Goal: Task Accomplishment & Management: Manage account settings

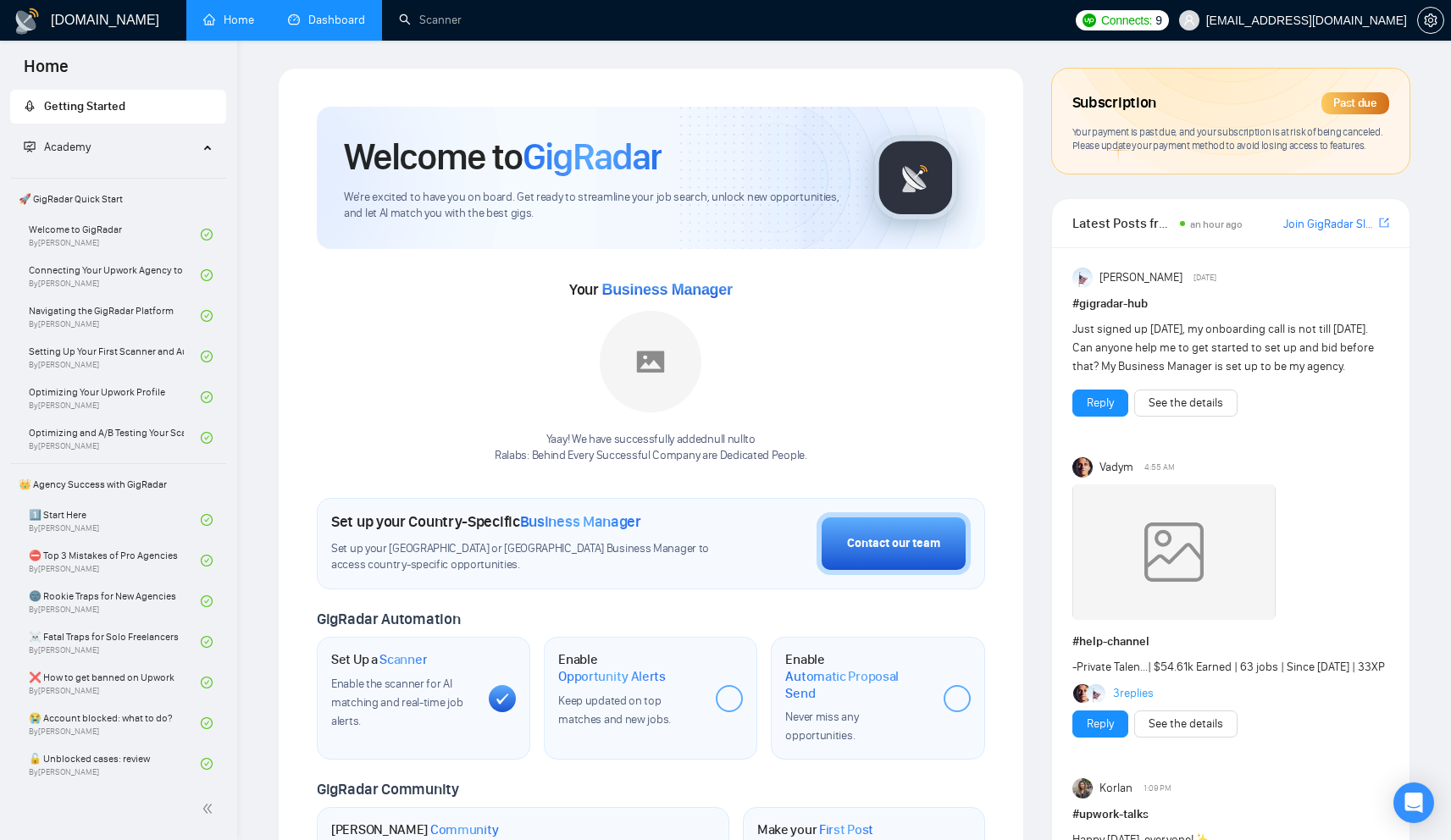
click at [331, 27] on link "Dashboard" at bounding box center [327, 20] width 77 height 14
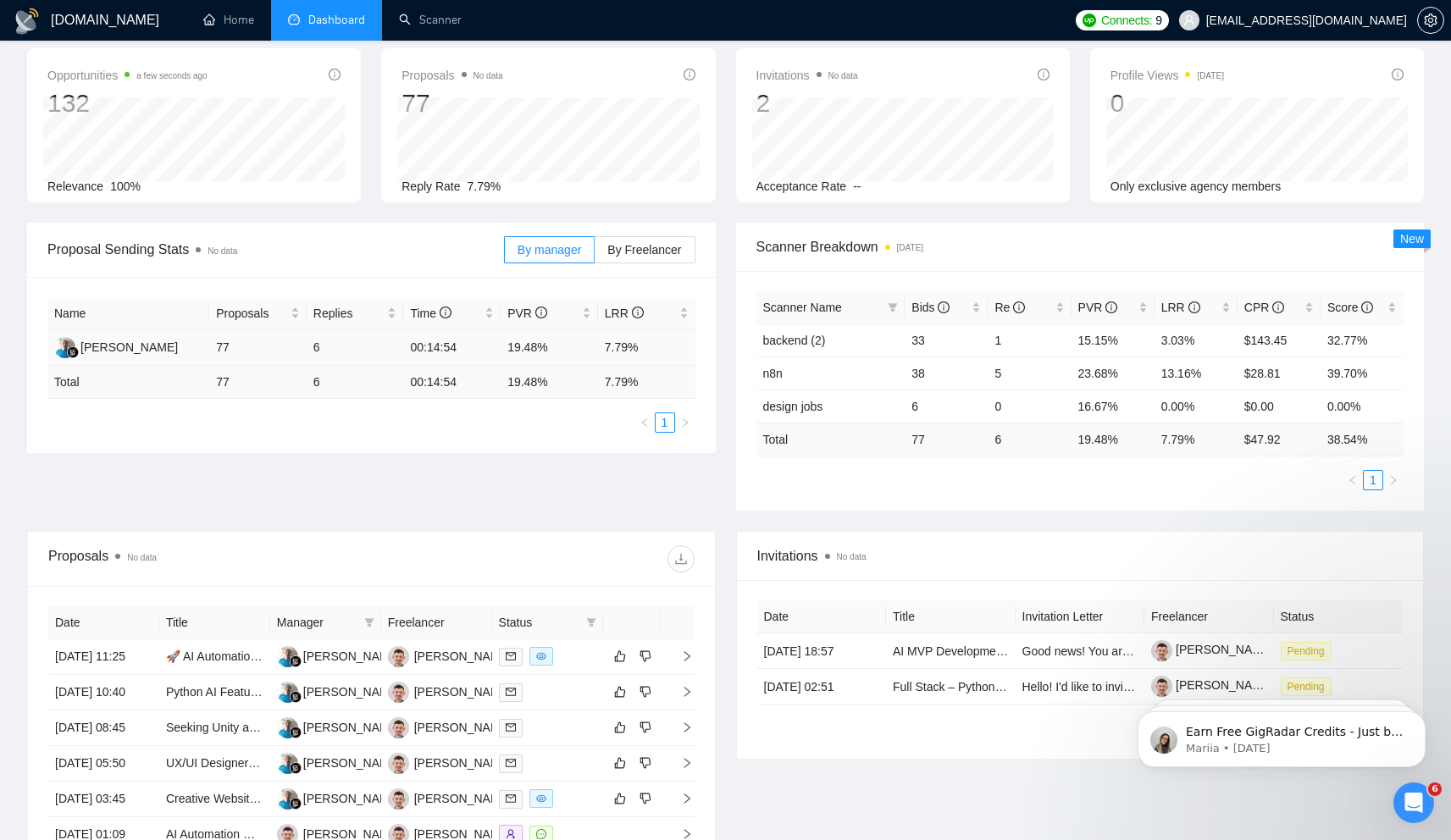
scroll to position [9, 0]
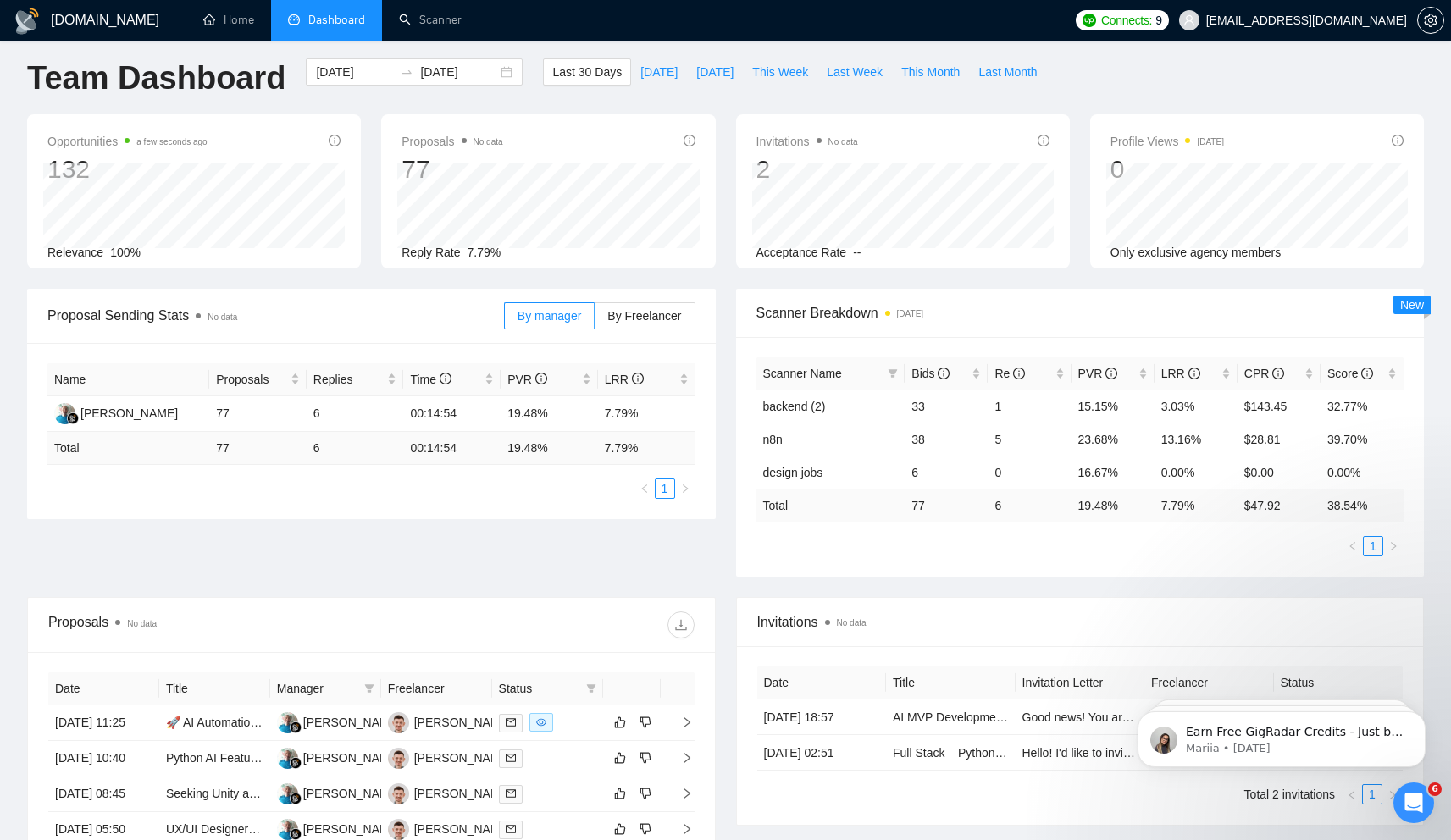
drag, startPoint x: 561, startPoint y: 39, endPoint x: 33, endPoint y: 171, distance: 544.2
click at [33, 171] on div "Opportunities a few seconds ago 132 2025-08-17 Relevant 3 Relevance 100%" at bounding box center [194, 191] width 333 height 154
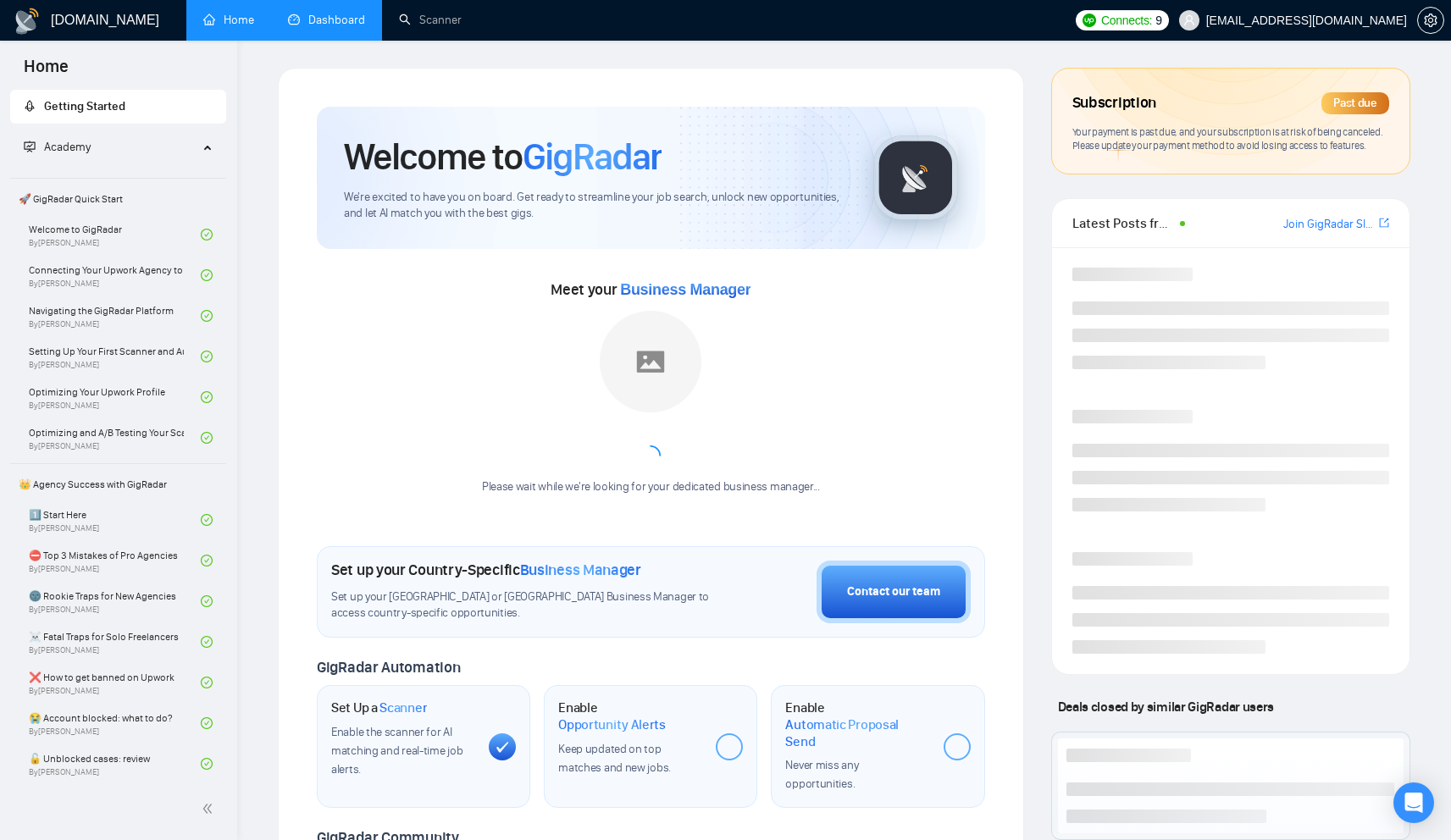
click at [304, 19] on link "Dashboard" at bounding box center [327, 20] width 77 height 14
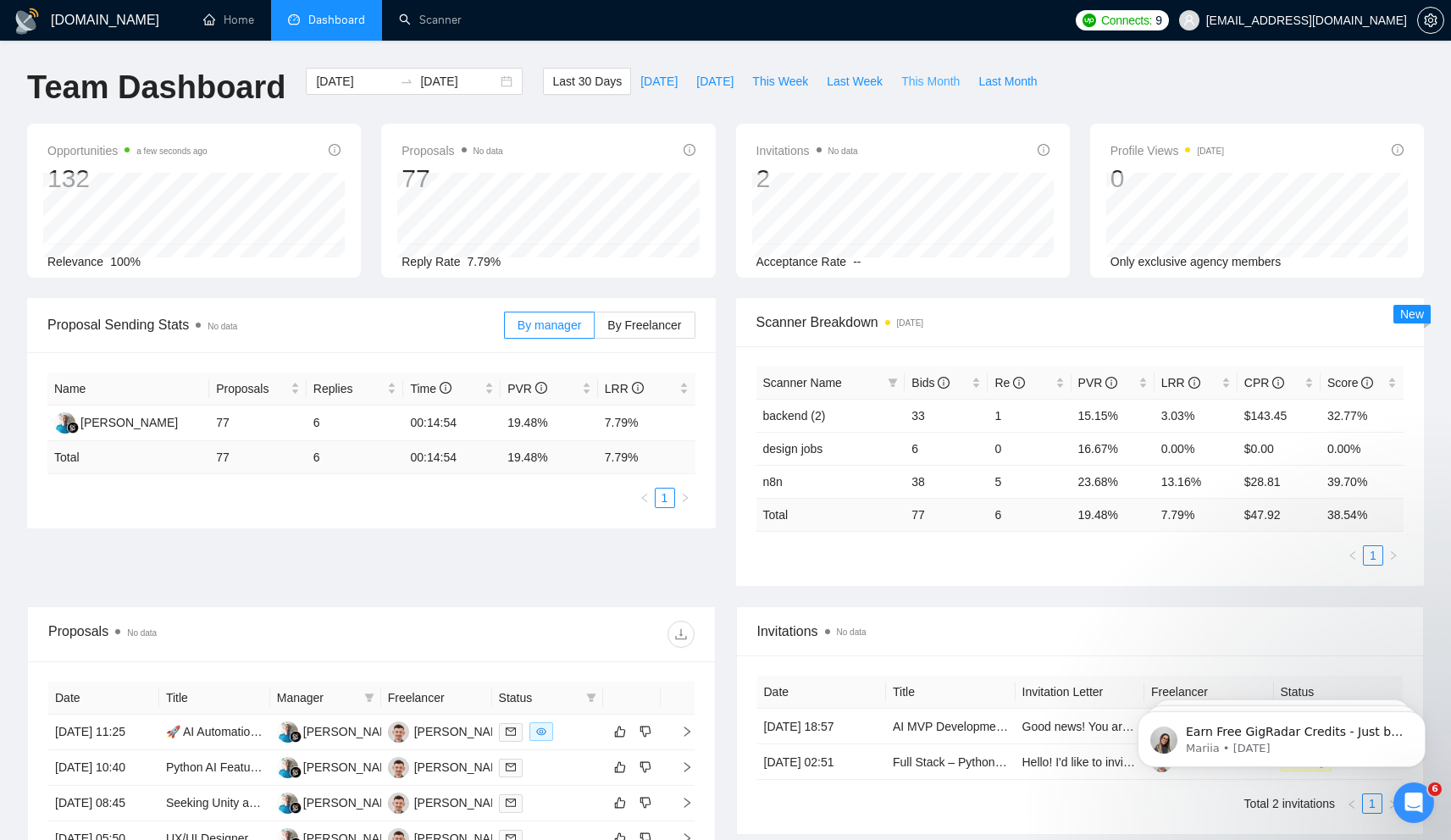
click at [928, 78] on span "This Month" at bounding box center [930, 81] width 59 height 19
type input "[DATE]"
type input "2025-08-31"
click at [989, 86] on span "Last Month" at bounding box center [1007, 81] width 59 height 19
type input "2025-07-01"
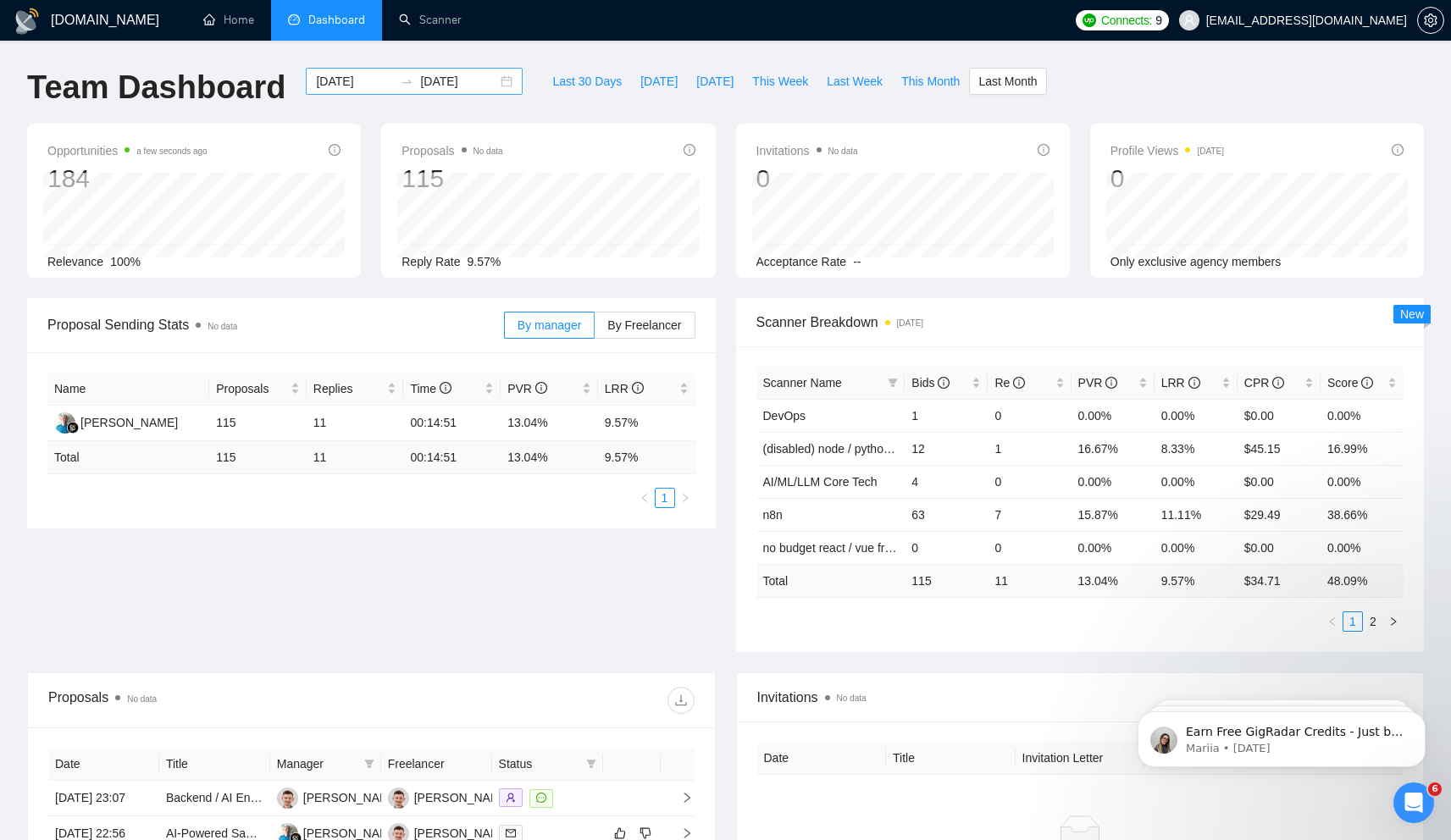
click at [461, 84] on input "2025-07-31" at bounding box center [458, 81] width 77 height 19
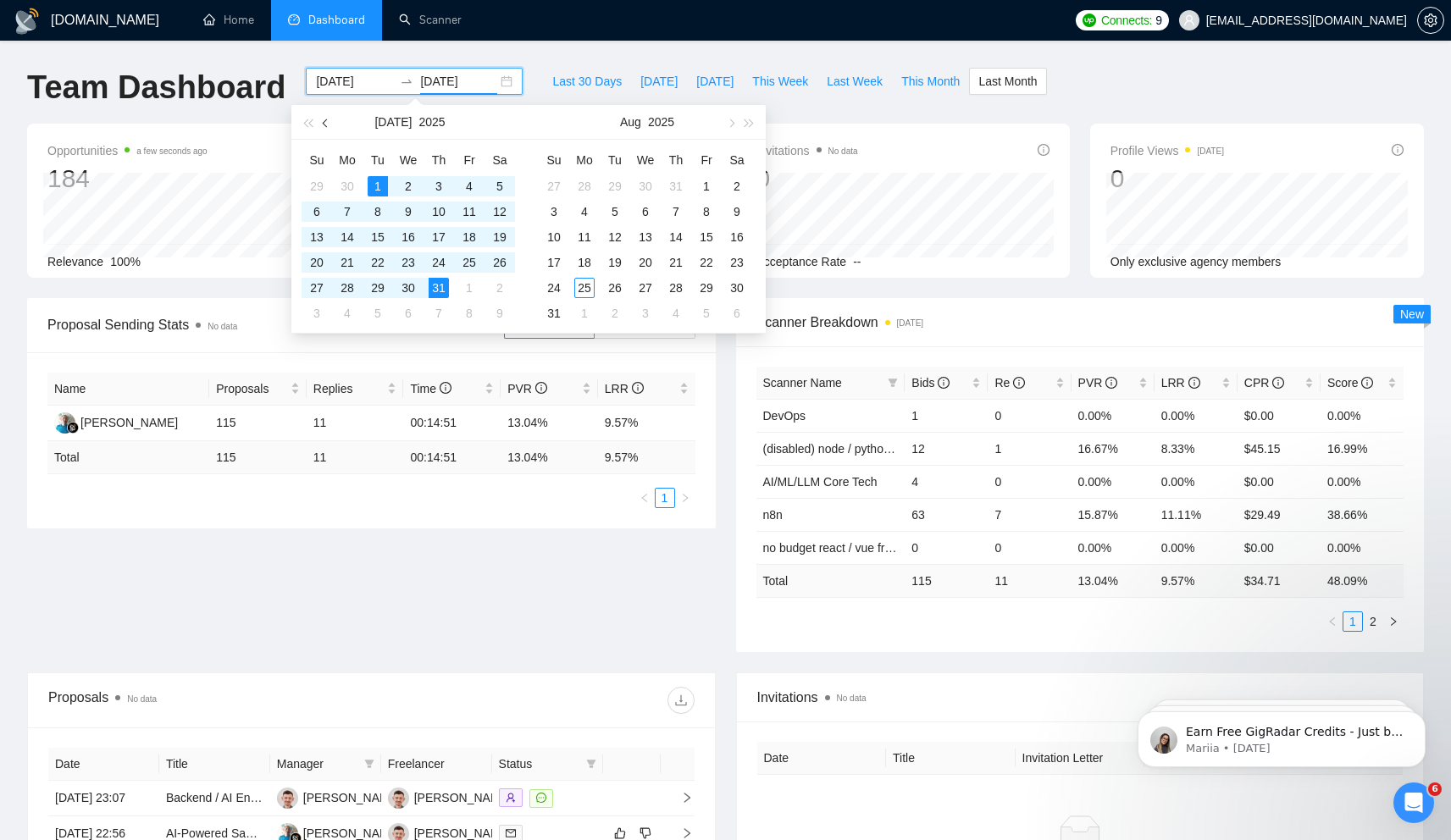
click at [322, 122] on button "button" at bounding box center [326, 122] width 19 height 34
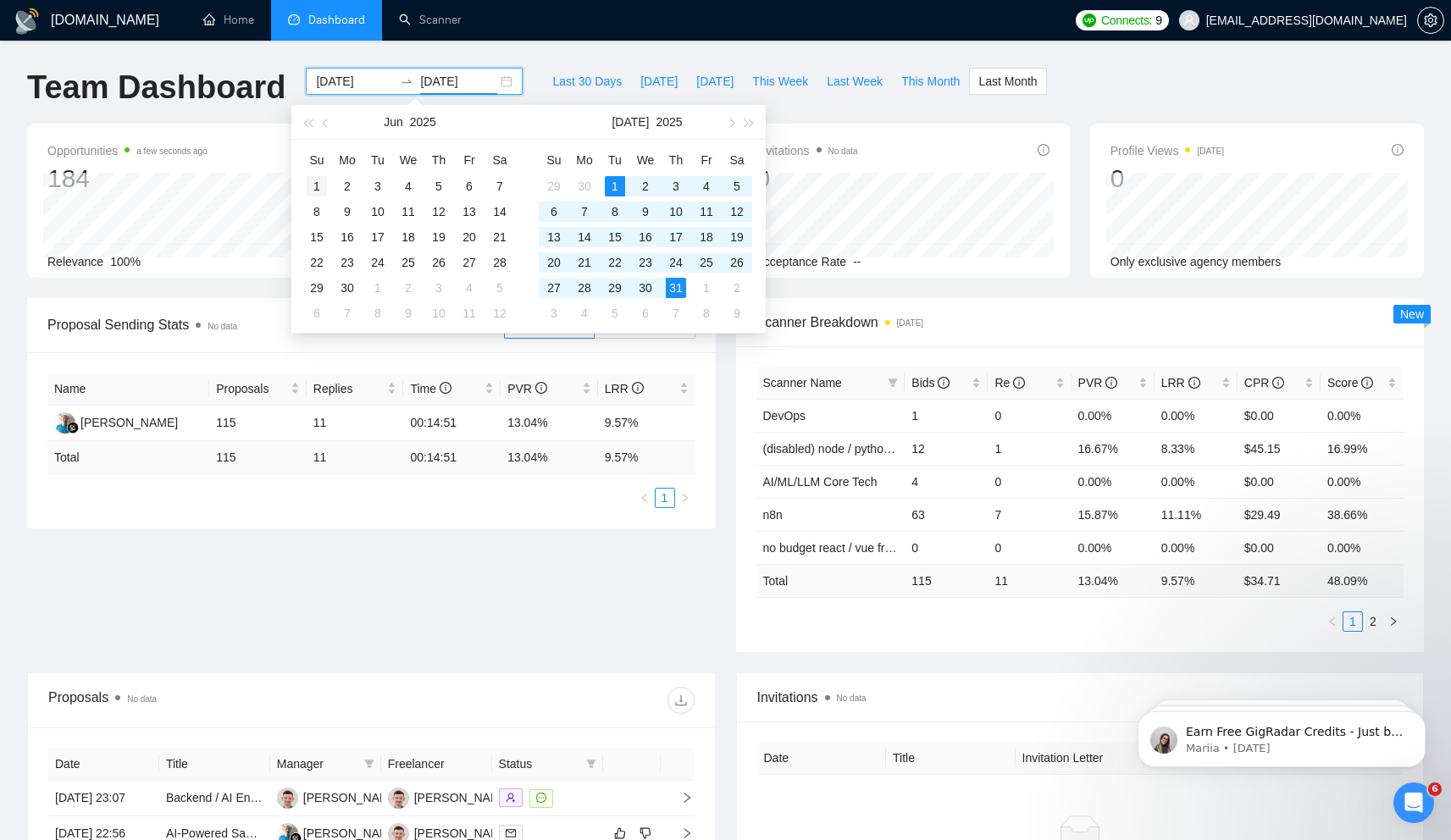
type input "2025-06-01"
click at [318, 185] on div "1" at bounding box center [316, 186] width 21 height 21
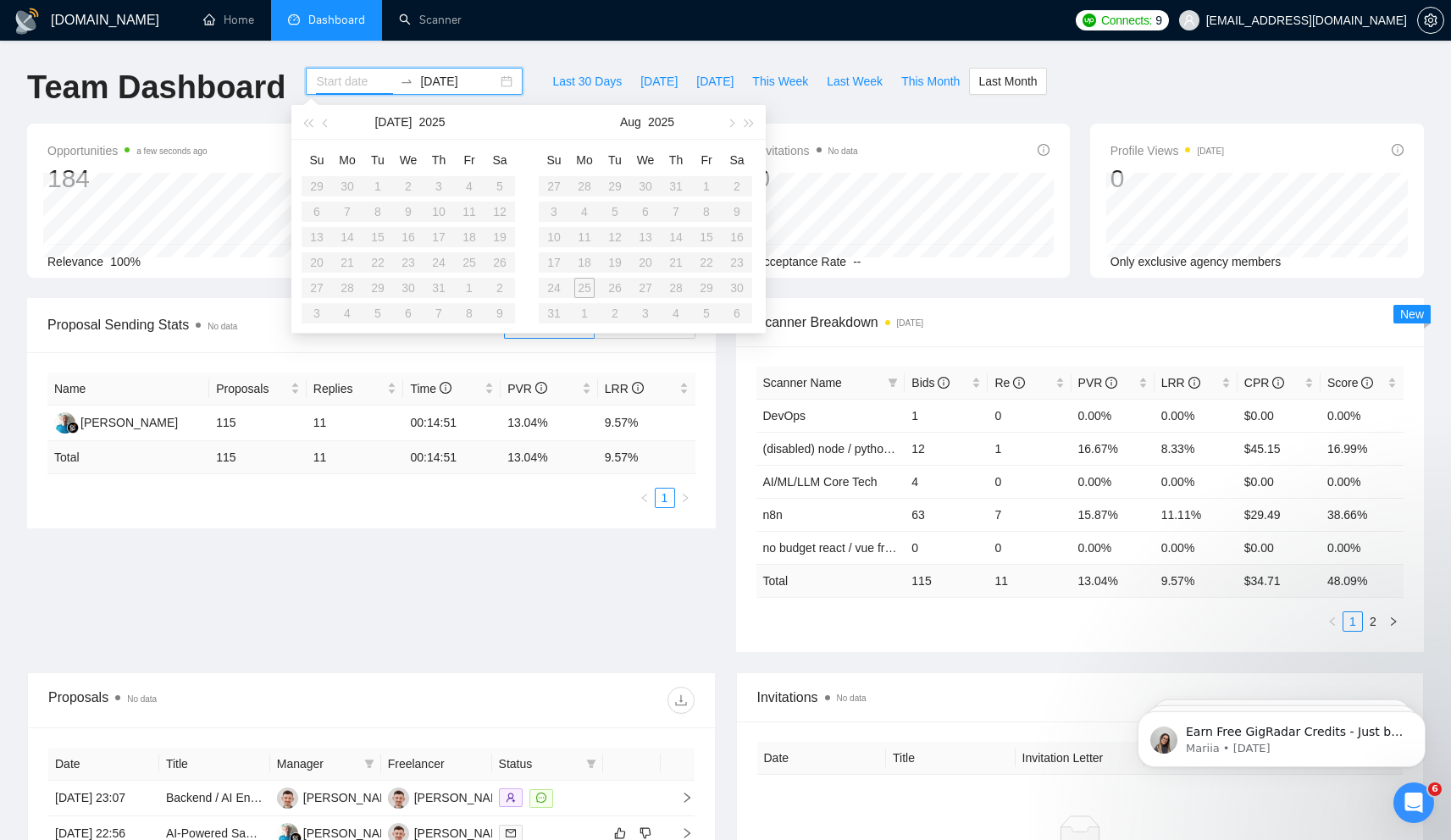
type input "2025-07-01"
type input "2025-07-31"
click at [356, 62] on div "GigRadar.io Home Dashboard Scanner Connects: 9 access-upwork@ralabs.org Team Da…" at bounding box center [725, 671] width 1451 height 1341
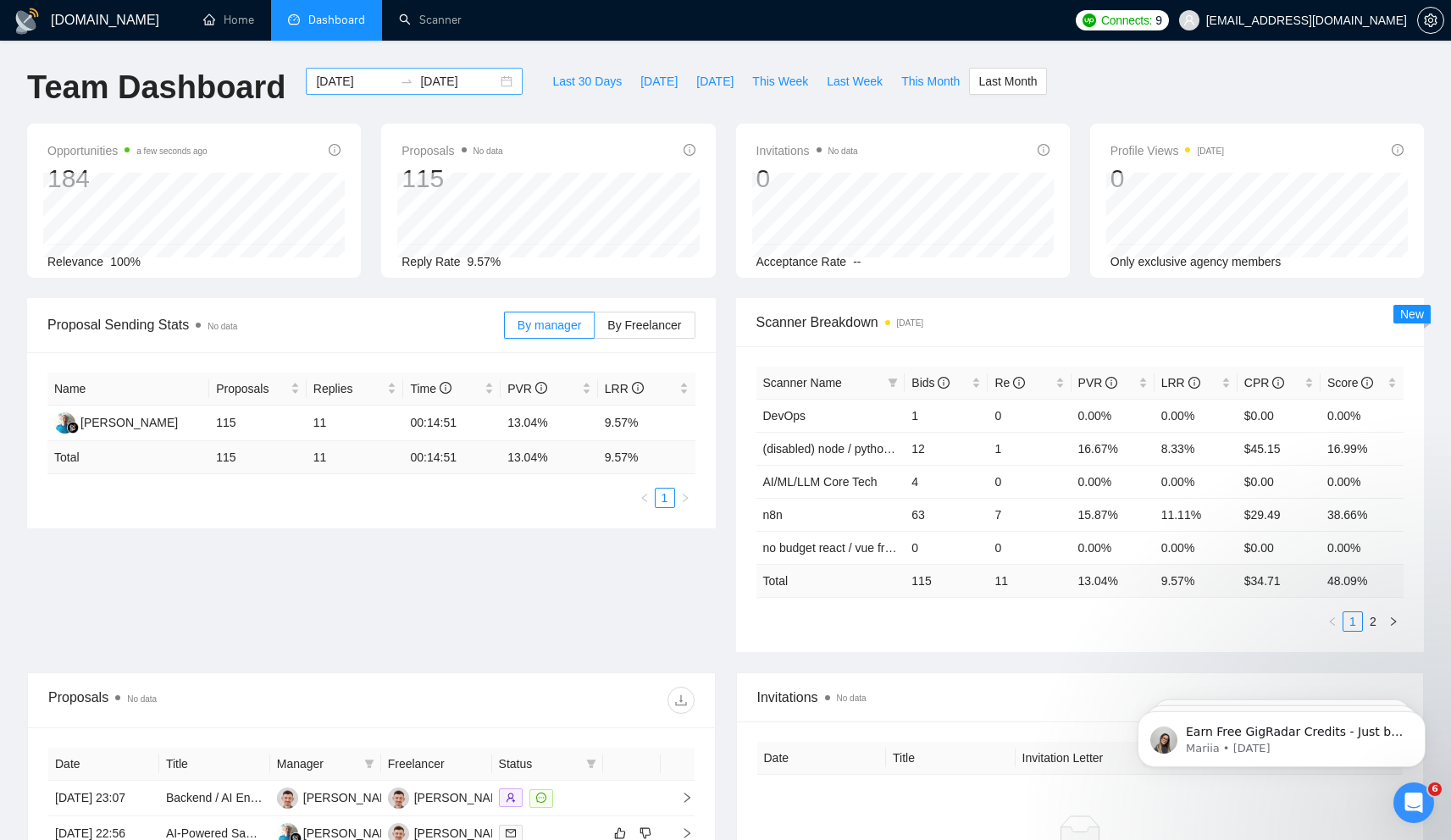
click at [346, 74] on input "2025-07-01" at bounding box center [355, 81] width 77 height 19
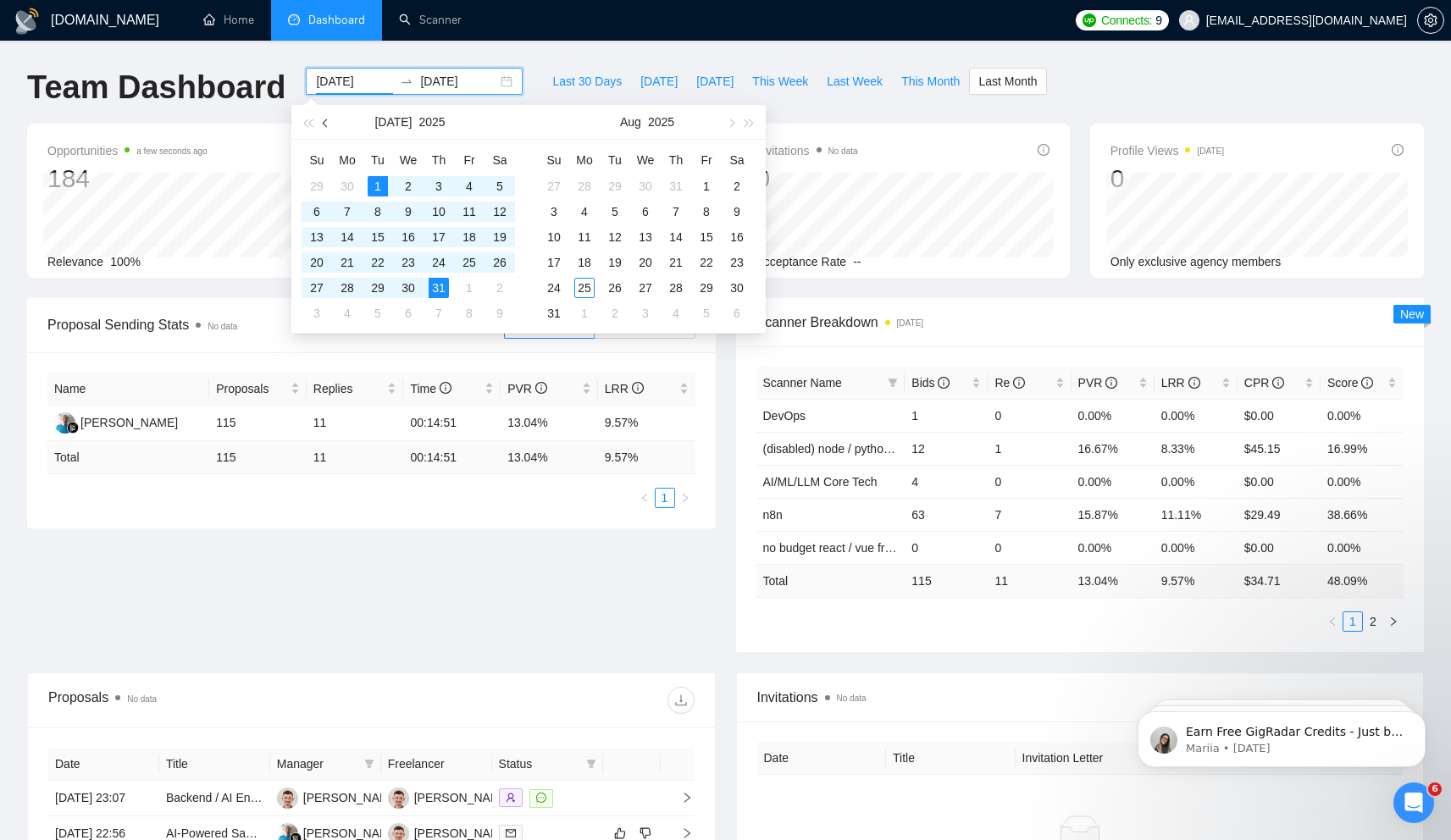
click at [323, 121] on span "button" at bounding box center [326, 122] width 8 height 8
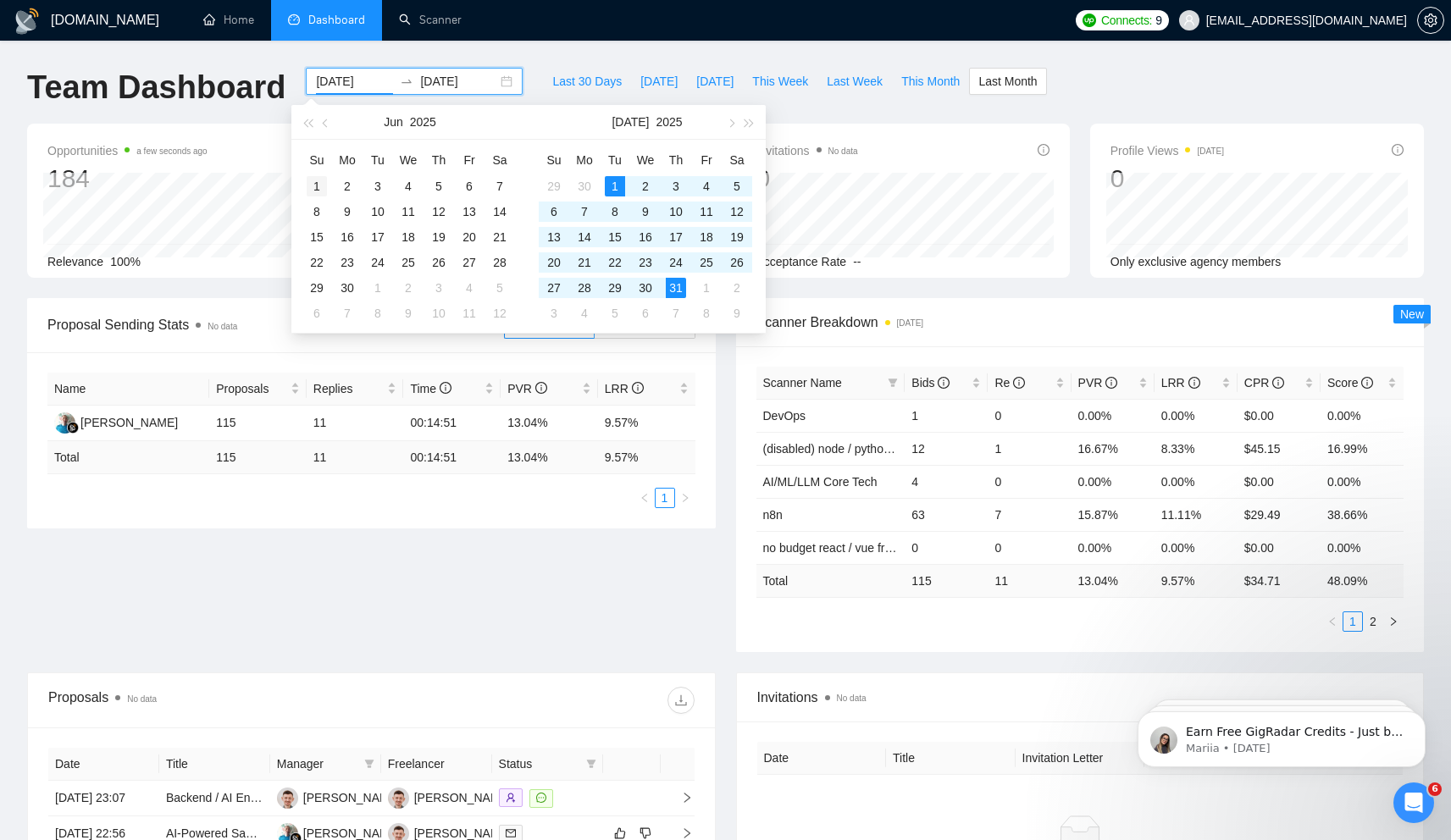
type input "2025-06-01"
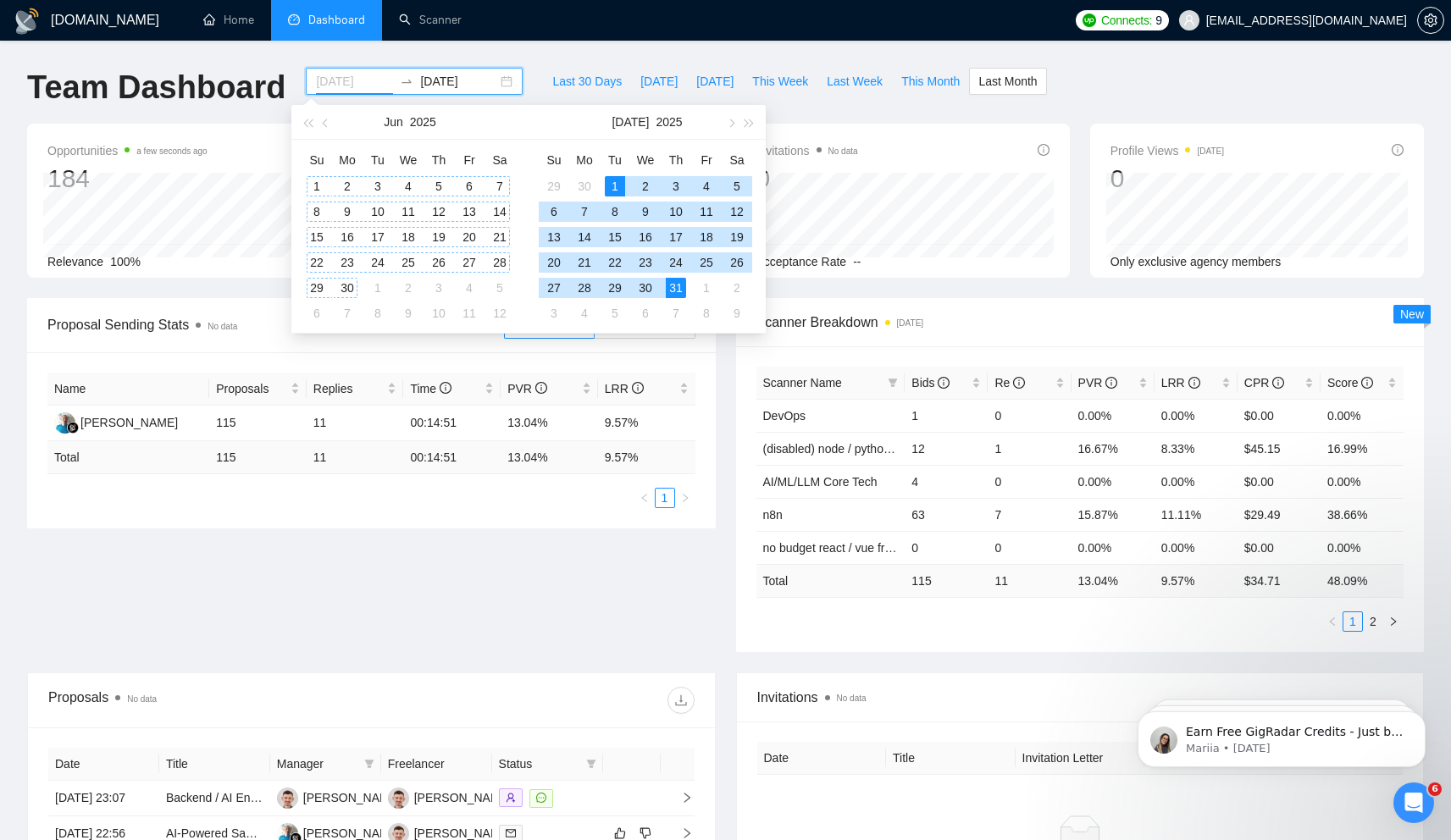
click at [322, 183] on div "1" at bounding box center [316, 186] width 21 height 21
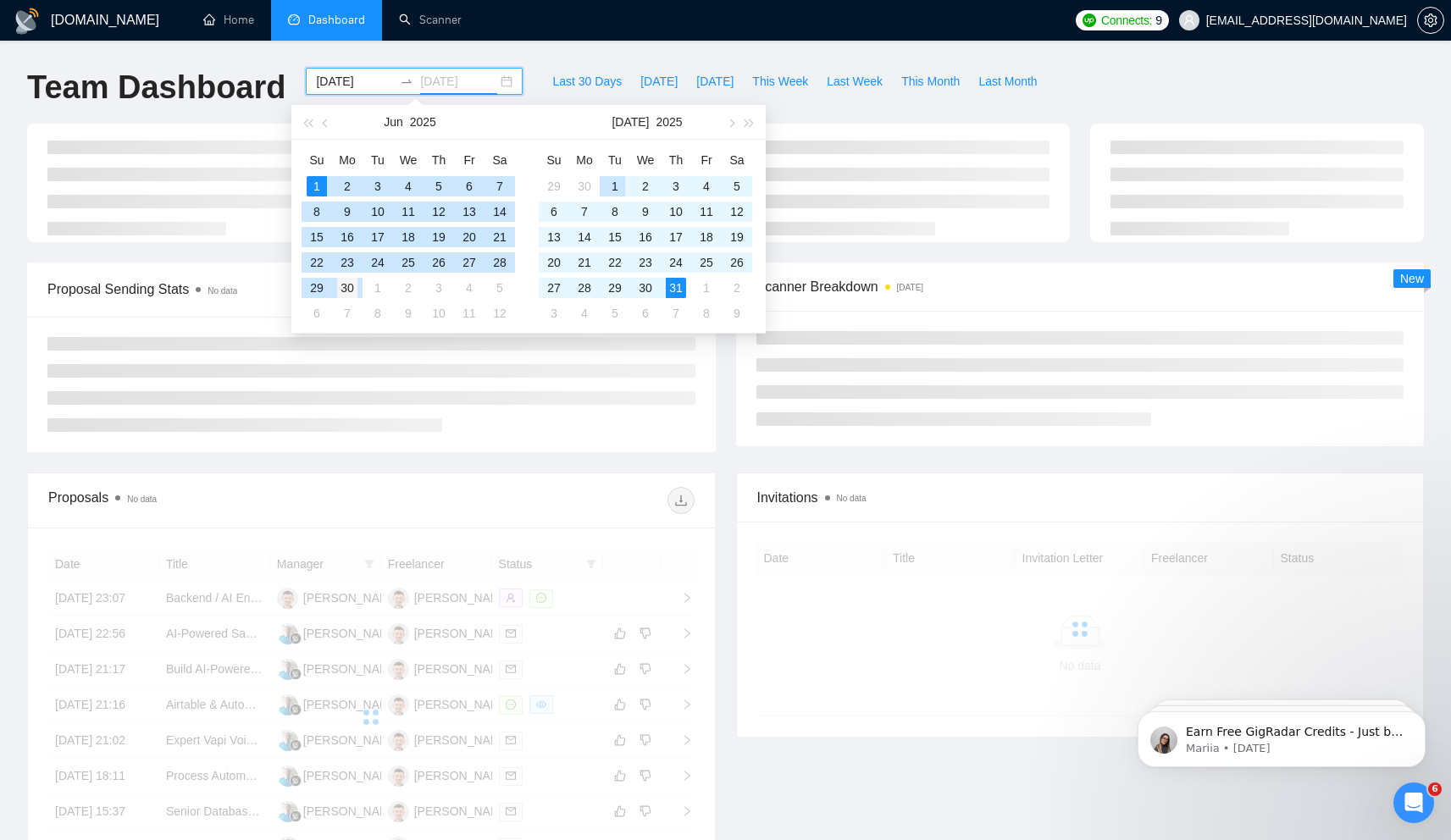
type input "2025-06-30"
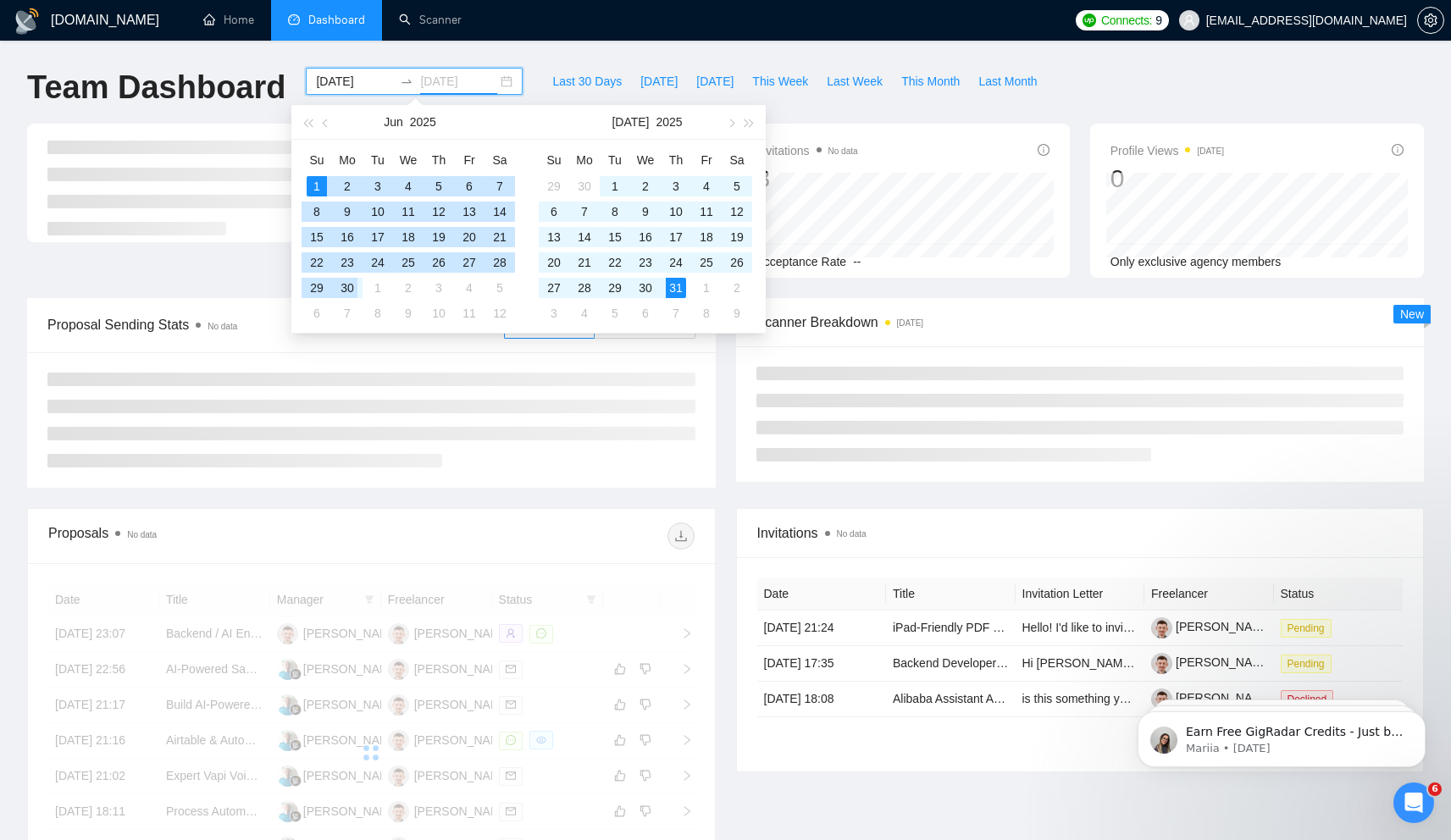
click at [352, 285] on div "30" at bounding box center [347, 287] width 21 height 21
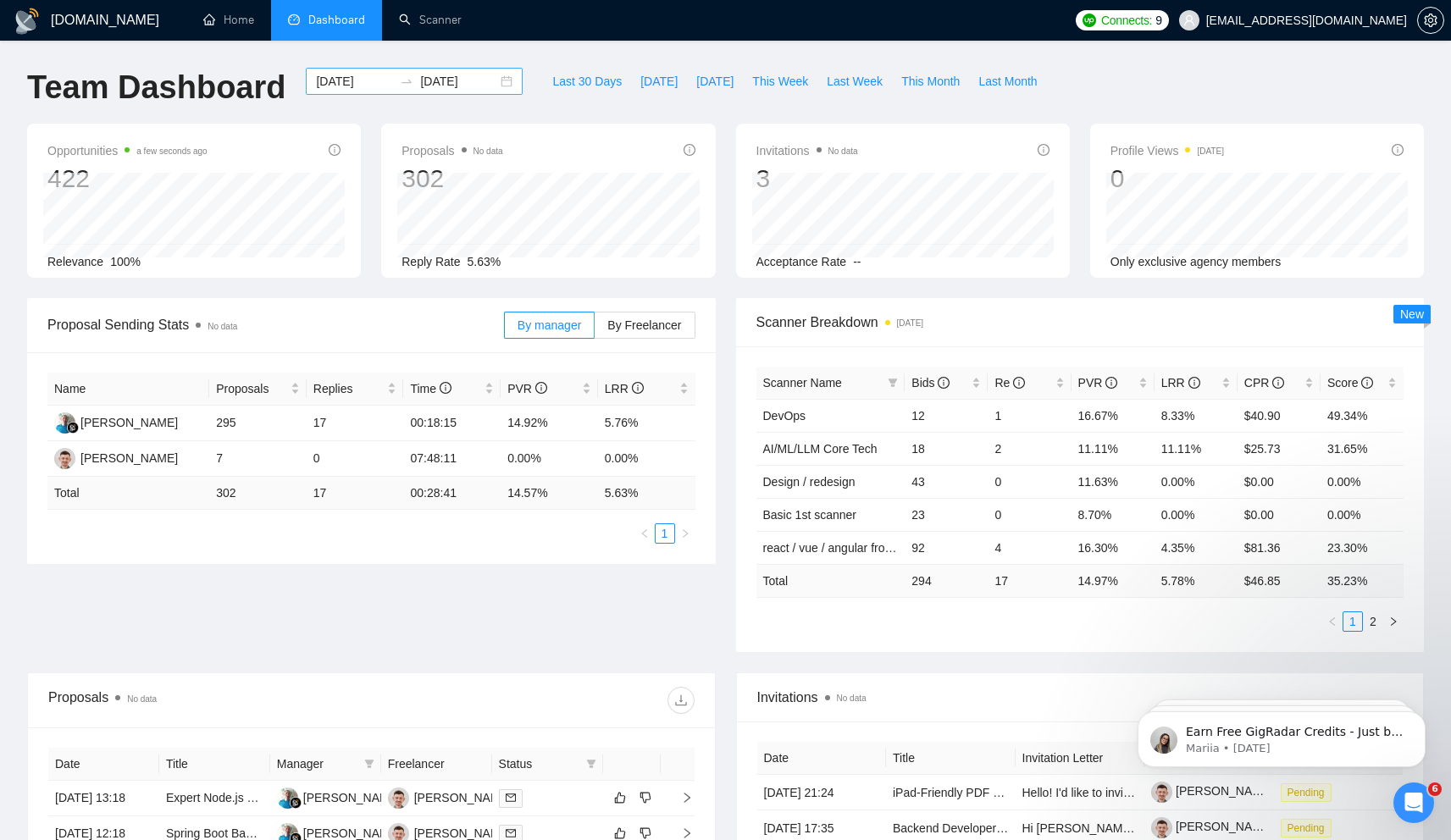
drag, startPoint x: 364, startPoint y: 93, endPoint x: 356, endPoint y: 86, distance: 10.6
click at [363, 93] on div "2025-06-01 2025-06-30" at bounding box center [413, 81] width 217 height 27
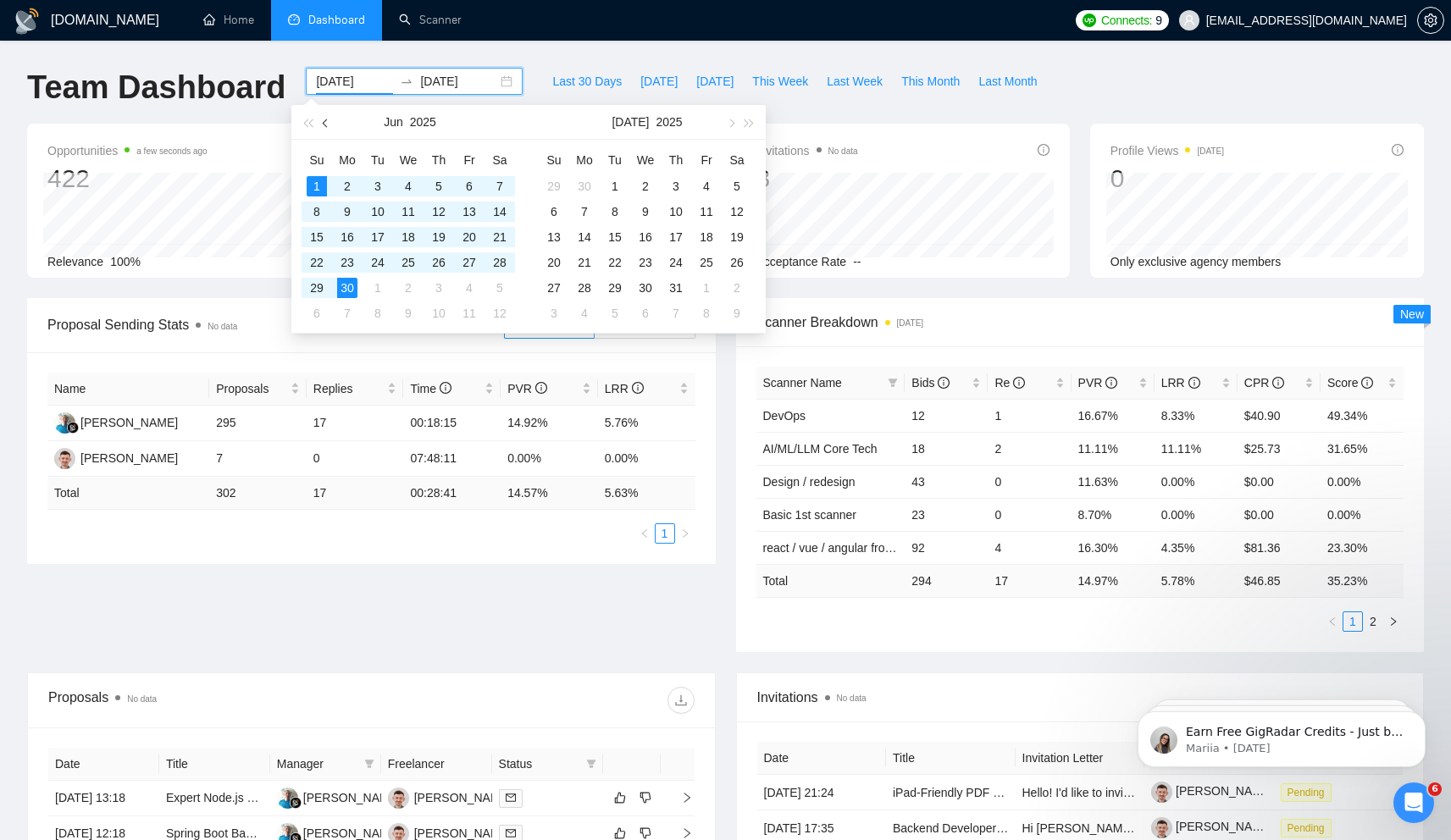
click at [328, 128] on button "button" at bounding box center [326, 122] width 19 height 34
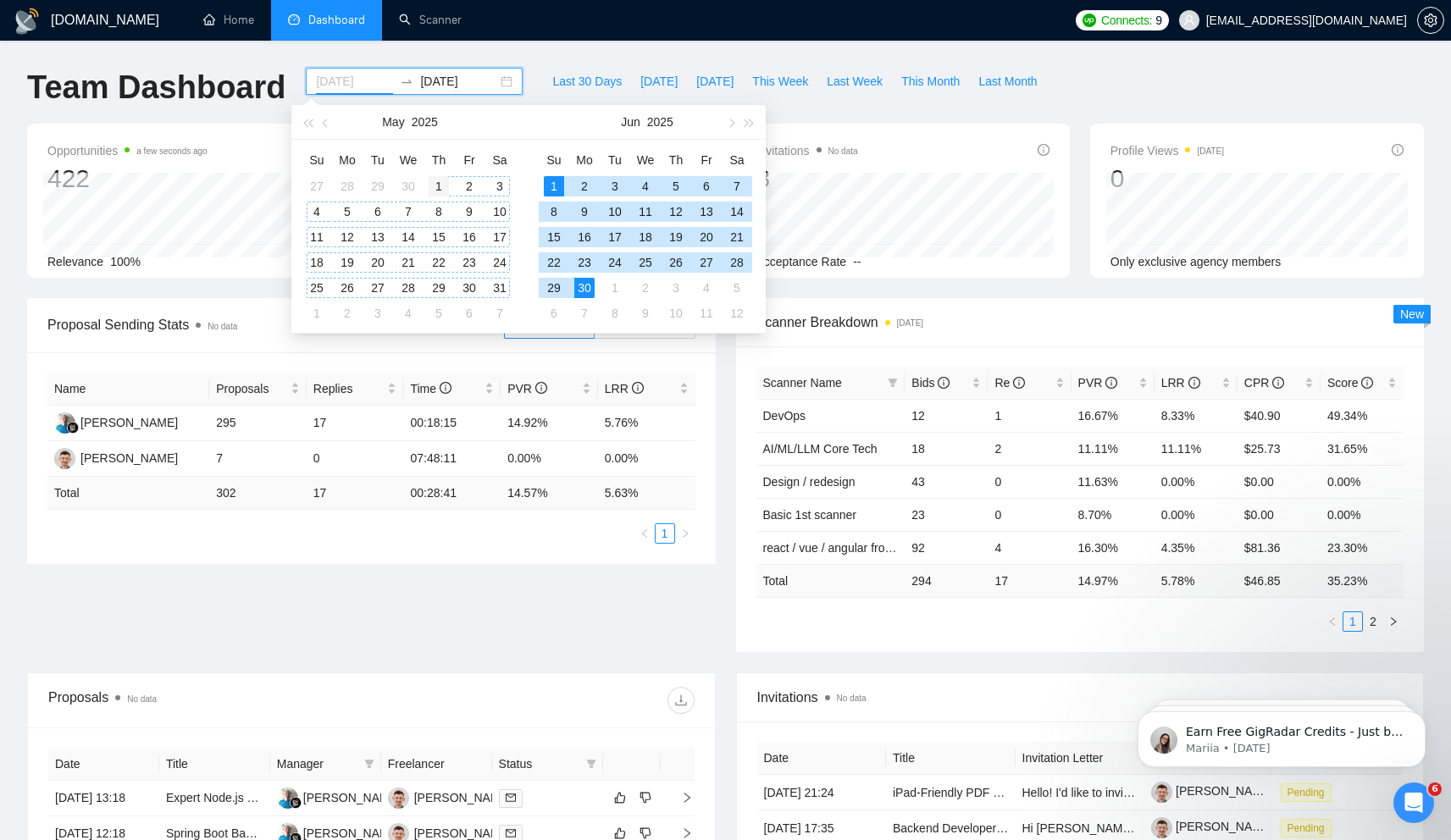
type input "2025-05-01"
click at [432, 184] on div "1" at bounding box center [439, 186] width 21 height 21
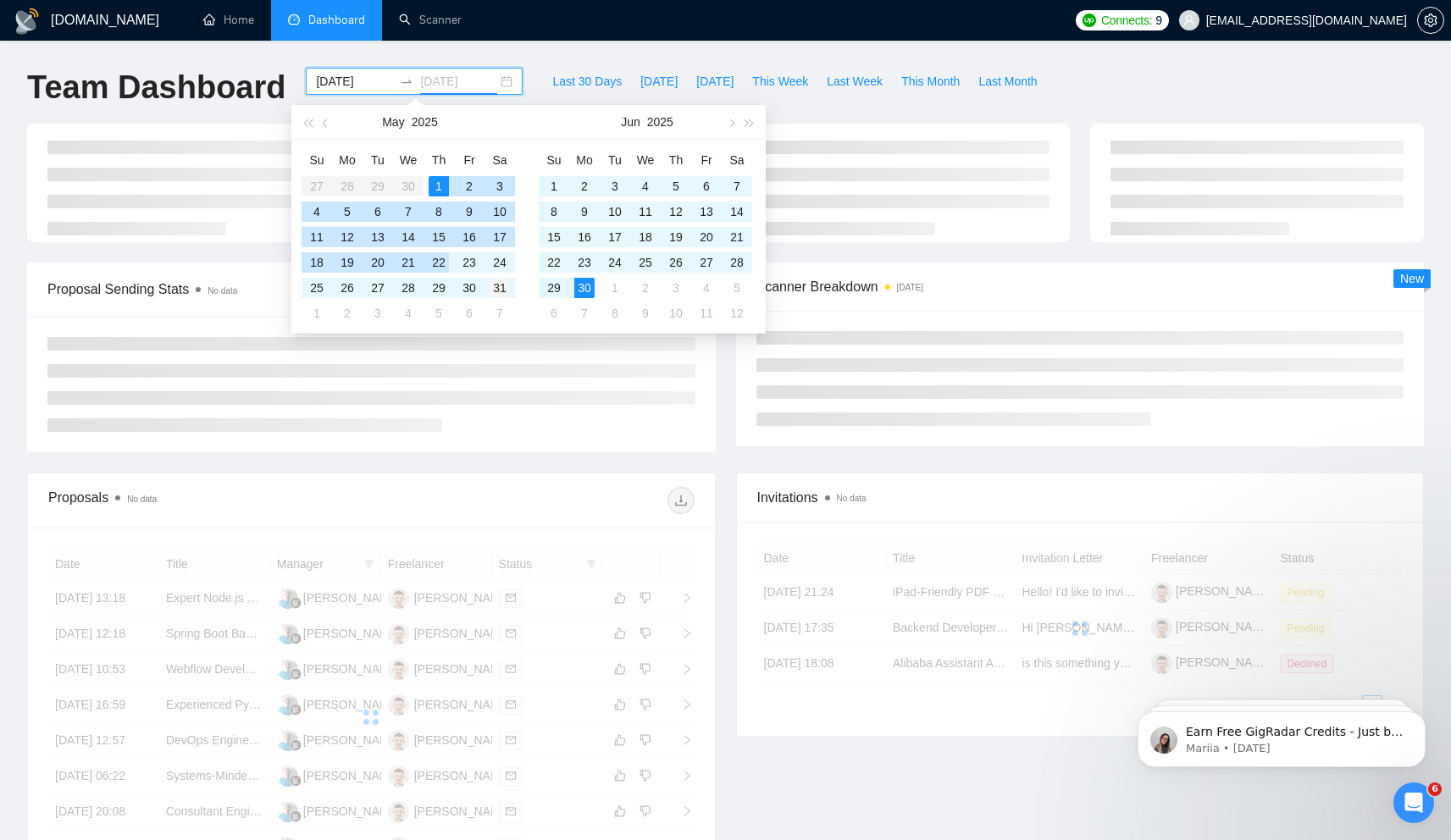
type input "2025-05-31"
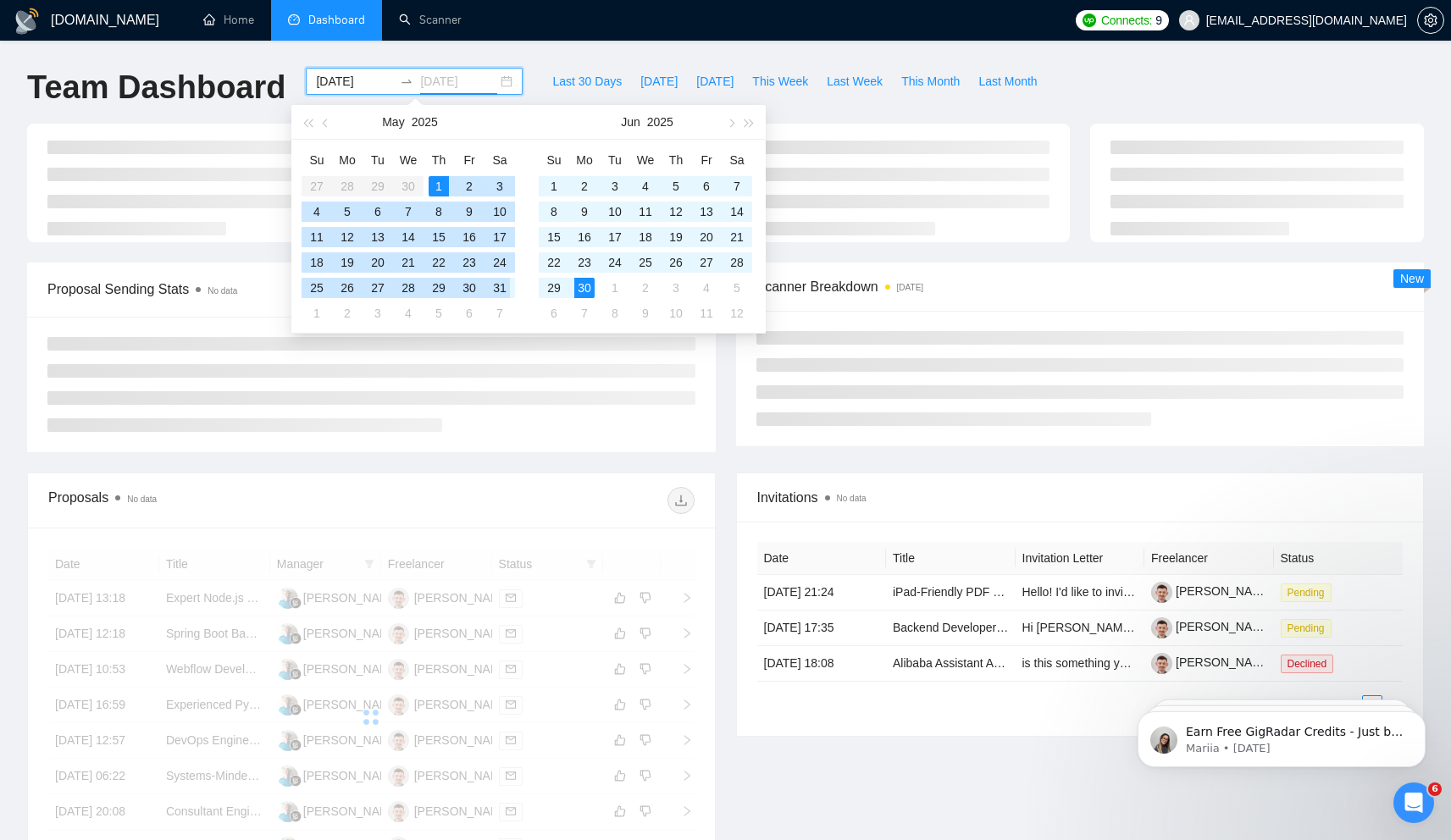
click at [497, 281] on div "31" at bounding box center [499, 287] width 21 height 21
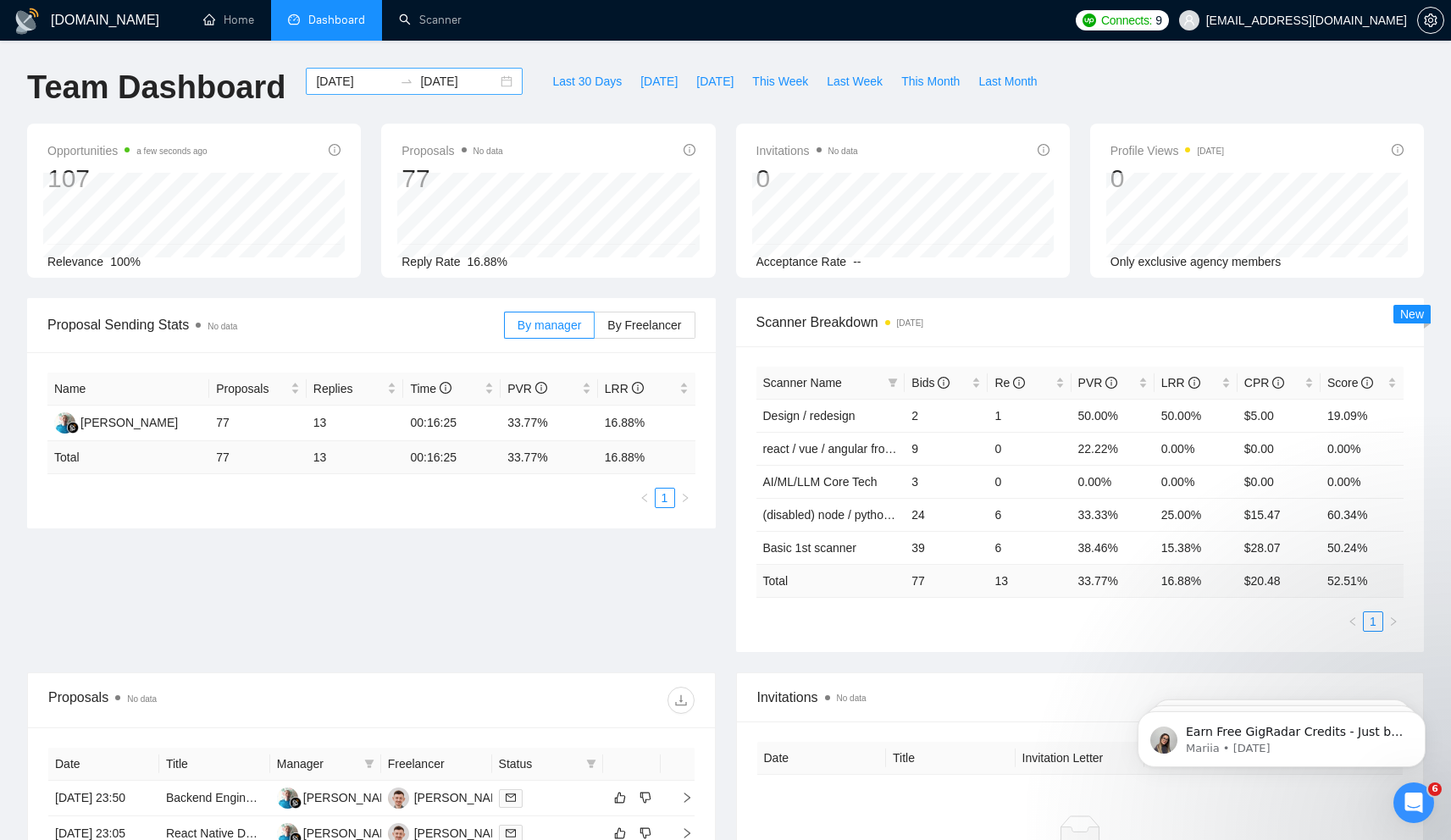
click at [393, 87] on div at bounding box center [406, 81] width 27 height 14
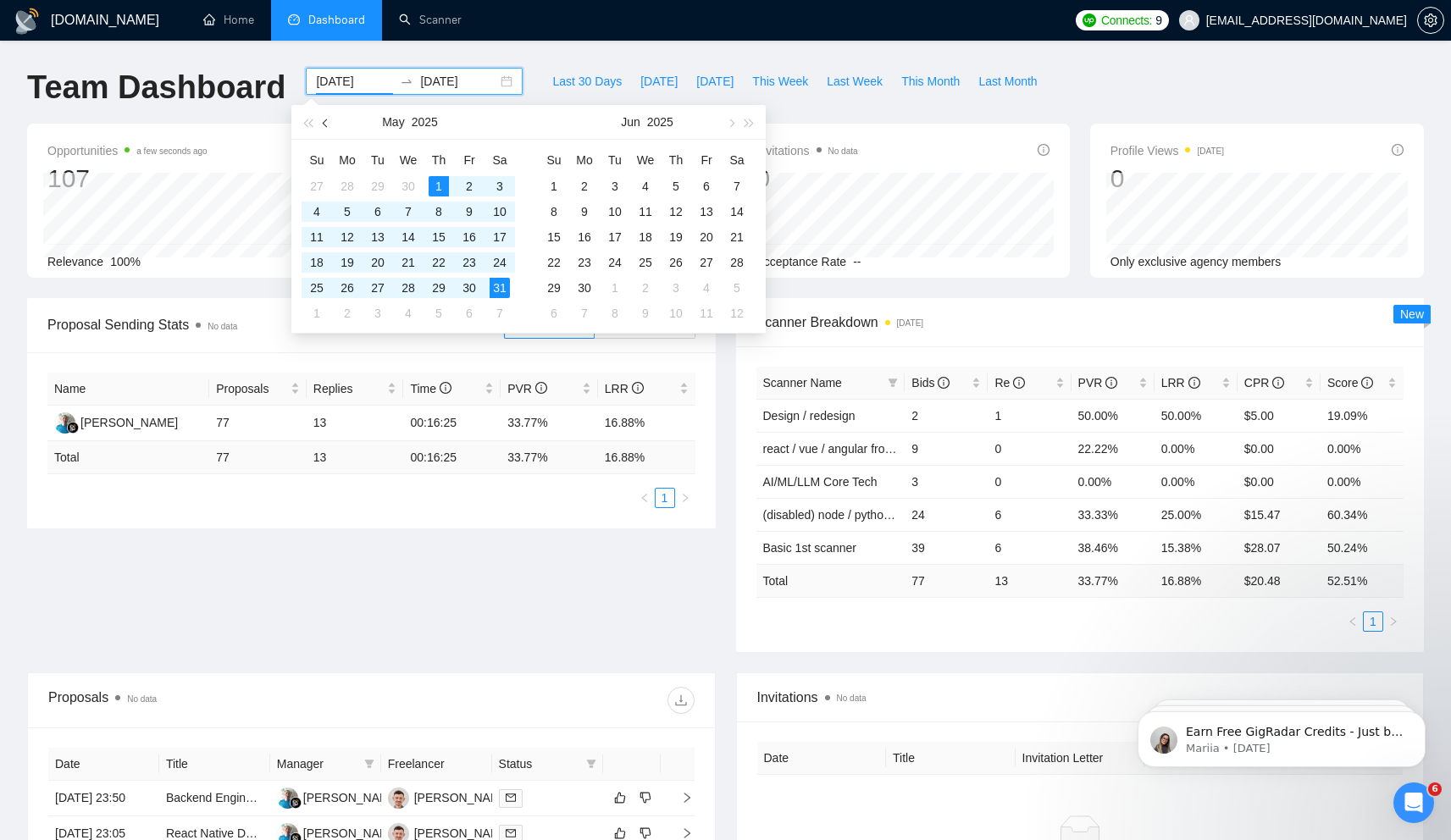
click at [319, 125] on button "button" at bounding box center [326, 122] width 19 height 34
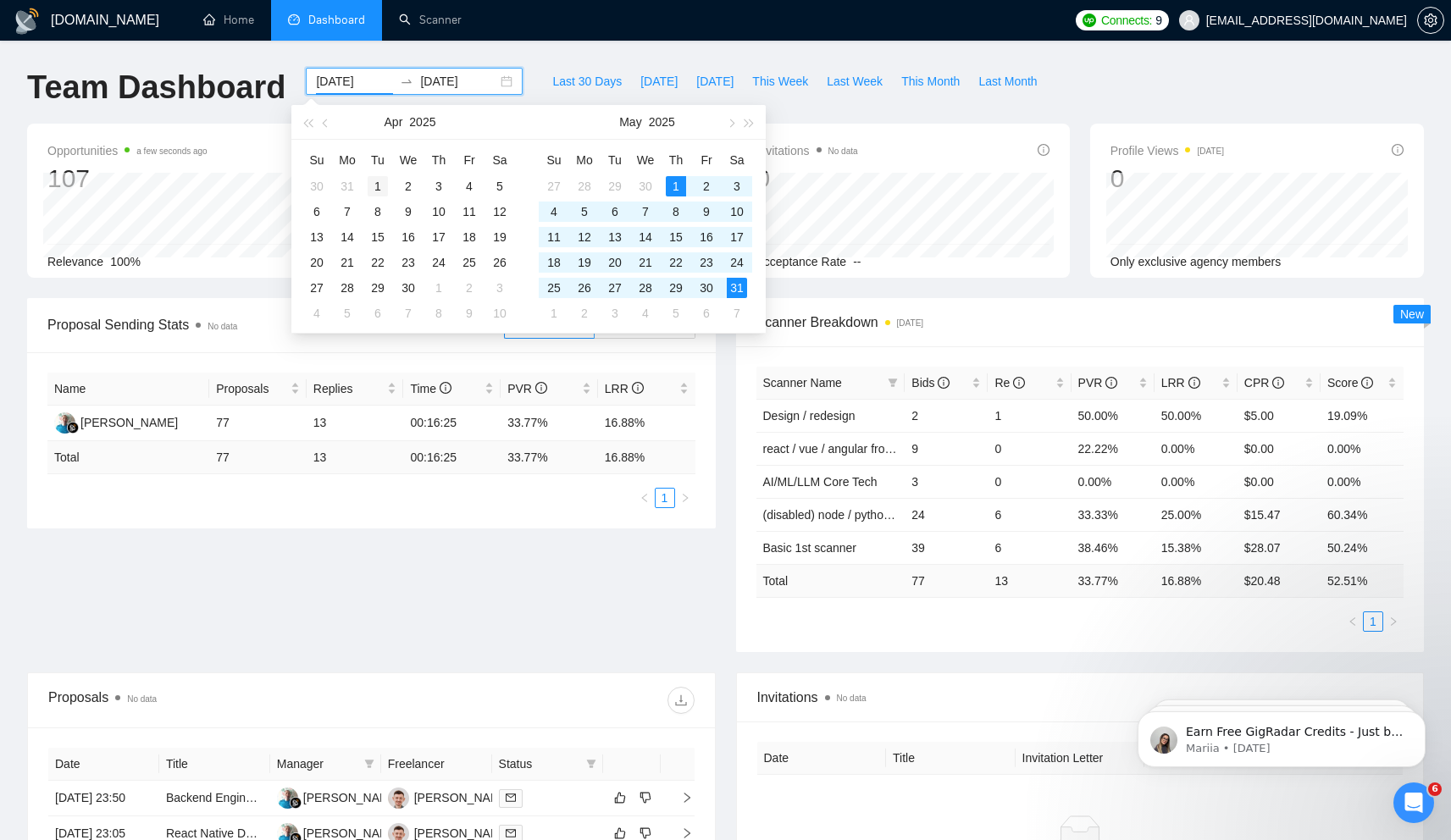
type input "2025-04-01"
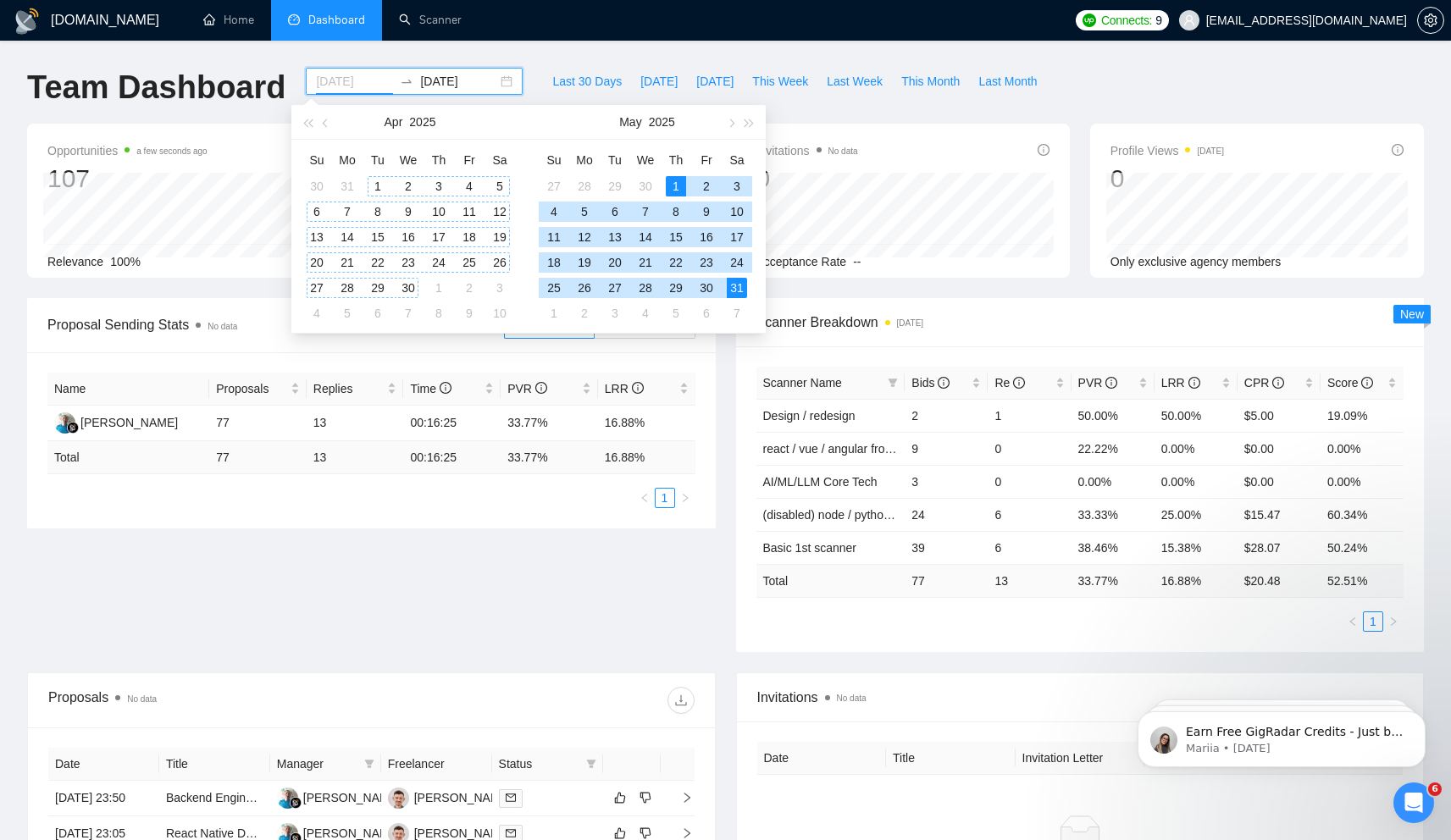
click at [376, 187] on div "1" at bounding box center [377, 186] width 21 height 21
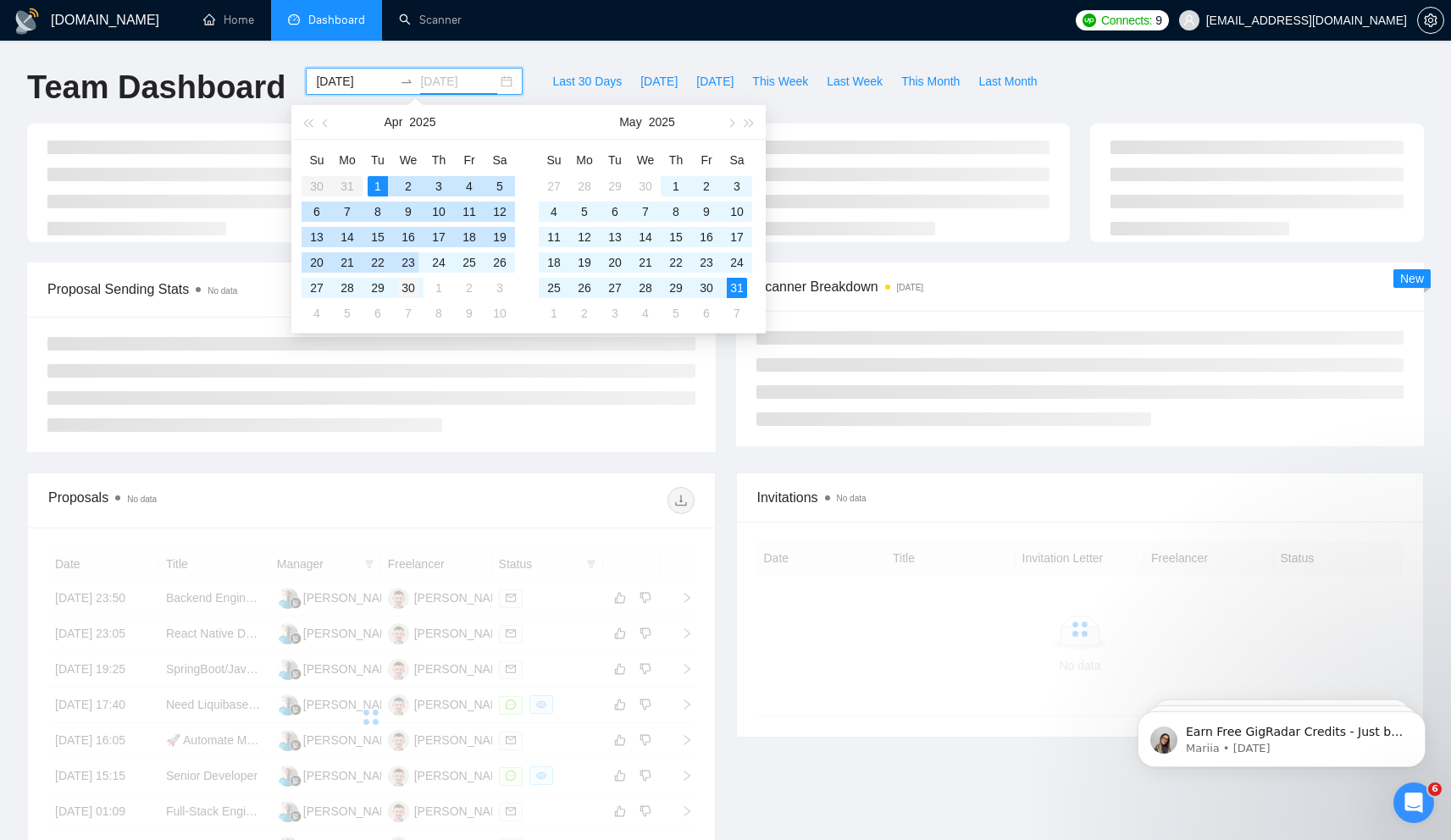
type input "2025-04-30"
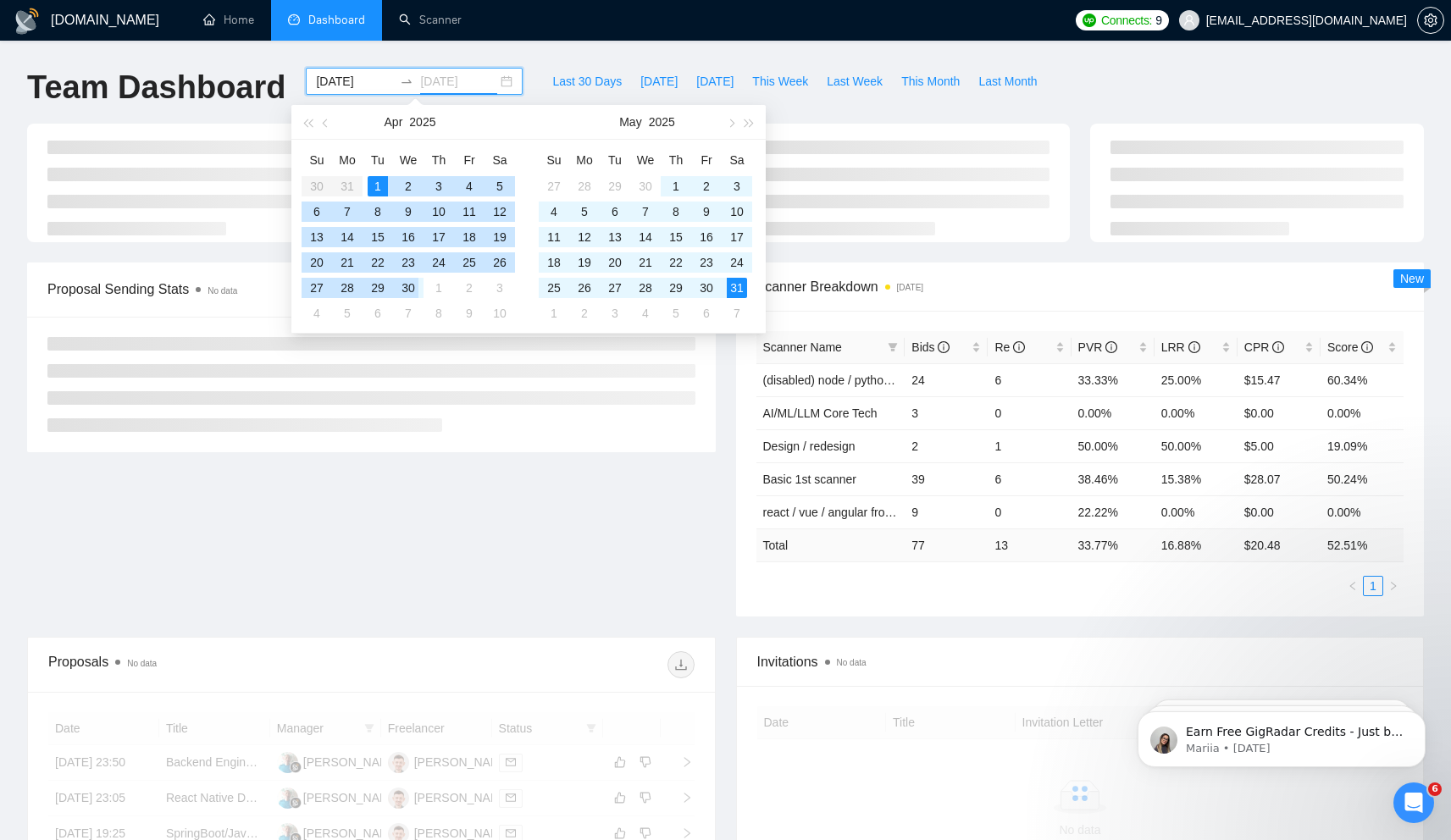
click at [408, 291] on div "30" at bounding box center [408, 287] width 21 height 21
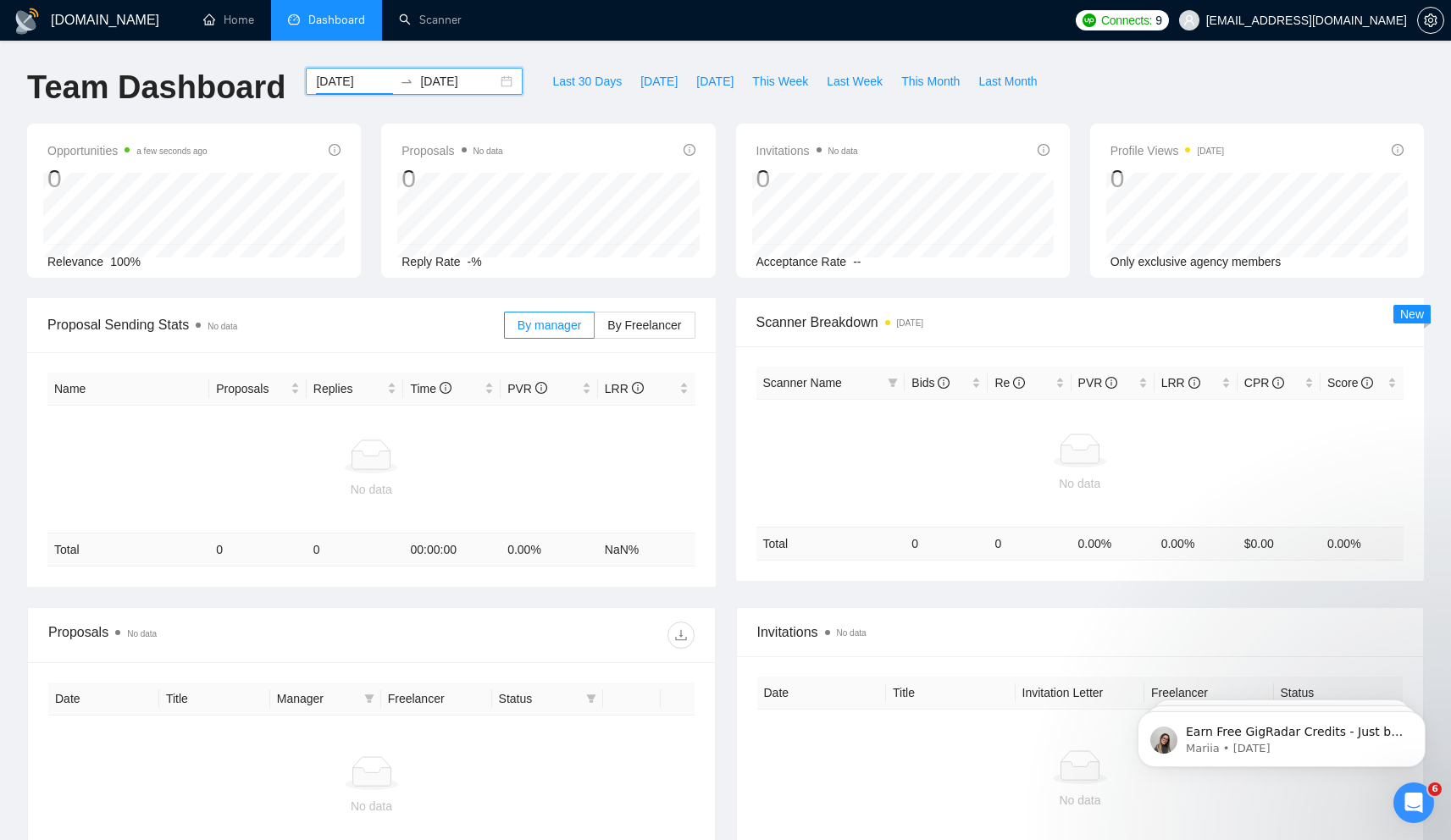
click at [318, 89] on input "2025-04-01" at bounding box center [355, 81] width 77 height 19
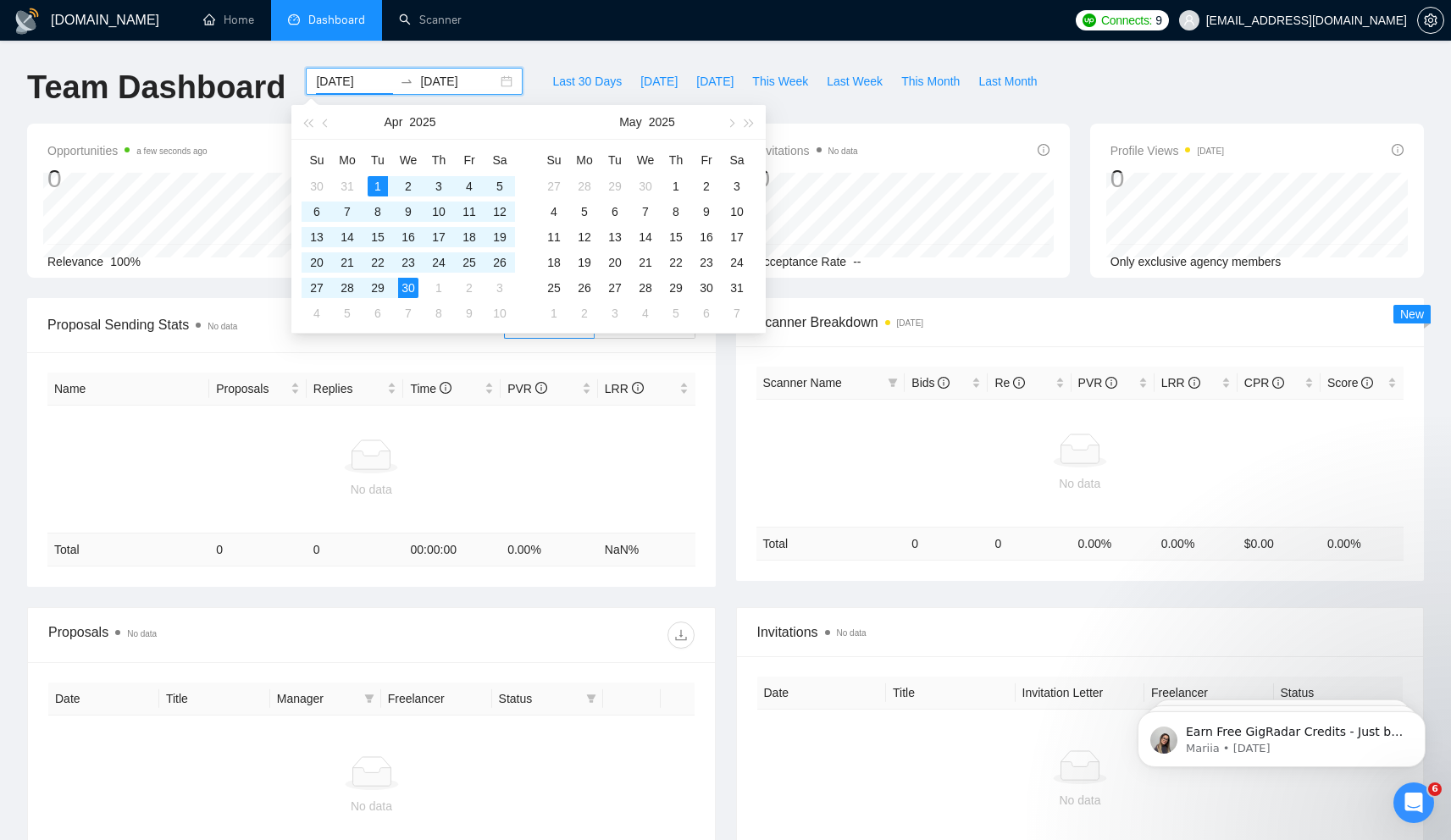
drag, startPoint x: 332, startPoint y: 128, endPoint x: 337, endPoint y: 156, distance: 28.4
click at [332, 127] on button "button" at bounding box center [326, 122] width 19 height 34
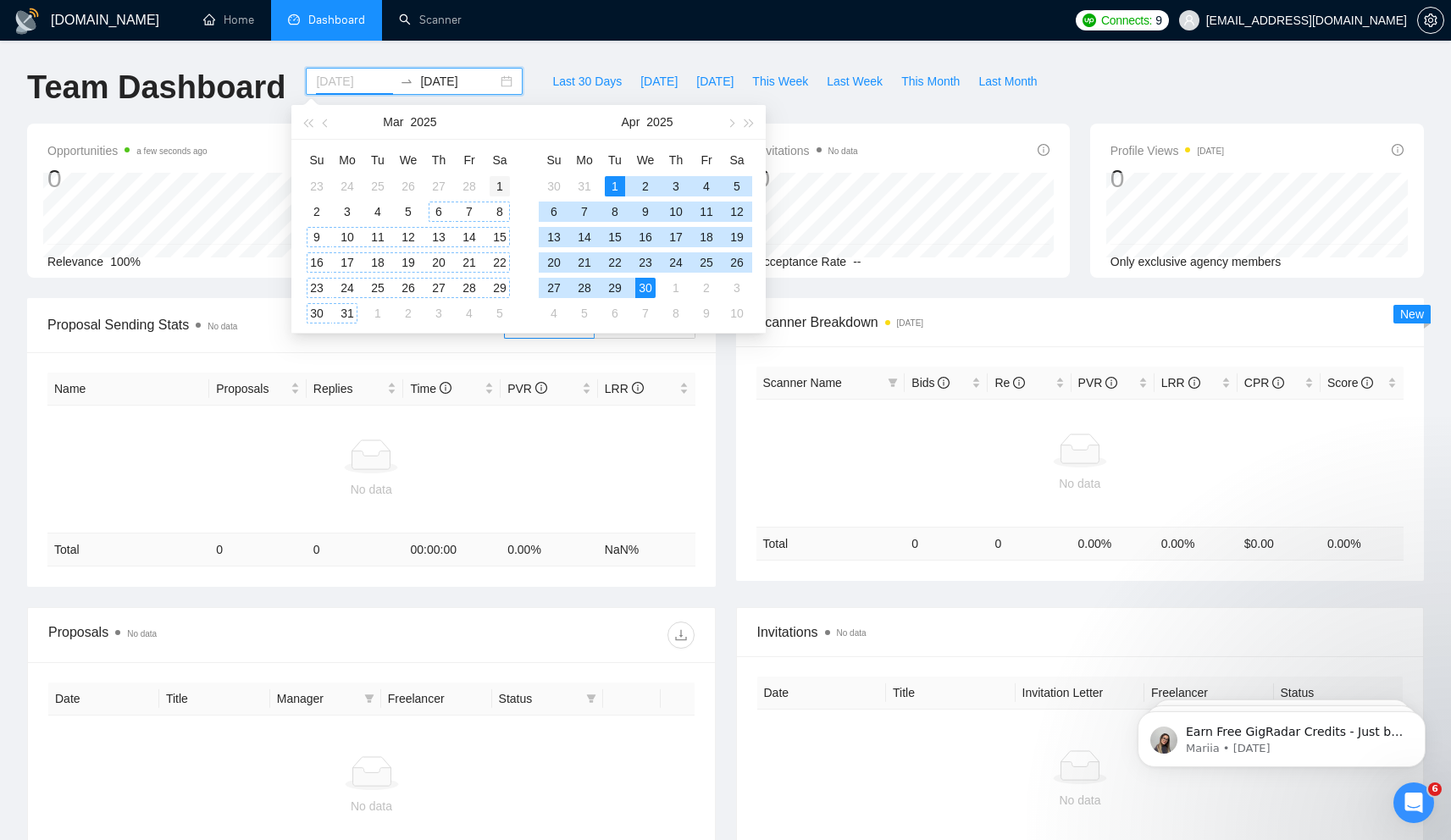
type input "2025-03-01"
click at [508, 187] on div "1" at bounding box center [499, 186] width 21 height 21
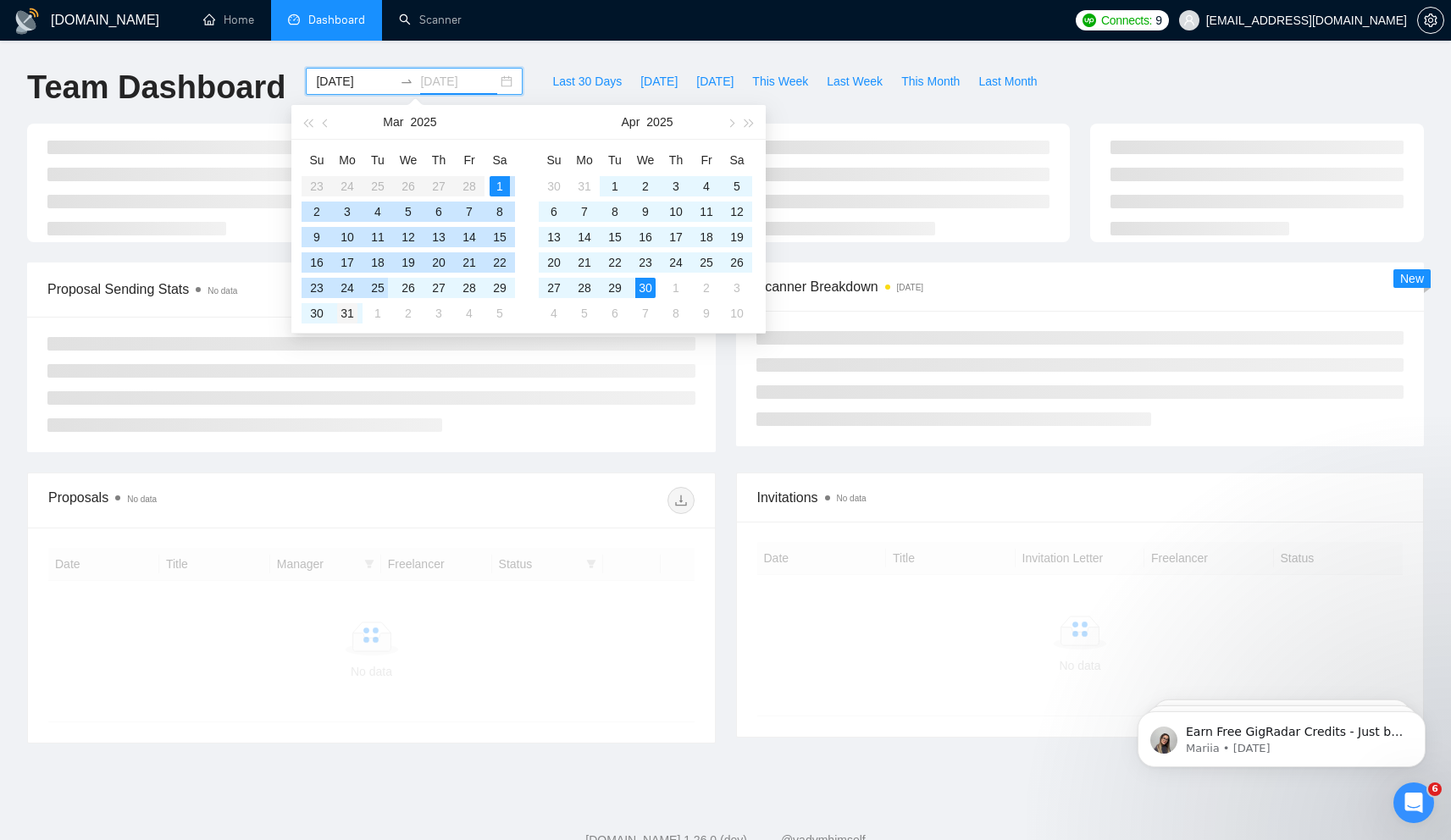
type input "2025-03-31"
click at [348, 304] on div "31" at bounding box center [347, 313] width 21 height 21
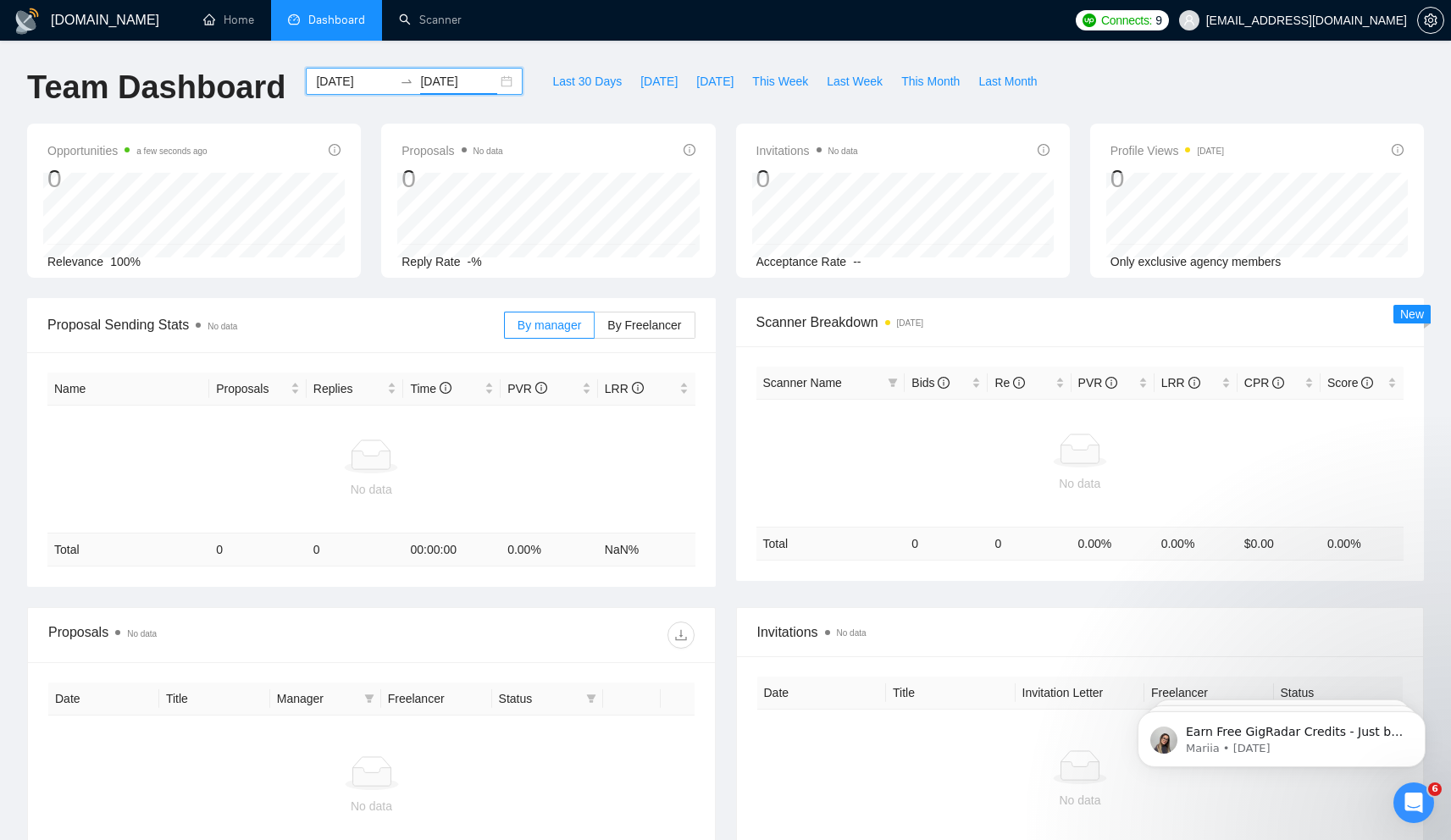
click at [640, 41] on div "GigRadar.io Home Dashboard Scanner Connects: 9 access-upwork@ralabs.org Team Da…" at bounding box center [725, 514] width 1451 height 1028
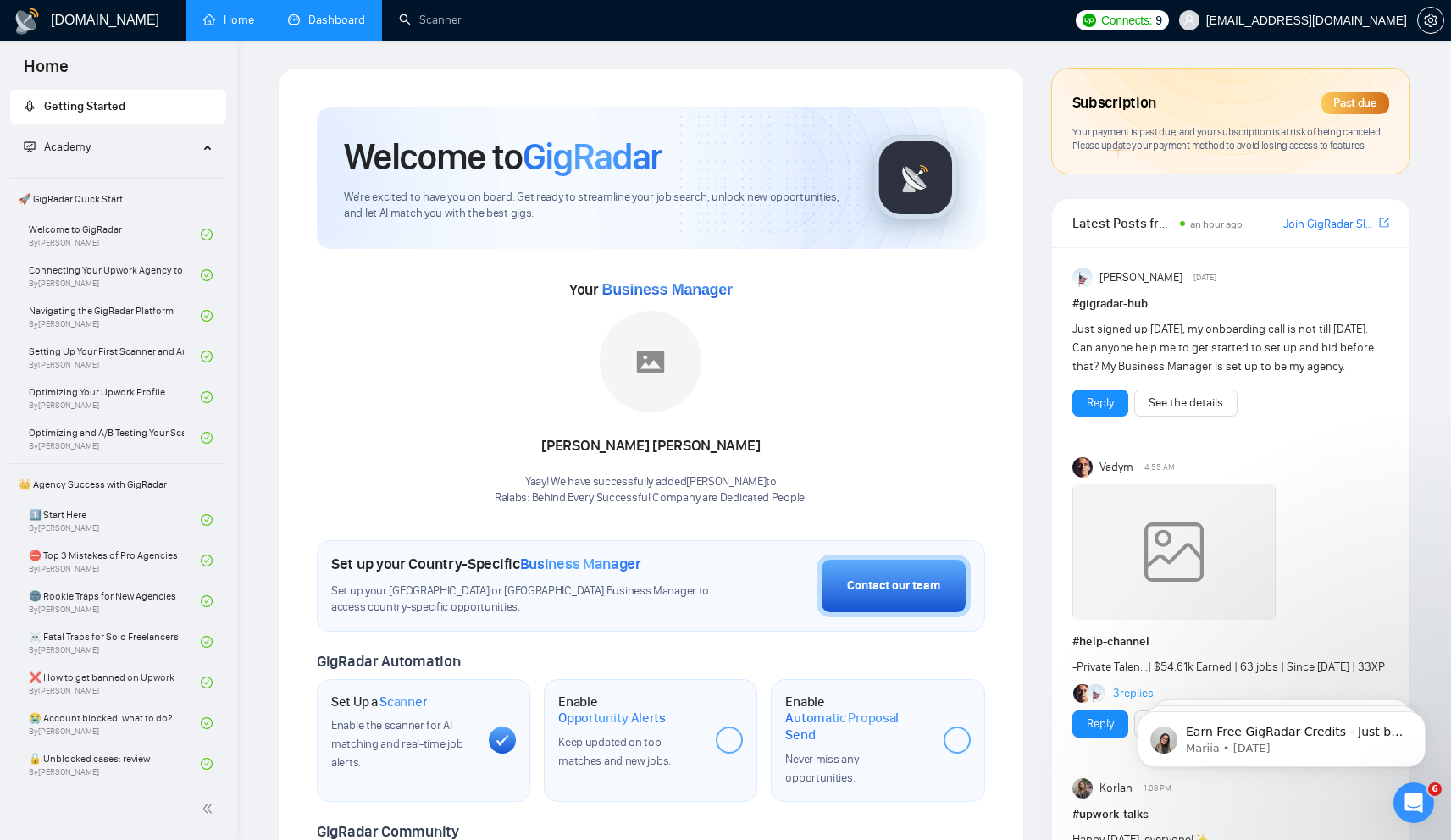
click at [323, 24] on link "Dashboard" at bounding box center [327, 20] width 77 height 14
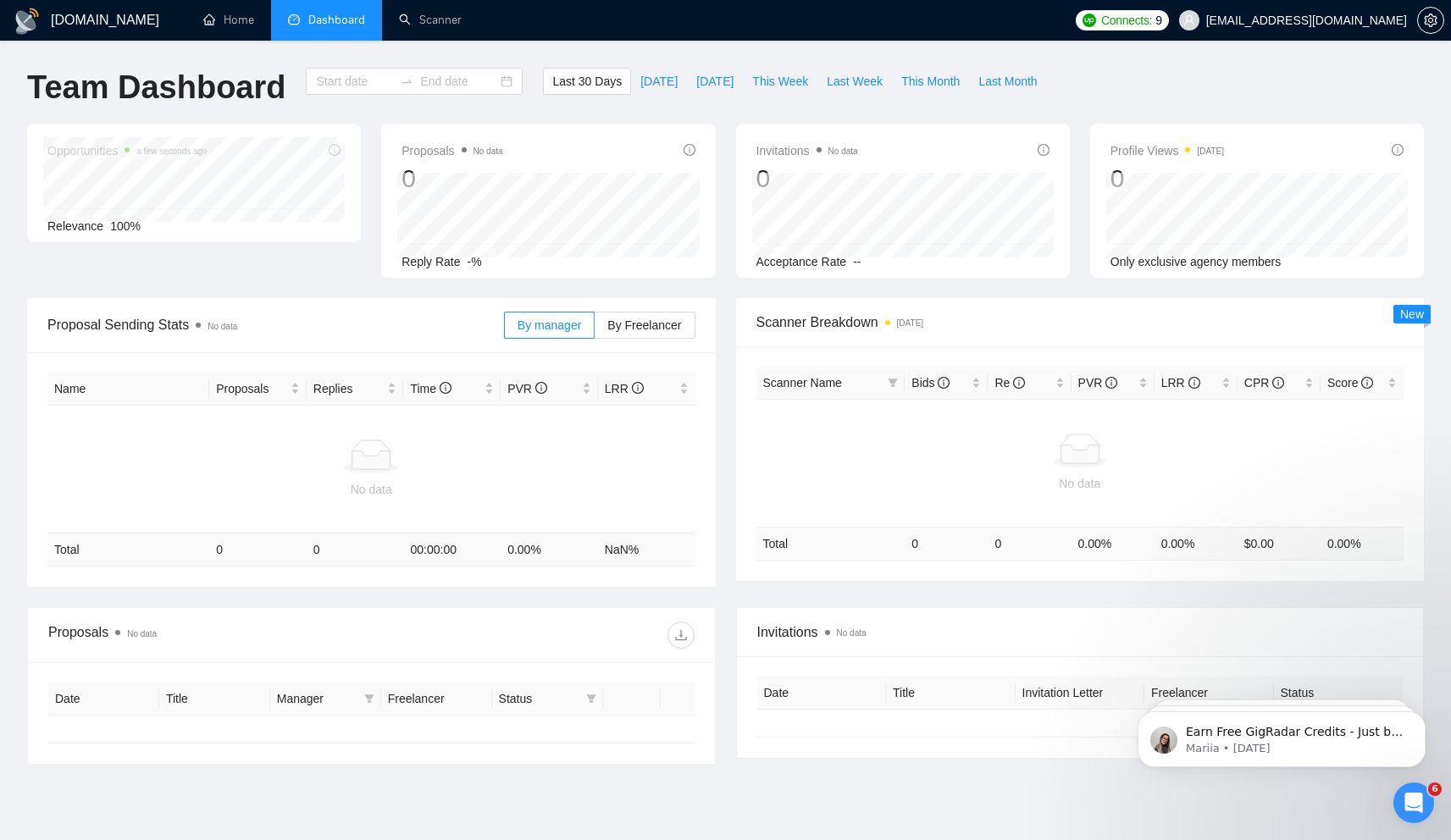
type input "2025-07-26"
type input "2025-08-25"
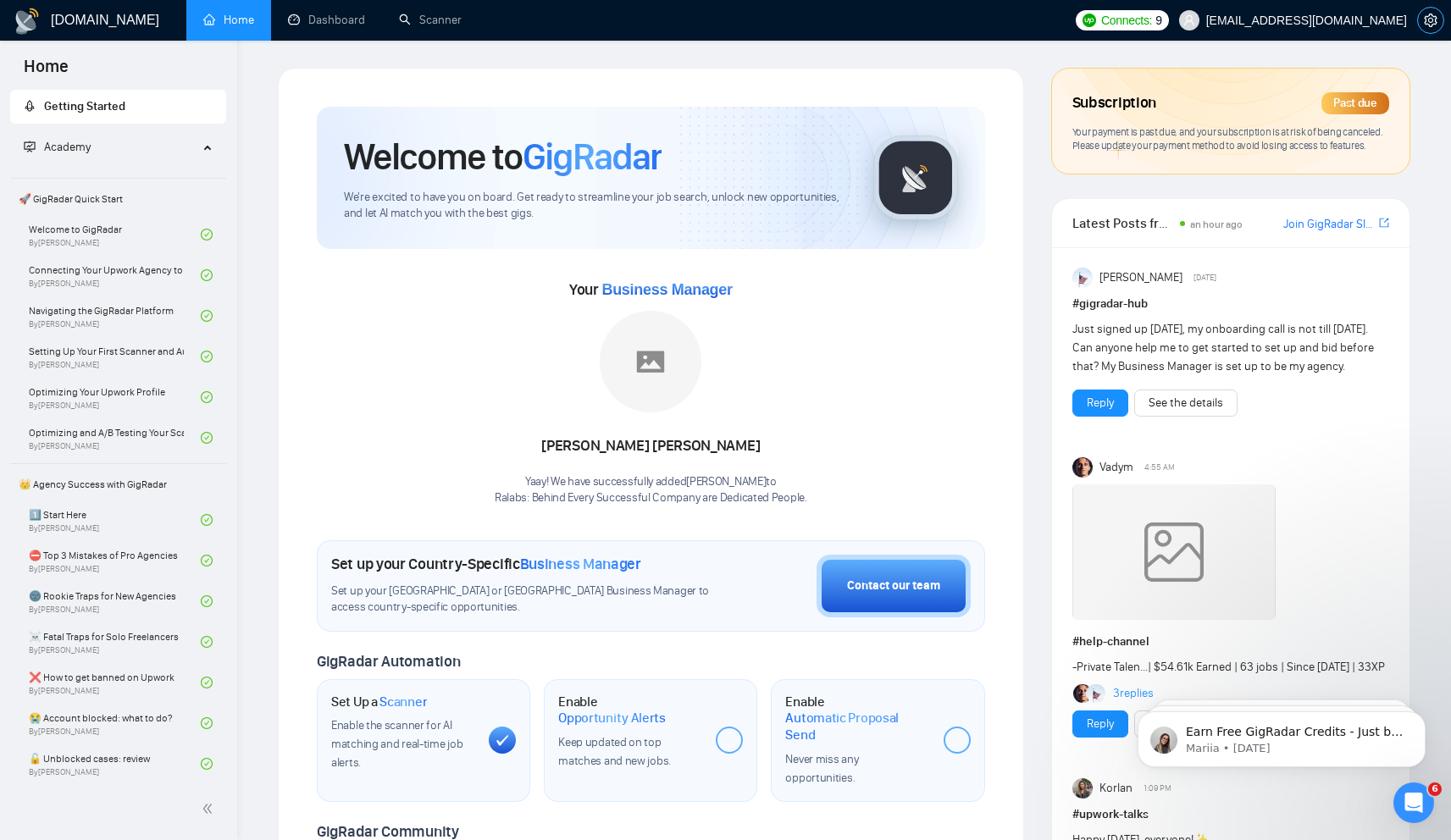
click at [1437, 23] on span "setting" at bounding box center [1430, 20] width 25 height 14
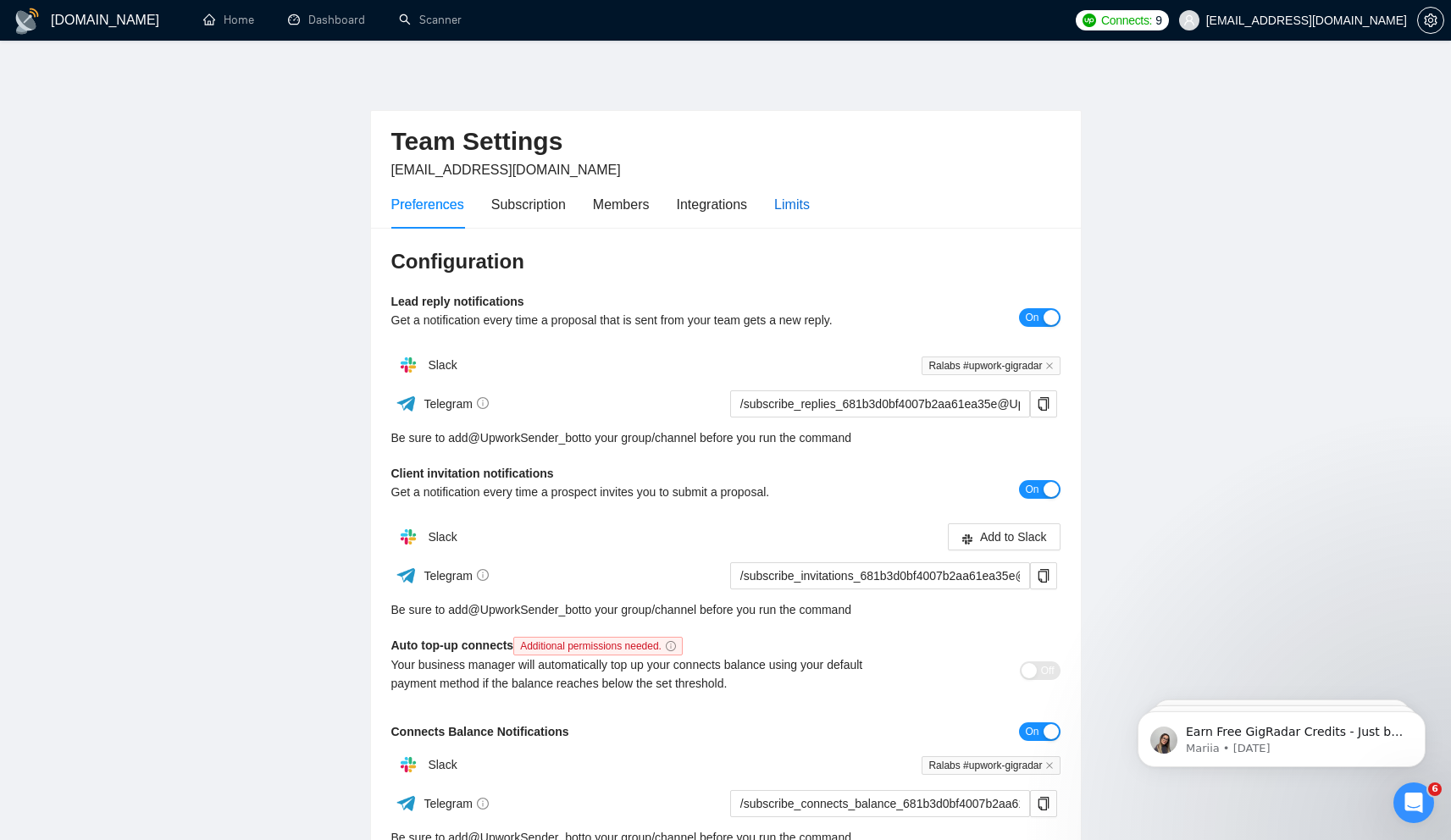
click at [798, 199] on div "Limits" at bounding box center [791, 204] width 35 height 22
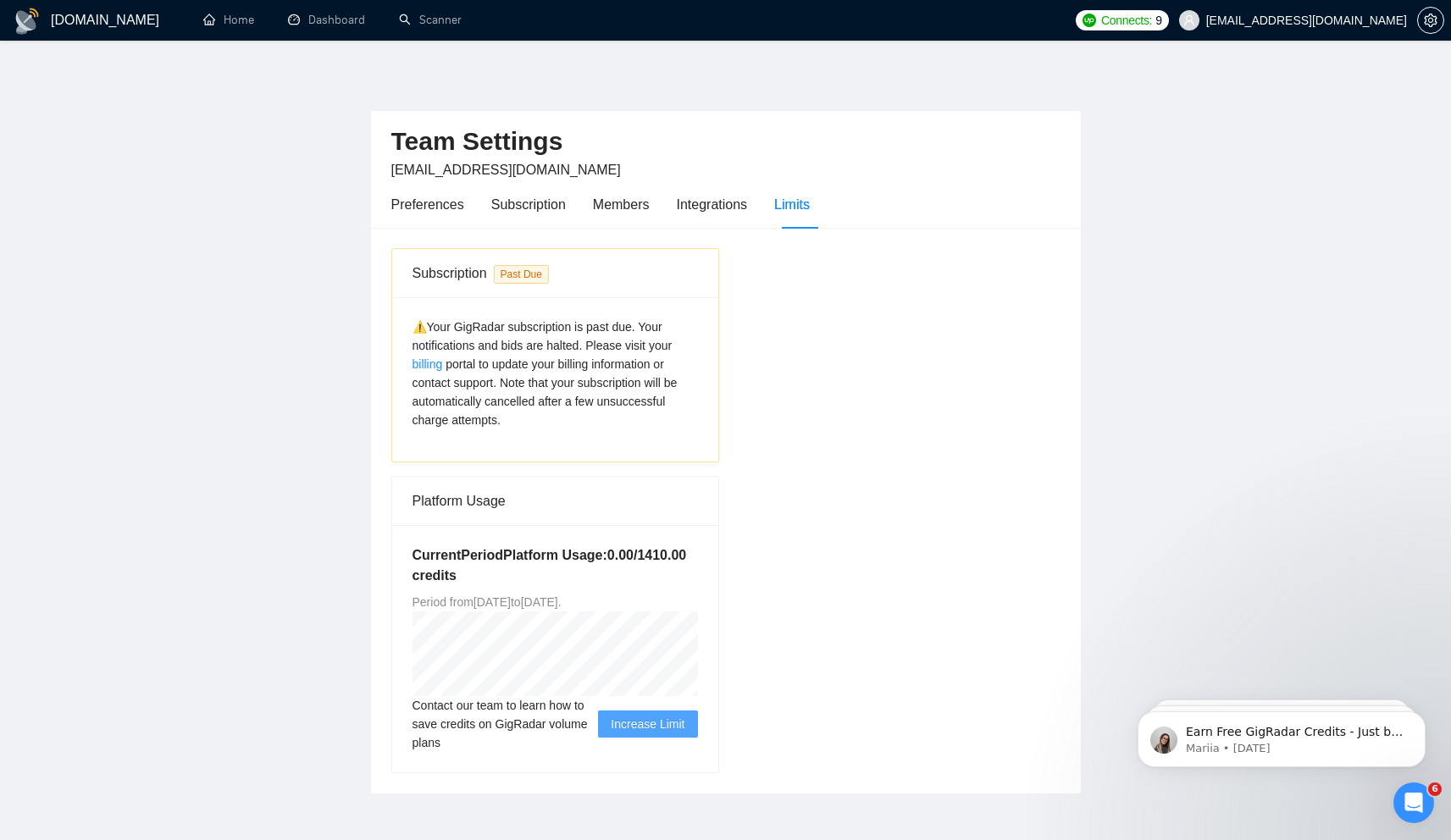
scroll to position [85, 0]
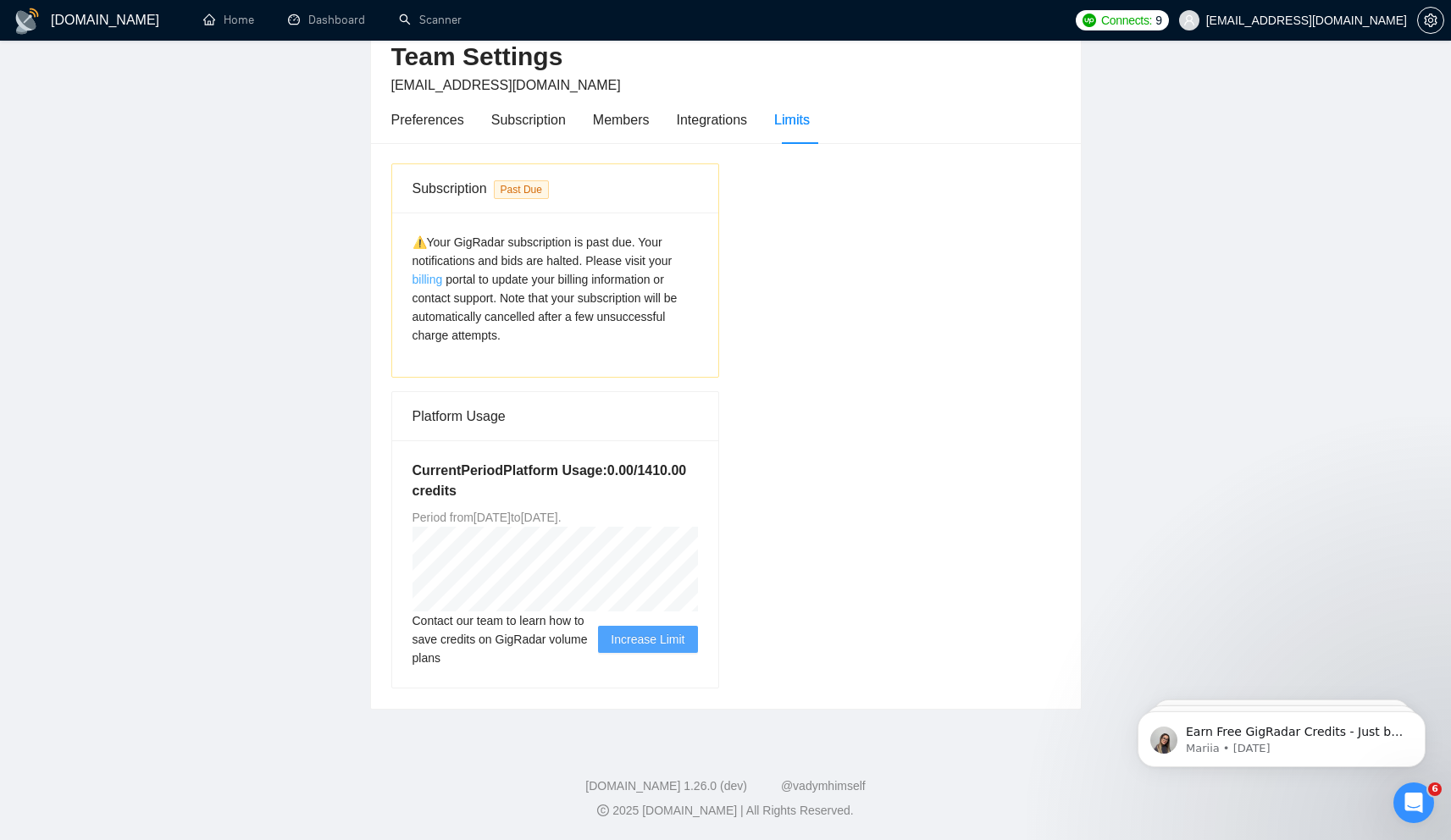
click at [432, 283] on link "billing" at bounding box center [428, 279] width 31 height 14
click at [382, 255] on div "Subscription Past Due ⚠️Your GigRadar subscription is past due. Your notificati…" at bounding box center [726, 426] width 710 height 565
click at [429, 274] on link "billing" at bounding box center [428, 279] width 31 height 14
click at [194, 236] on main "Team Settings access-upwork@ralabs.org Preferences Subscription Members Integra…" at bounding box center [725, 346] width 1396 height 727
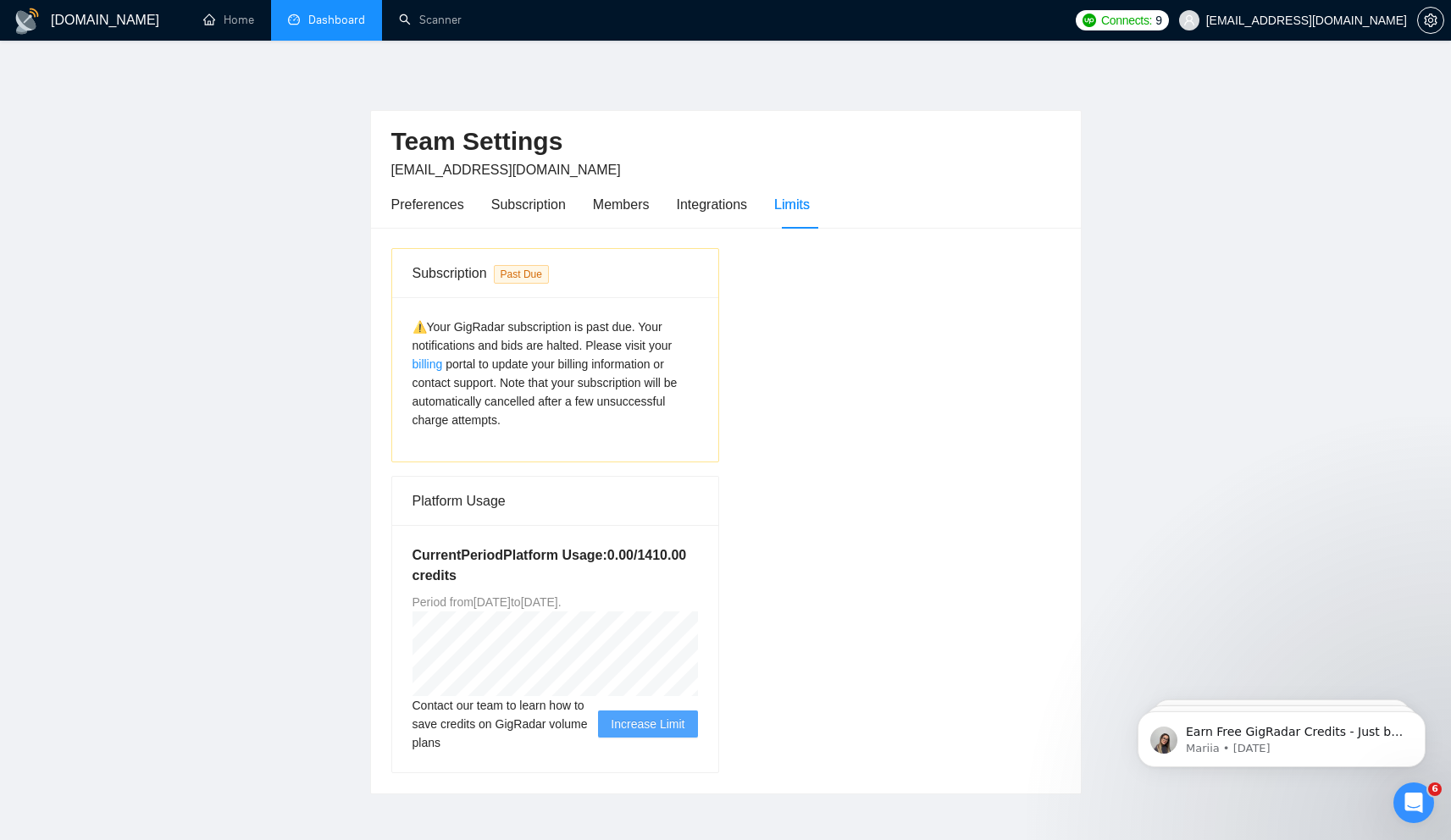
click at [333, 23] on link "Dashboard" at bounding box center [327, 20] width 77 height 14
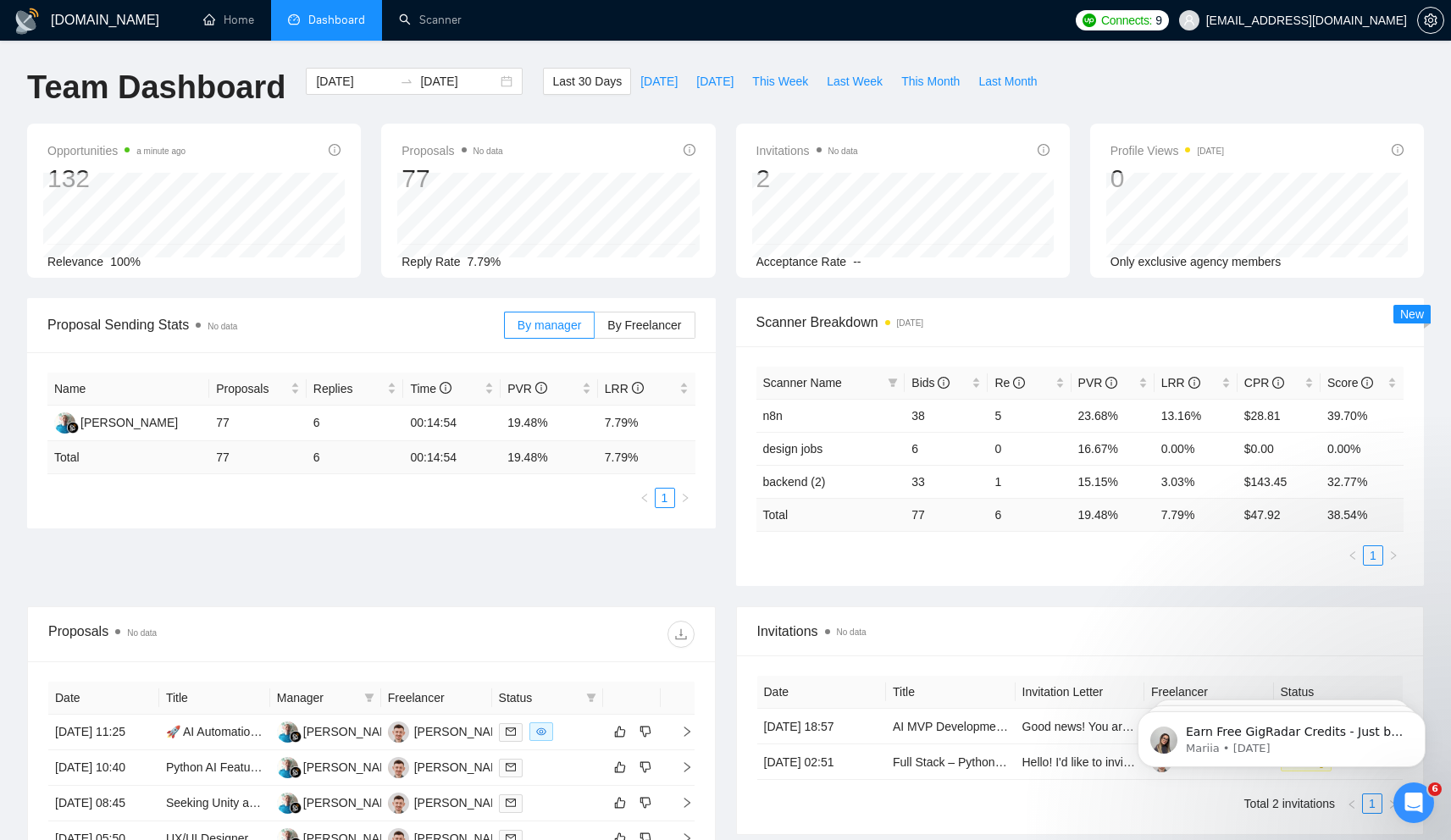
click at [1444, 18] on div "Connects: 9 [EMAIL_ADDRESS][DOMAIN_NAME]" at bounding box center [1258, 20] width 385 height 41
click at [1428, 19] on icon "setting" at bounding box center [1430, 20] width 13 height 14
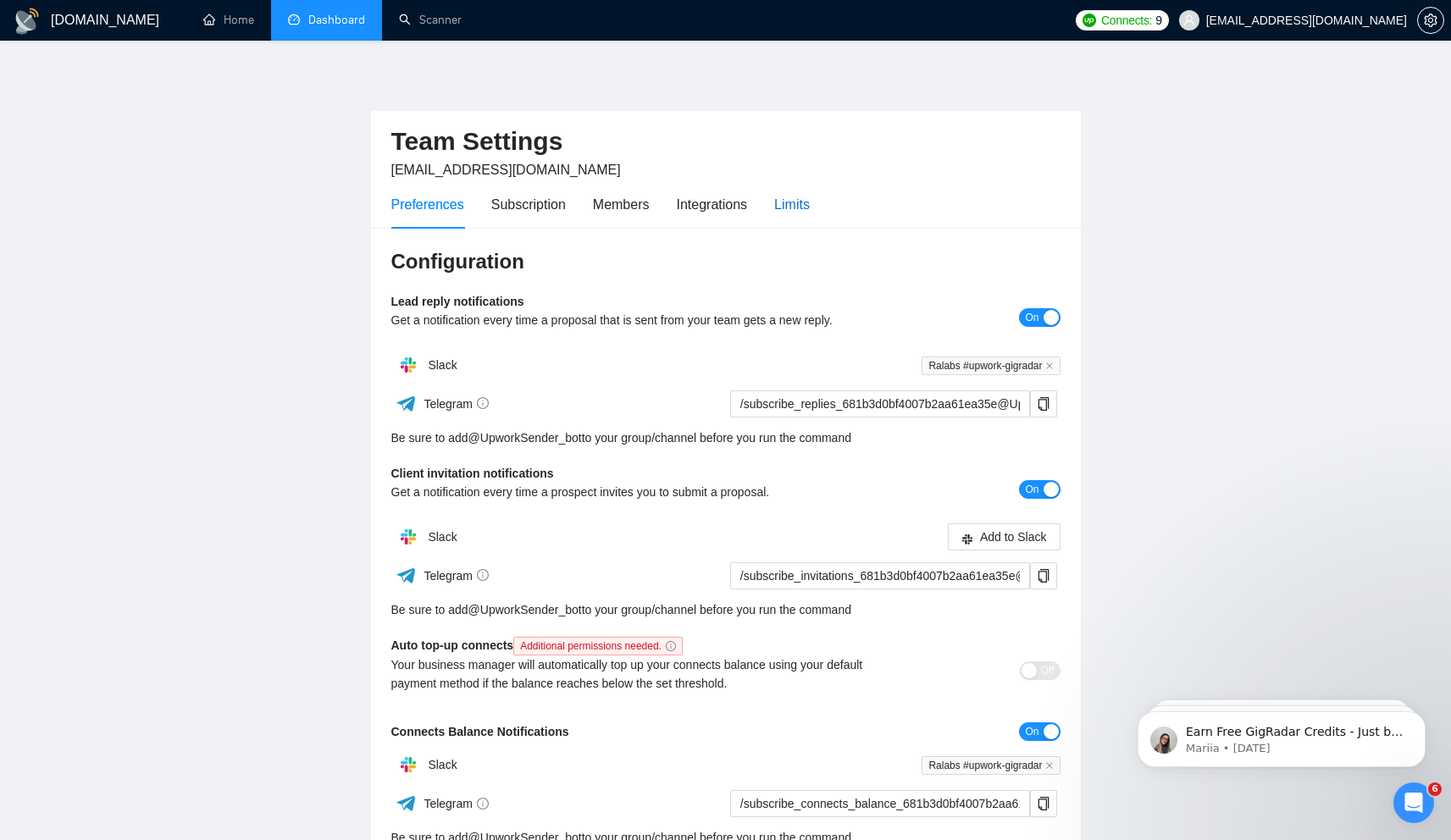
click at [809, 202] on div "Limits" at bounding box center [791, 204] width 35 height 22
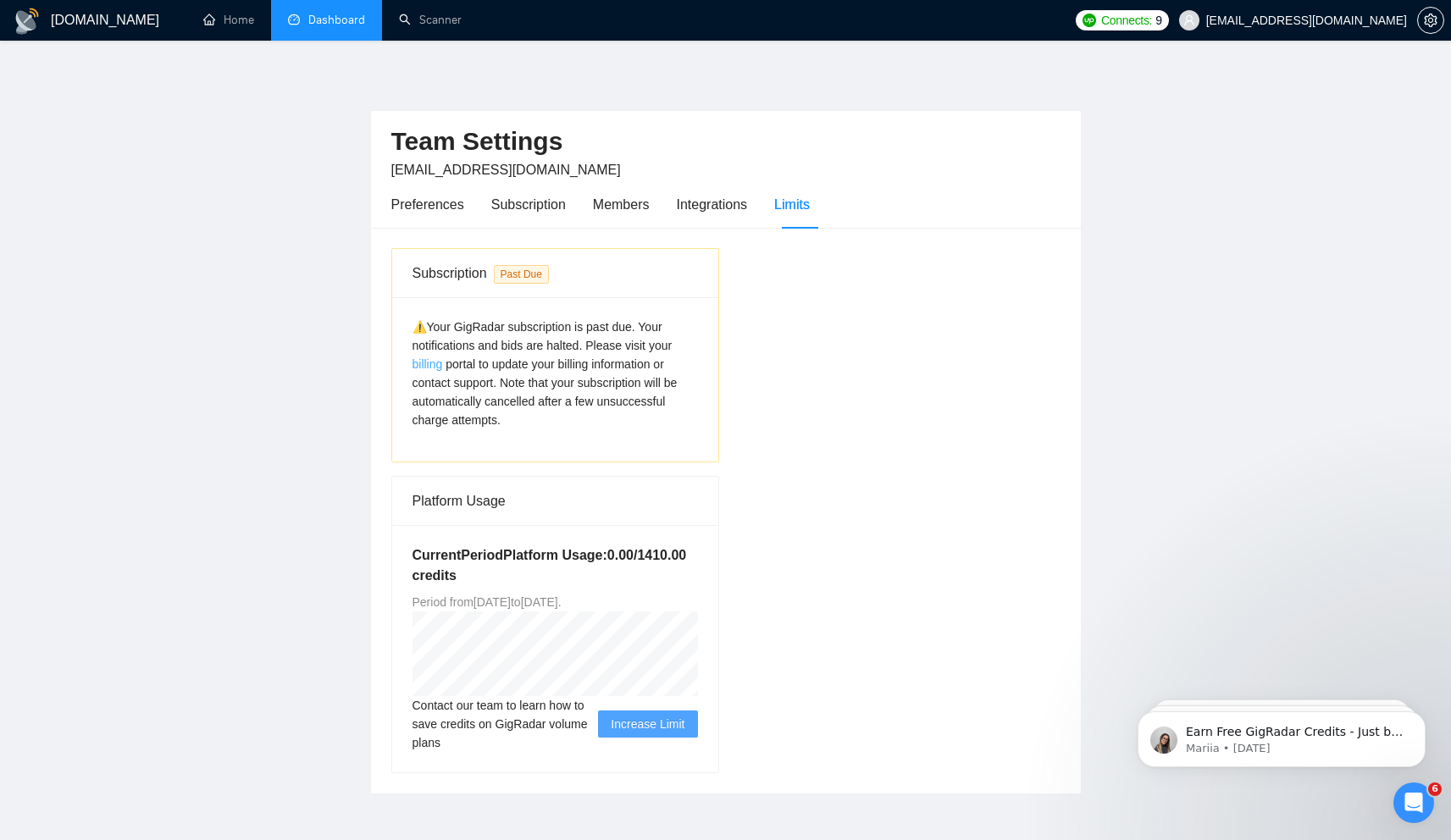
click at [435, 360] on link "billing" at bounding box center [428, 364] width 31 height 14
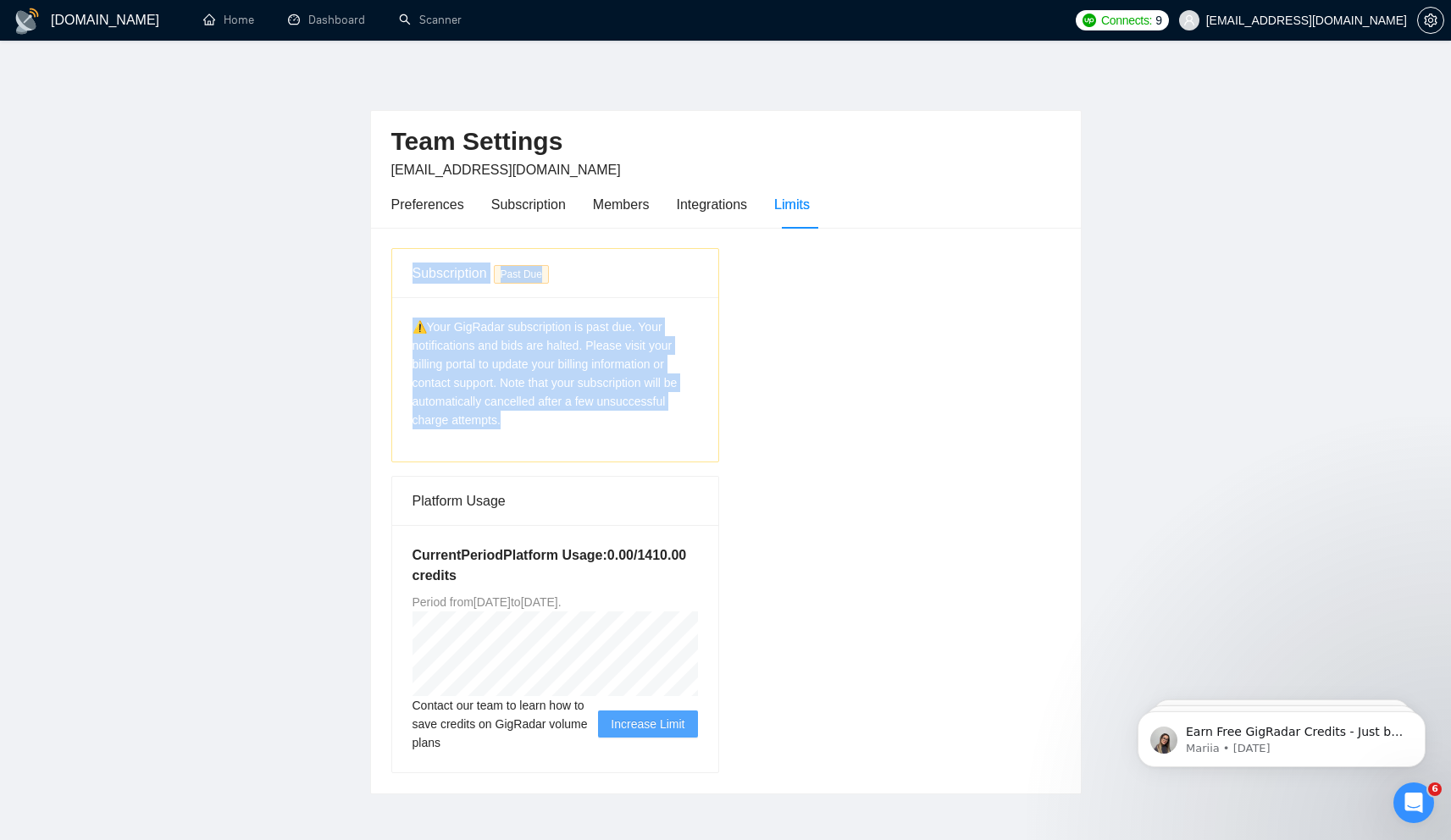
drag, startPoint x: 400, startPoint y: 279, endPoint x: 600, endPoint y: 439, distance: 256.1
click at [603, 429] on div "Subscription Past Due ⚠️Your GigRadar subscription is past due. Your notificati…" at bounding box center [555, 355] width 328 height 214
click at [586, 418] on div "⚠️Your GigRadar subscription is past due. Your notifications and bids are halte…" at bounding box center [555, 374] width 286 height 112
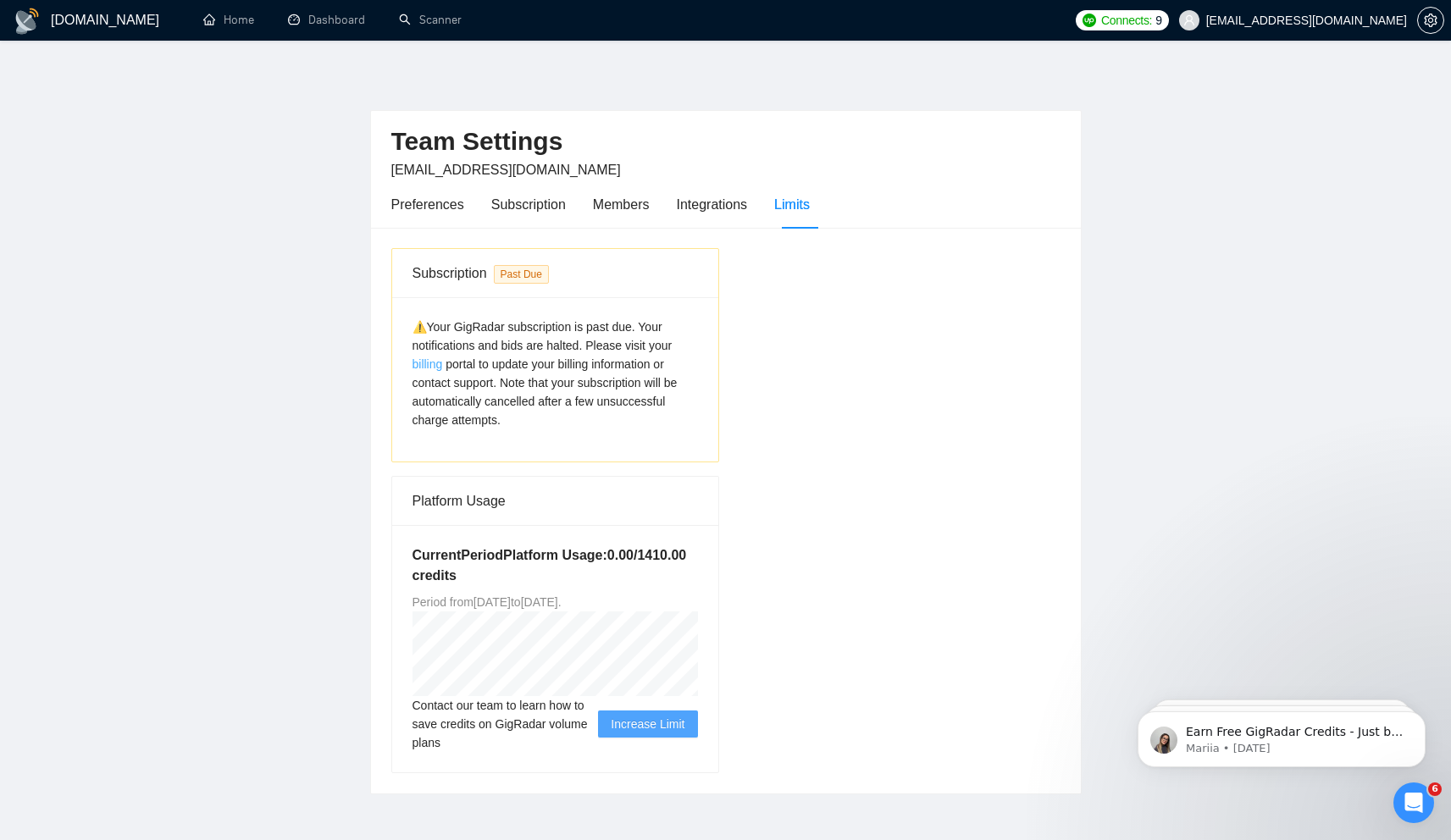
click at [432, 363] on link "billing" at bounding box center [428, 364] width 31 height 14
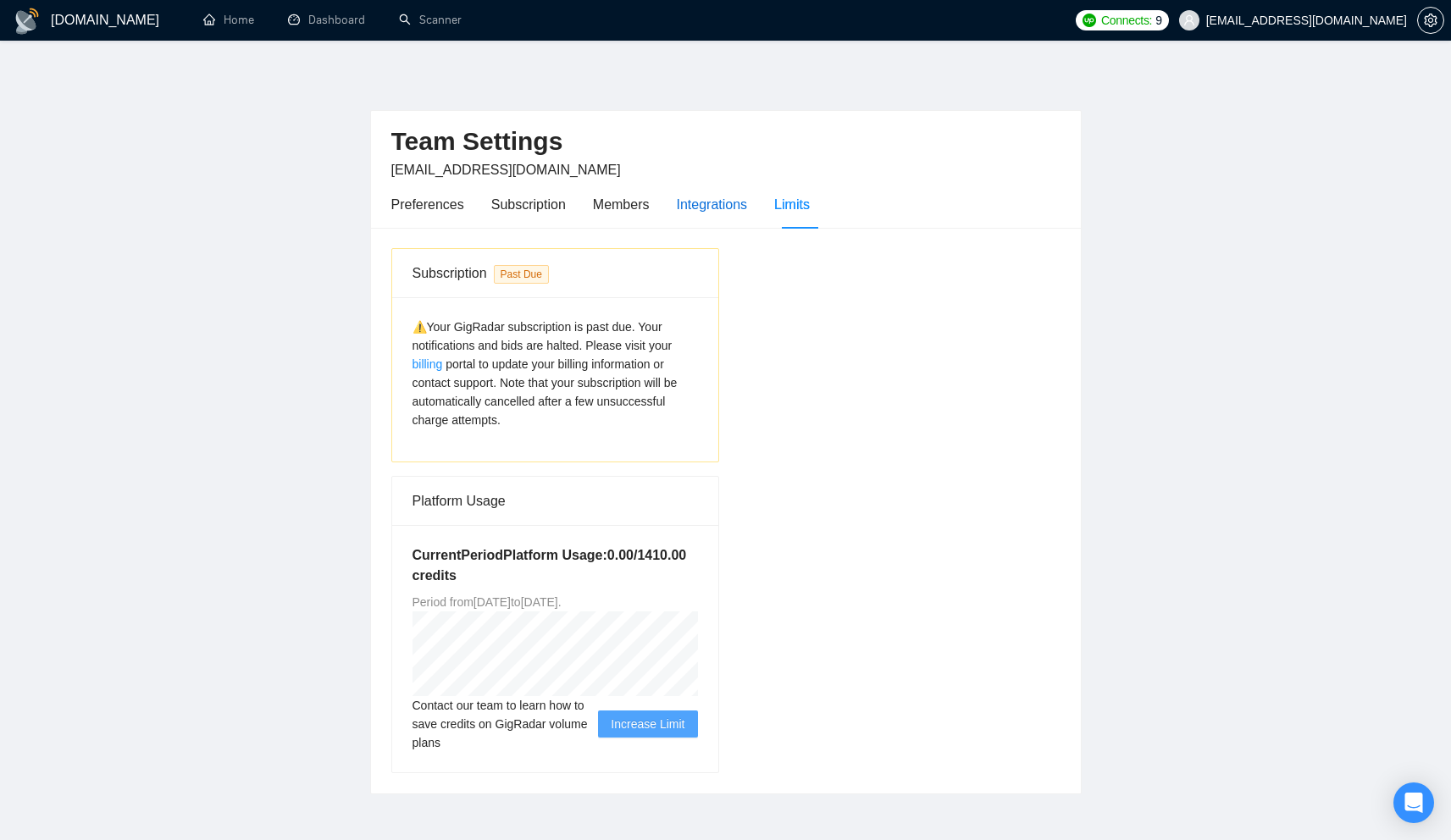
click at [739, 211] on div "Integrations" at bounding box center [712, 204] width 71 height 22
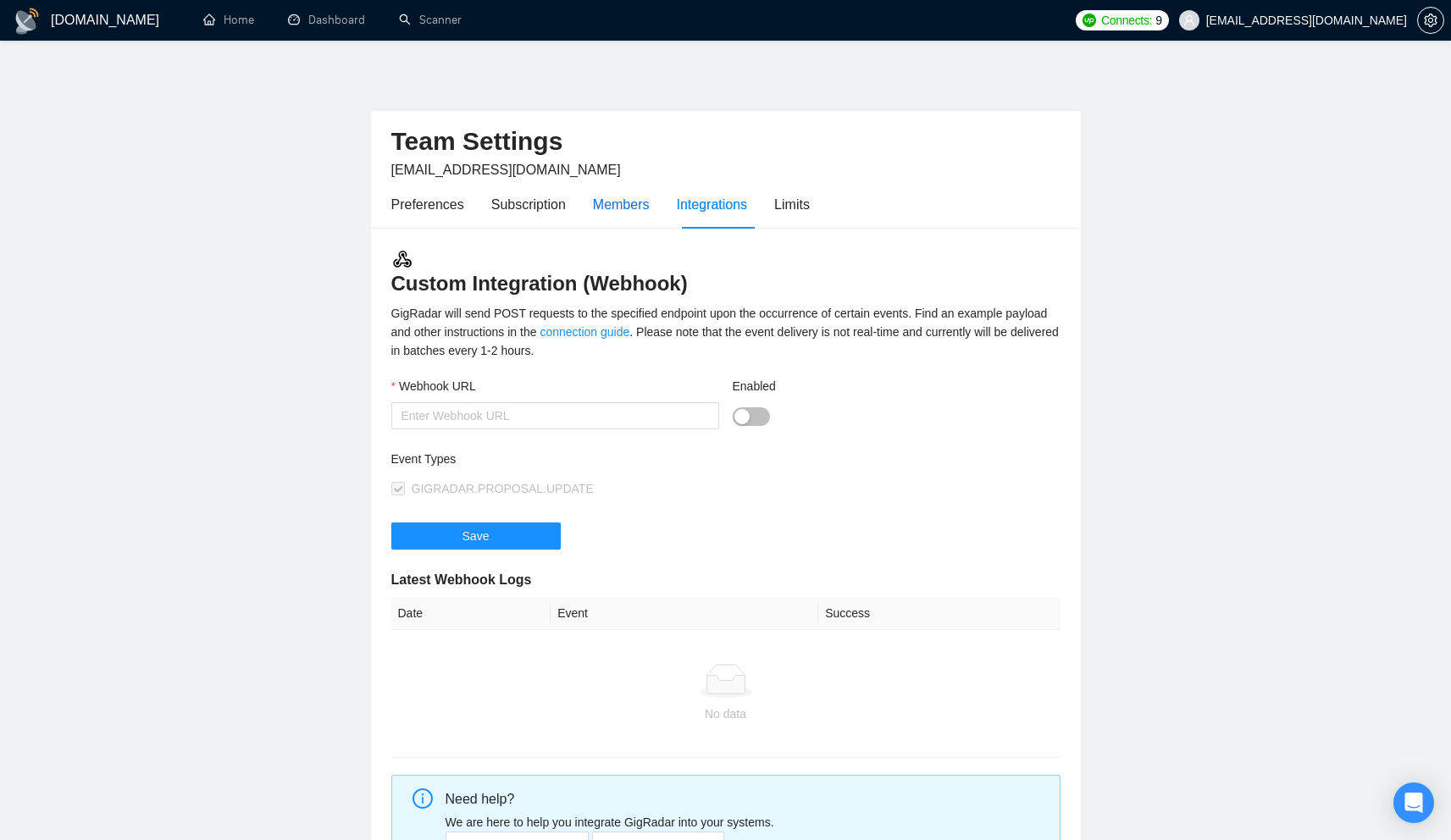
click at [637, 199] on div "Members" at bounding box center [621, 204] width 57 height 22
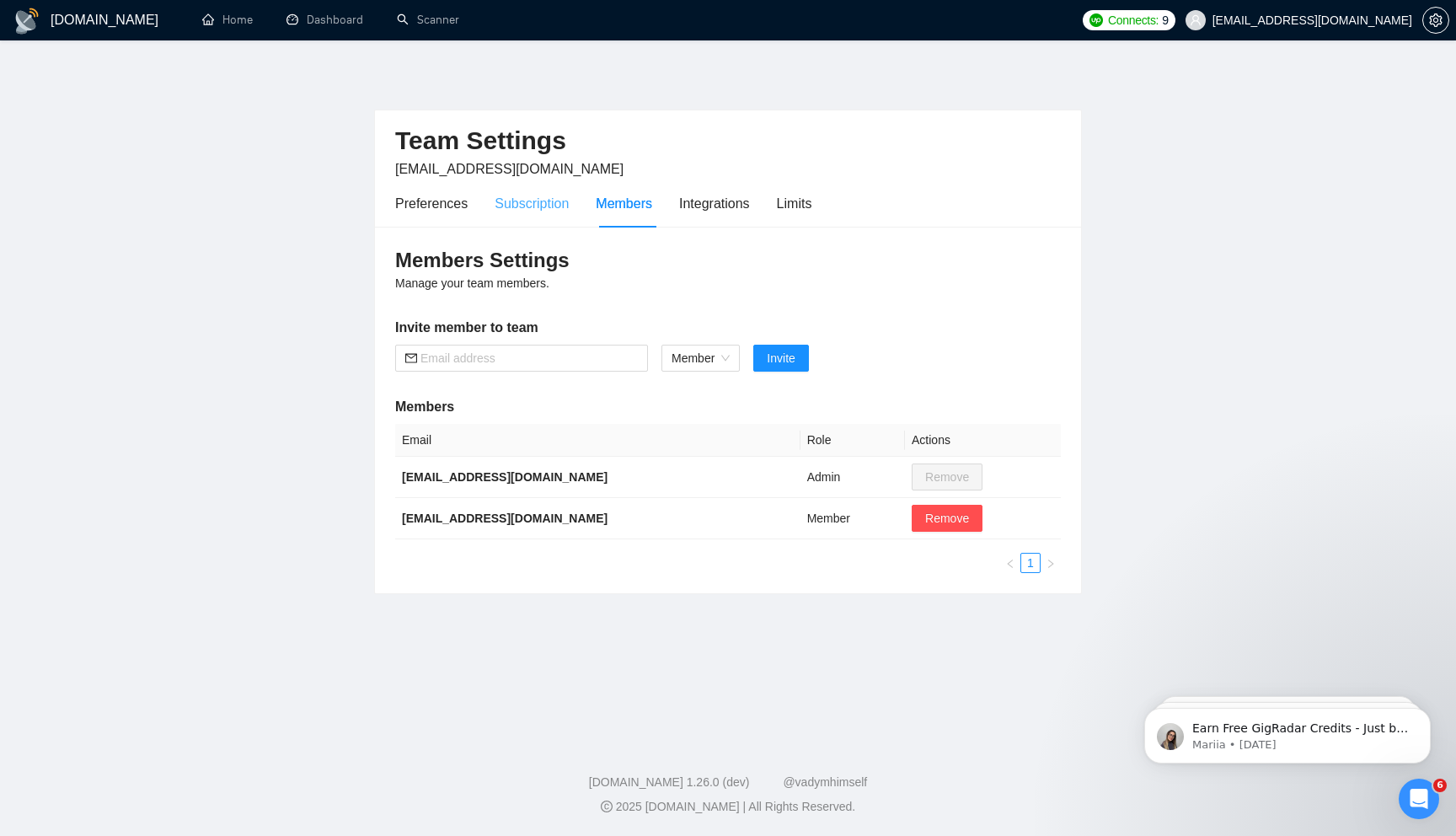
click at [547, 215] on div "Subscription" at bounding box center [531, 203] width 74 height 48
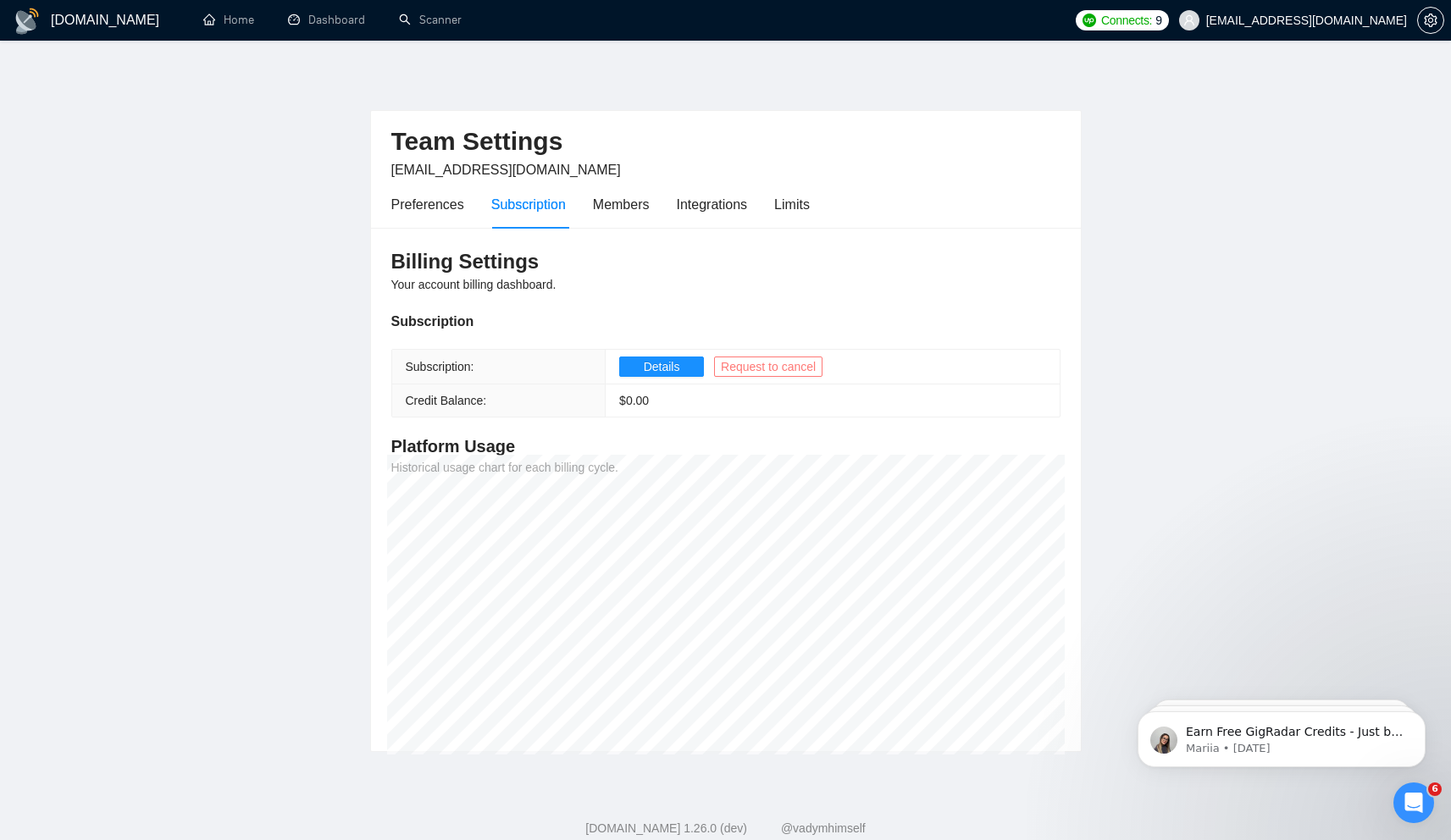
click at [771, 367] on span "Request to cancel" at bounding box center [767, 366] width 95 height 19
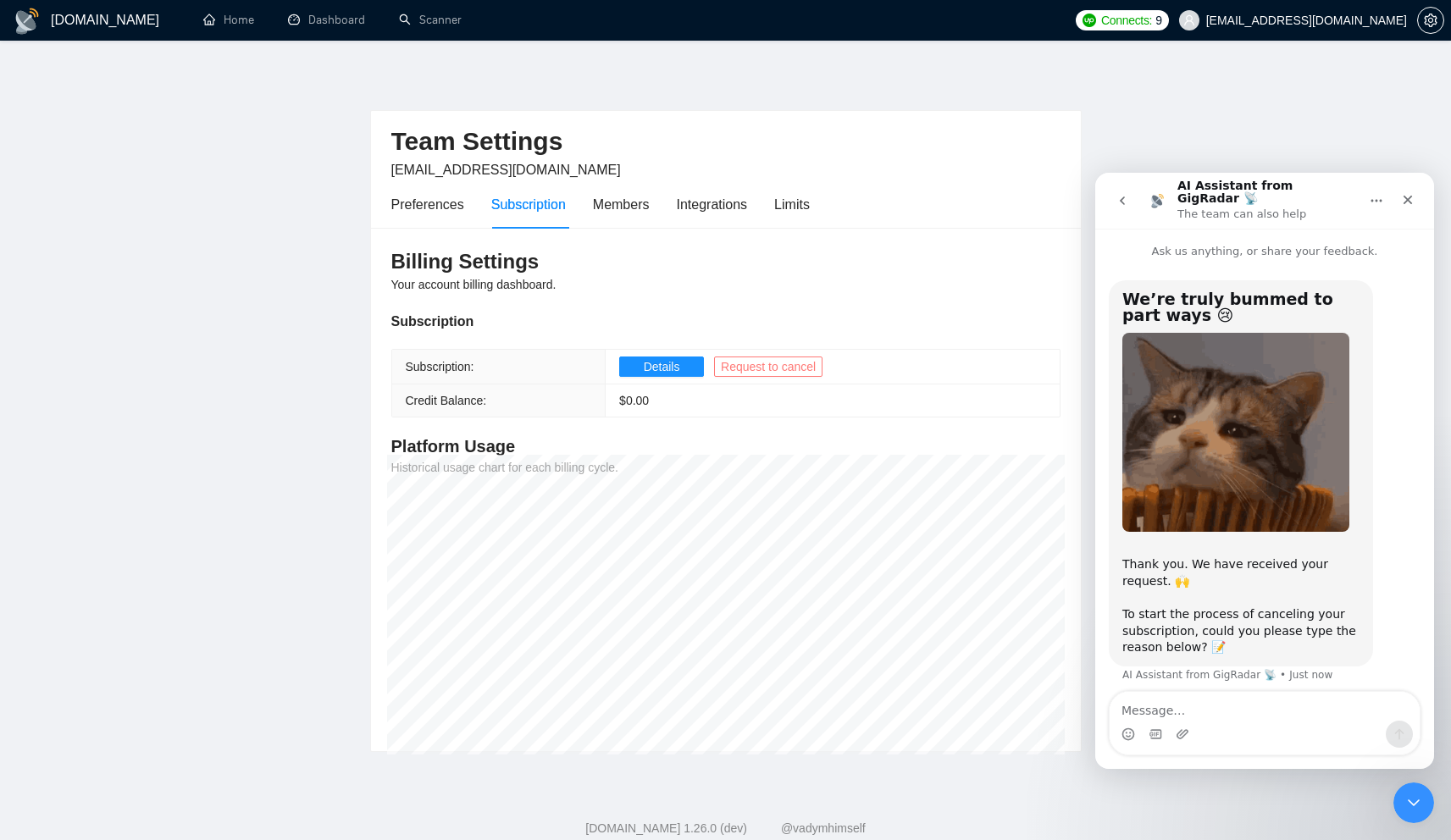
scroll to position [42, 0]
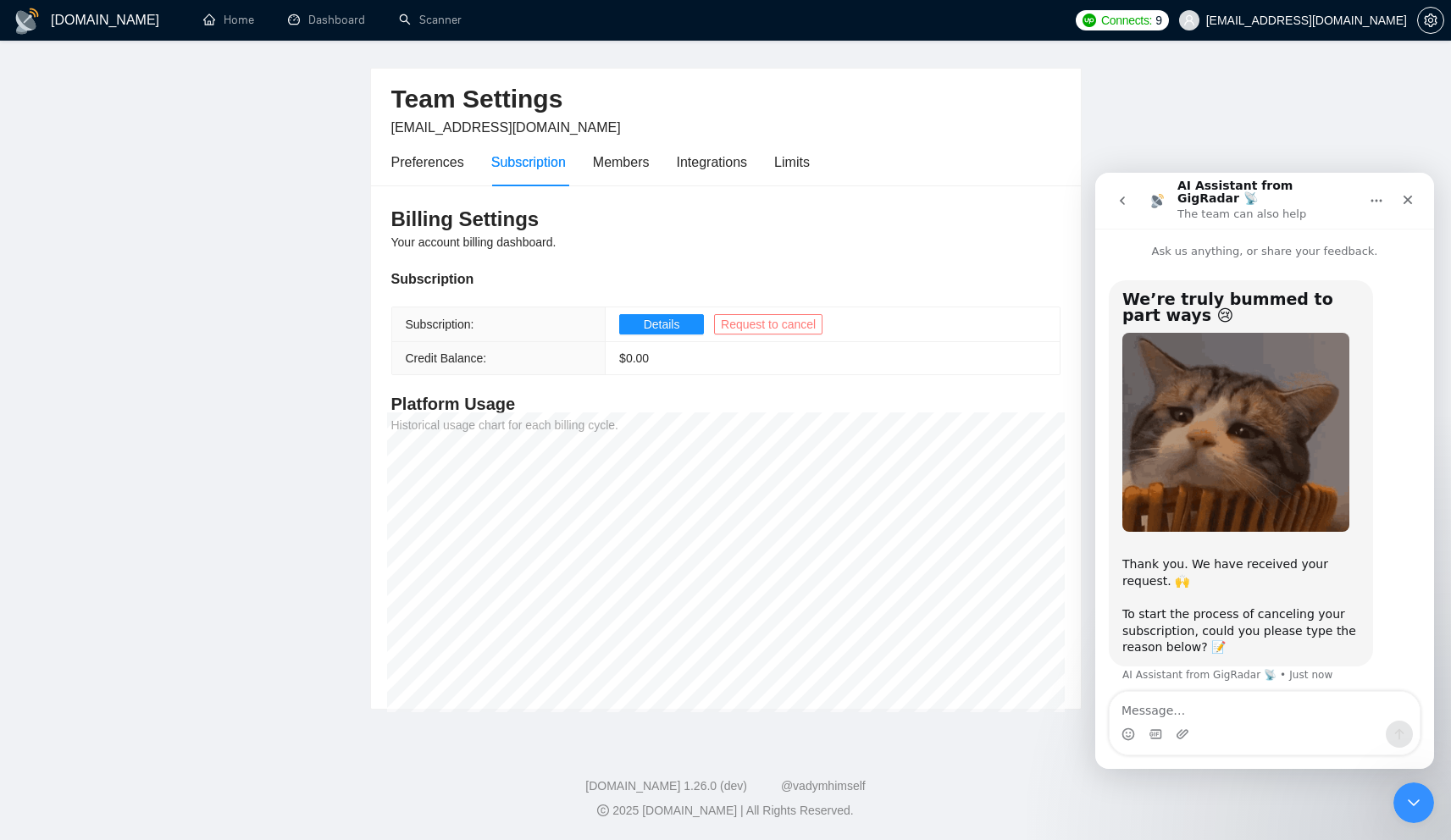
click at [1219, 716] on textarea "Message…" at bounding box center [1265, 706] width 310 height 29
click at [1160, 708] on textarea "Message…" at bounding box center [1265, 706] width 310 height 29
type textarea "s"
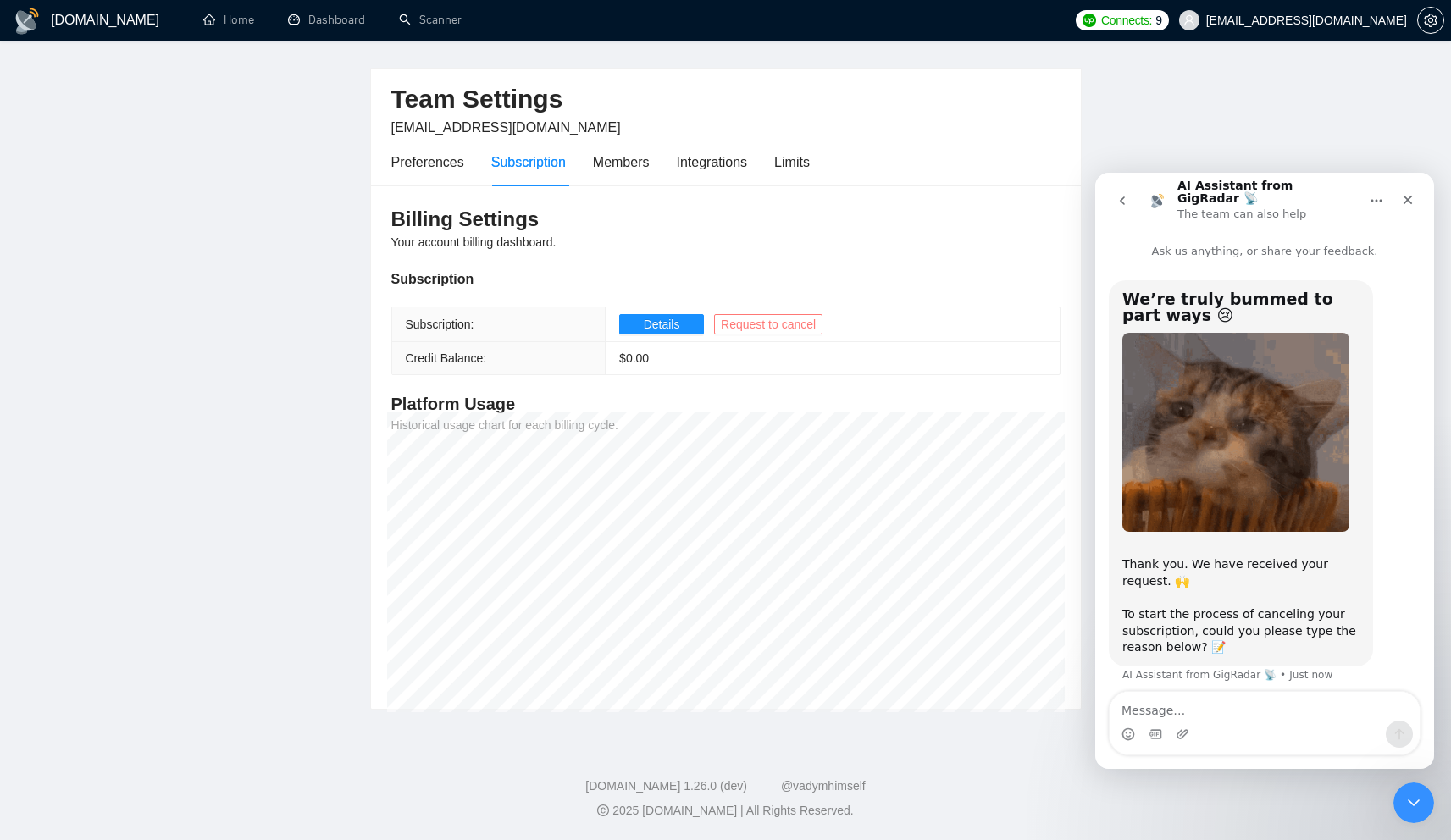
type textarea "W"
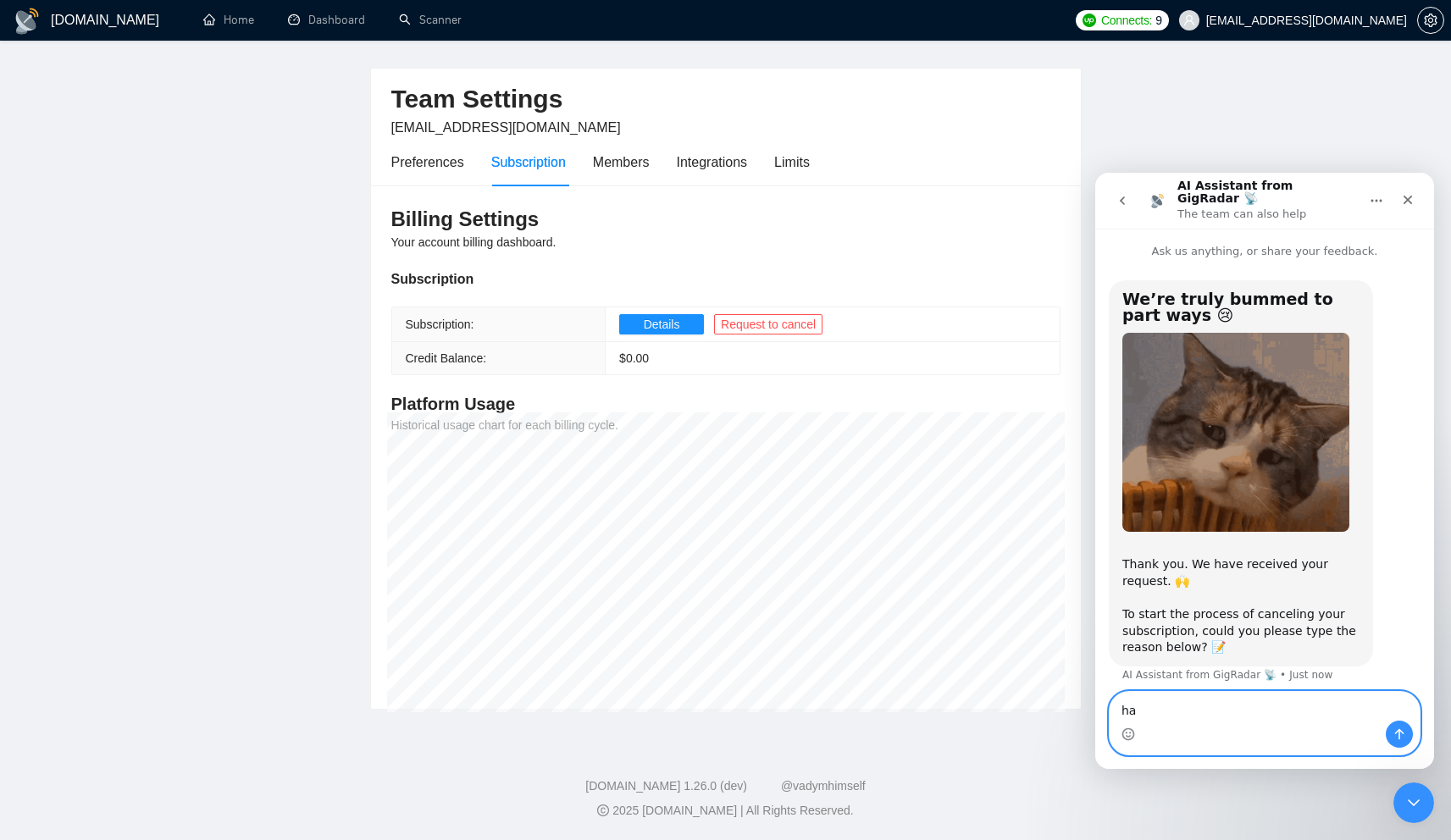
paste textarea "Our ROI was significantly negative, despite we were following all advice from G…"
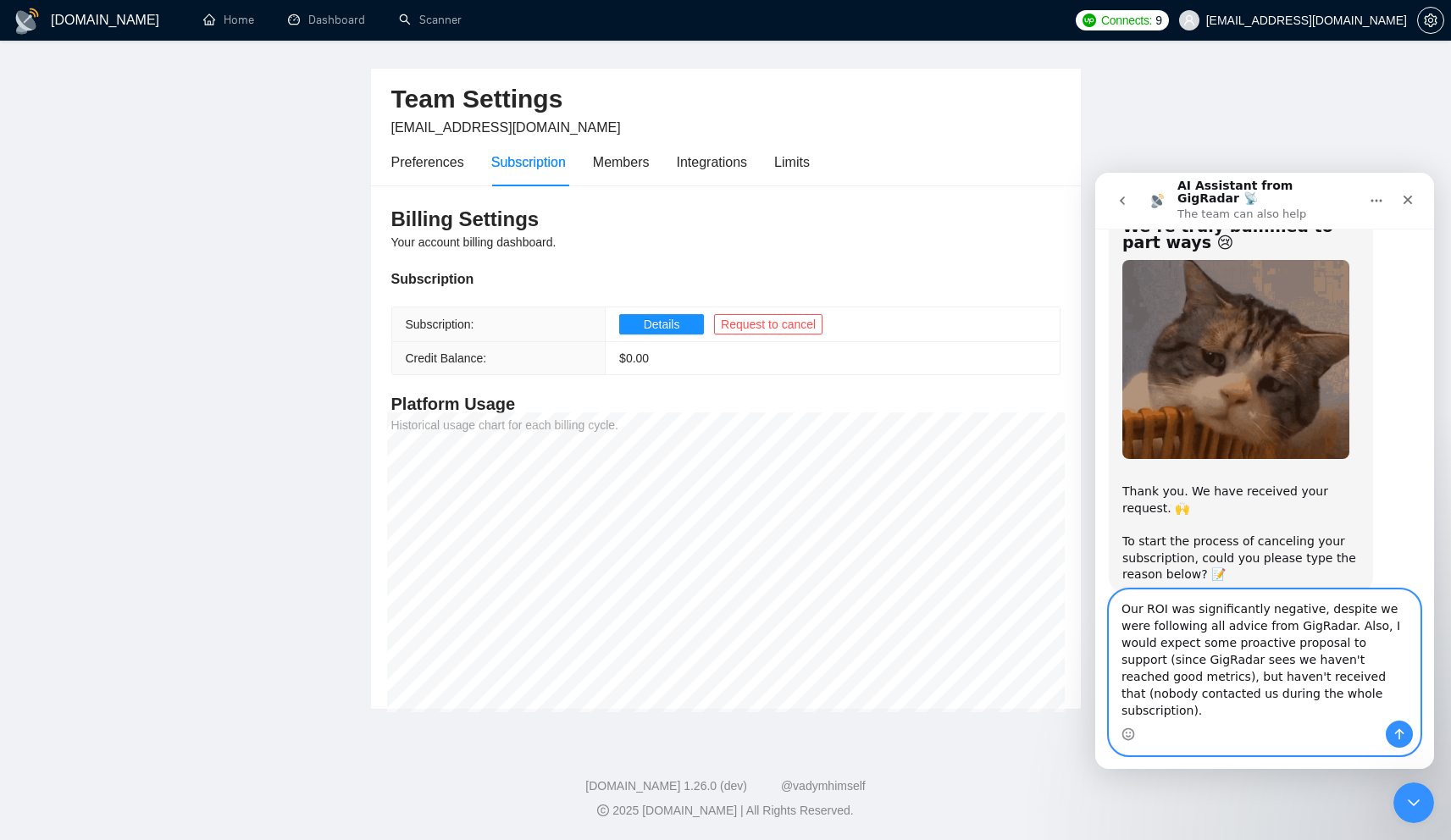
scroll to position [84, 0]
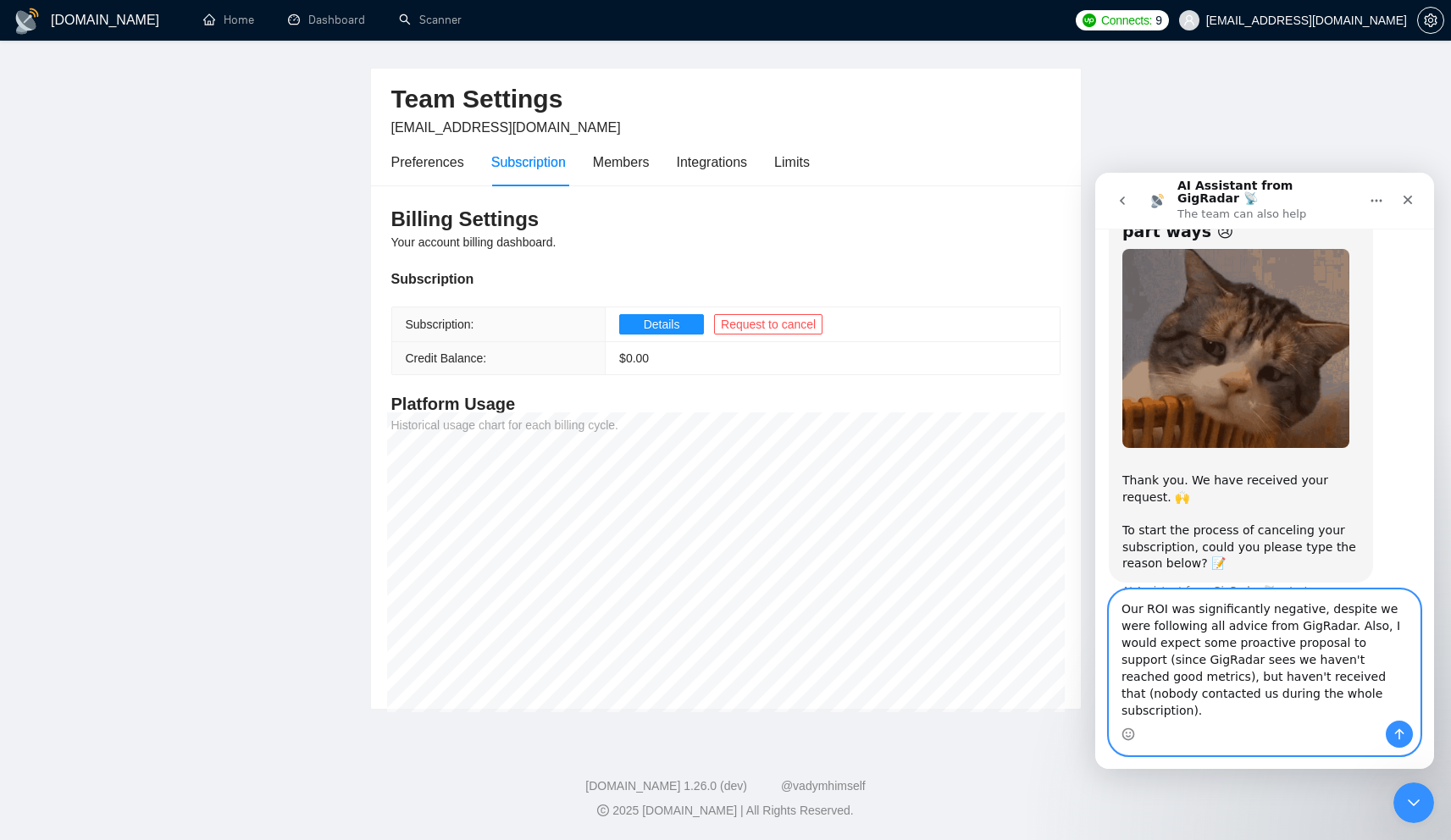
type textarea "Our ROI was significantly negative, despite we were following all advice from G…"
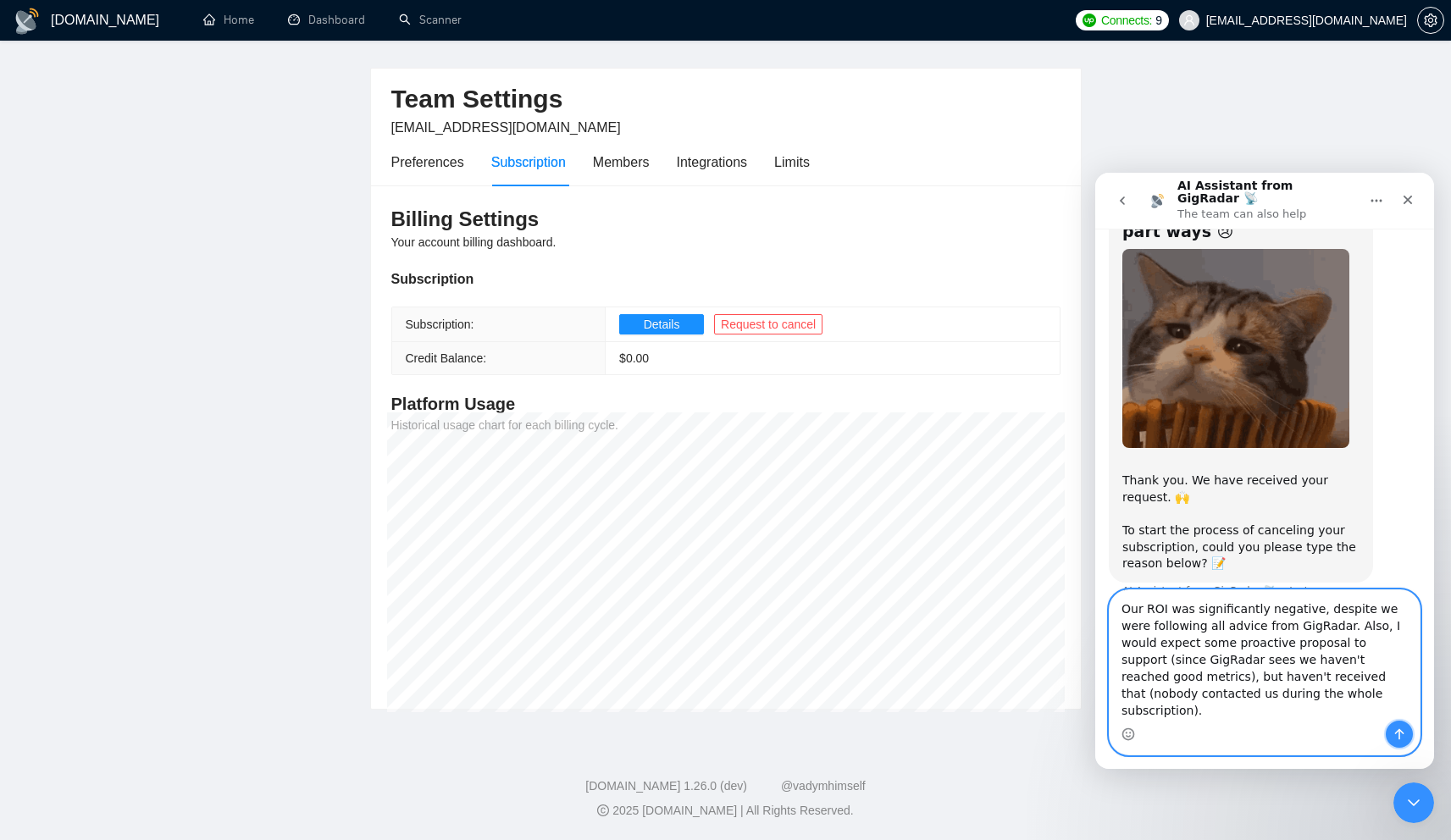
click at [1402, 734] on icon "Send a message…" at bounding box center [1399, 734] width 14 height 14
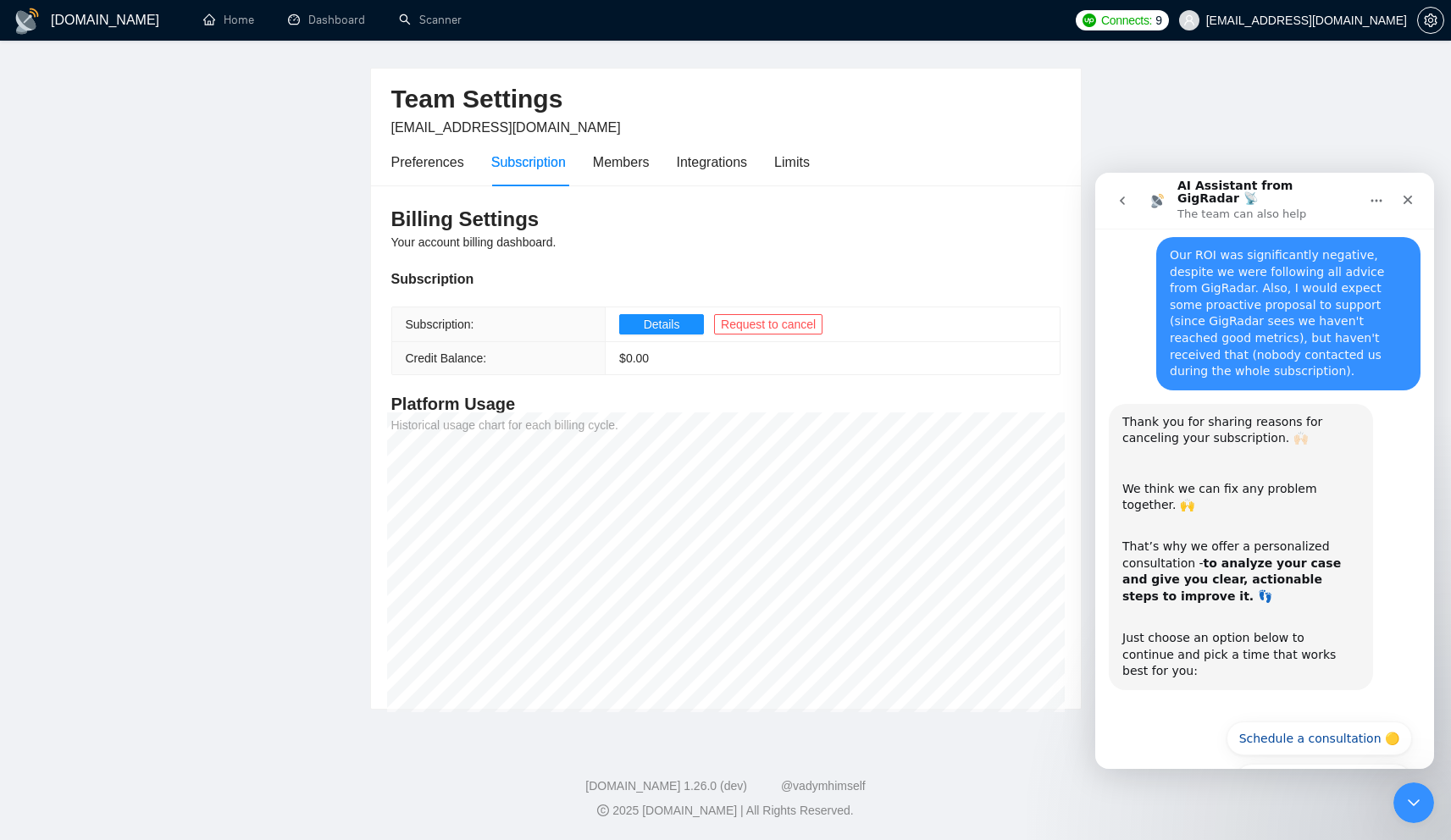
scroll to position [456, 0]
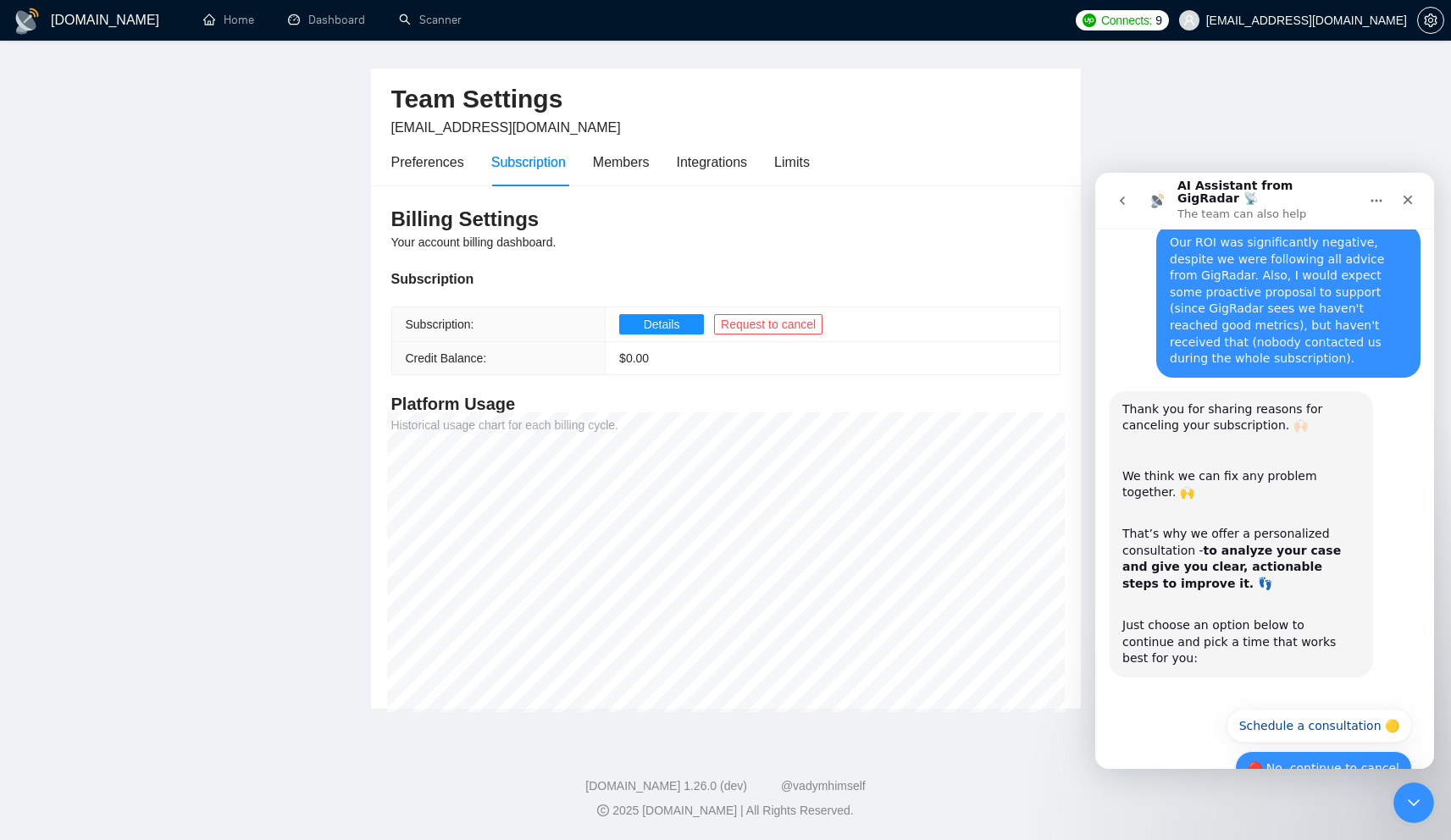
click at [1315, 751] on button "🔴 No, continue to cancel" at bounding box center [1323, 768] width 177 height 34
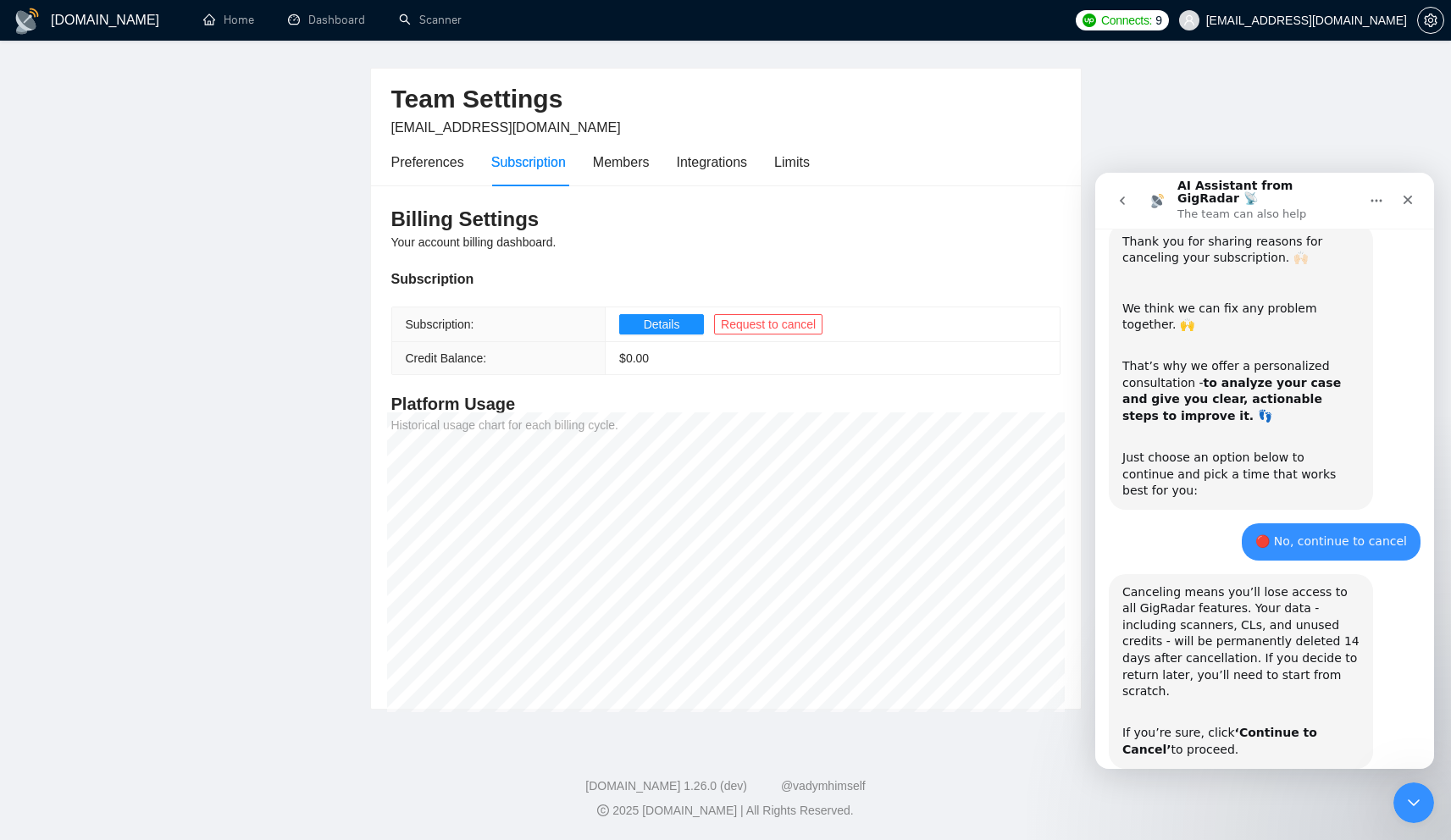
scroll to position [657, 0]
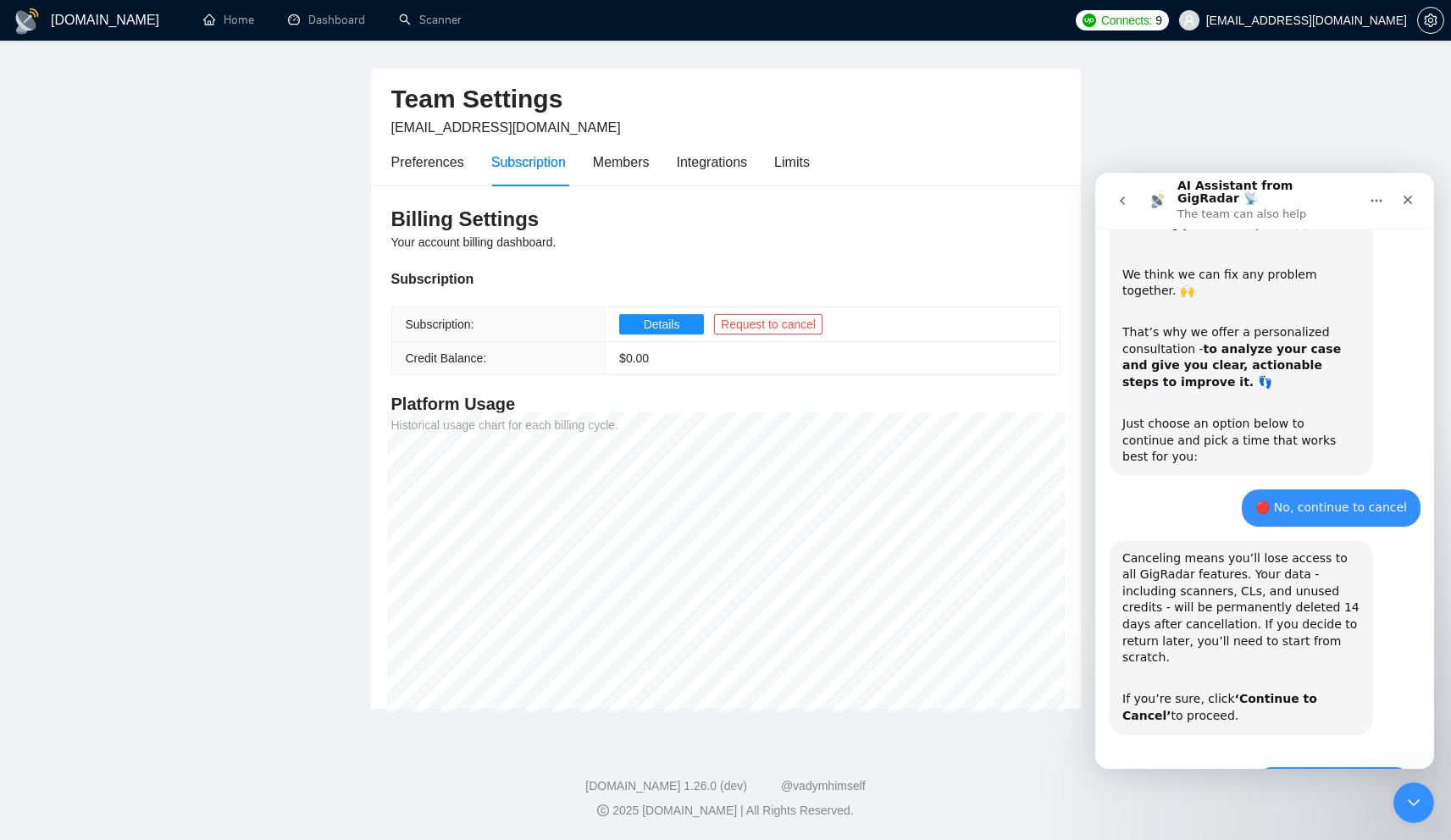
click at [1286, 766] on button "🔴 Continue to Cancel" at bounding box center [1333, 783] width 157 height 34
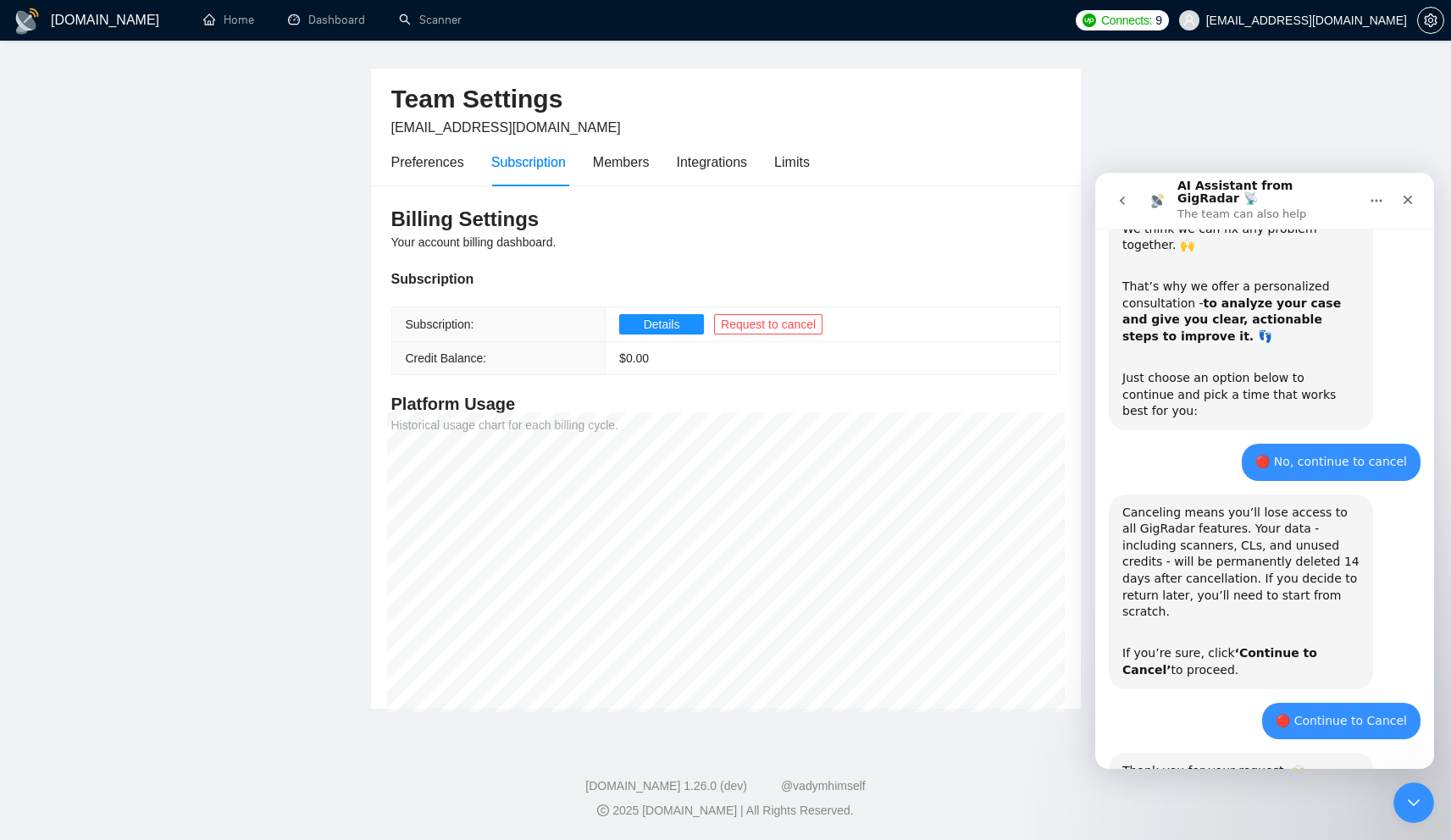
scroll to position [781, 0]
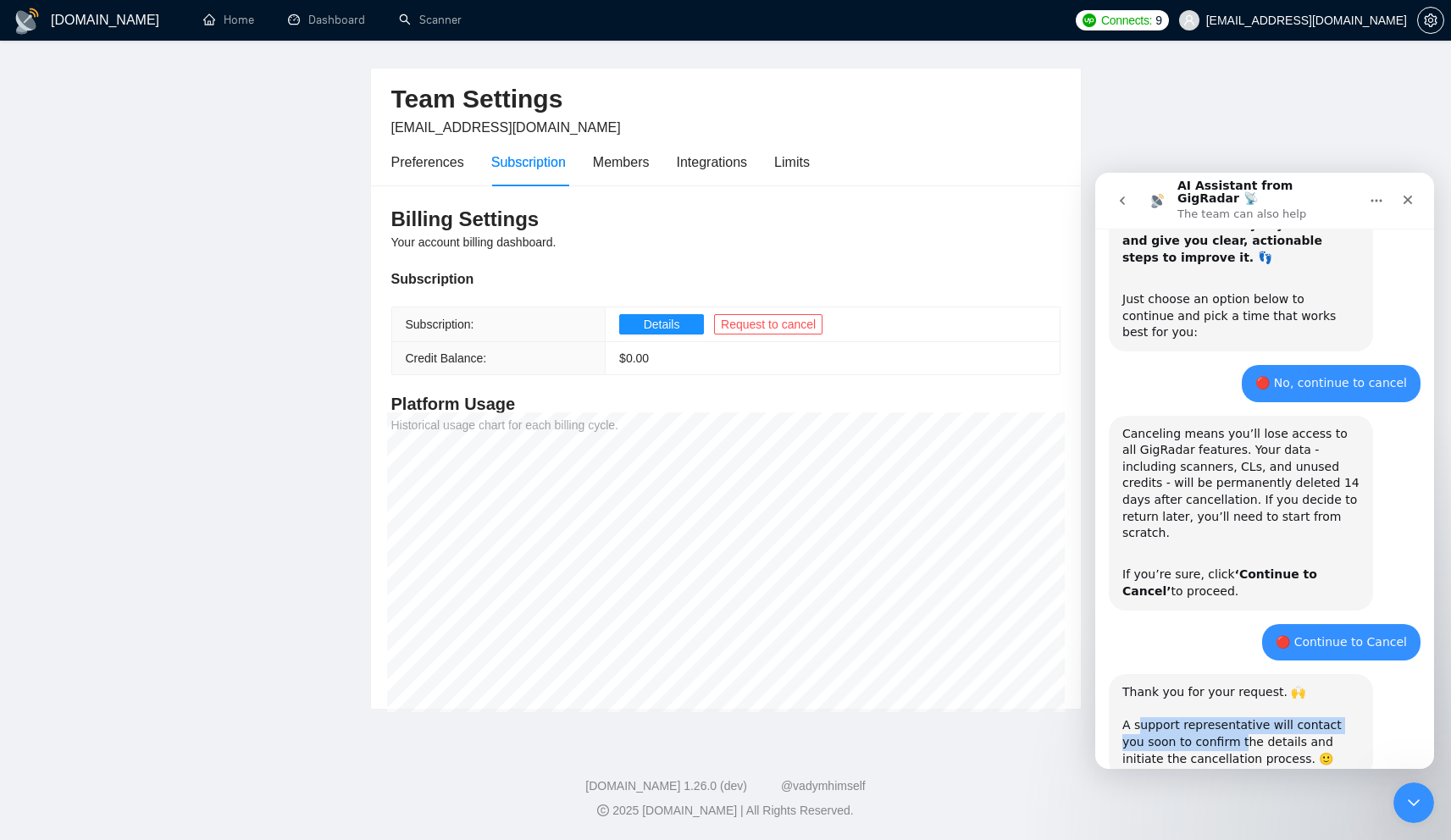
drag, startPoint x: 1138, startPoint y: 664, endPoint x: 1228, endPoint y: 689, distance: 93.4
click at [1218, 685] on div "Thank you for your request. 🙌 ​ A support representative will contact you soon …" at bounding box center [1240, 726] width 237 height 83
click at [1256, 695] on div "Thank you for your request. 🙌 ​ A support representative will contact you soon …" at bounding box center [1240, 726] width 237 height 83
click at [614, 212] on h3 "Billing Settings" at bounding box center [725, 219] width 669 height 27
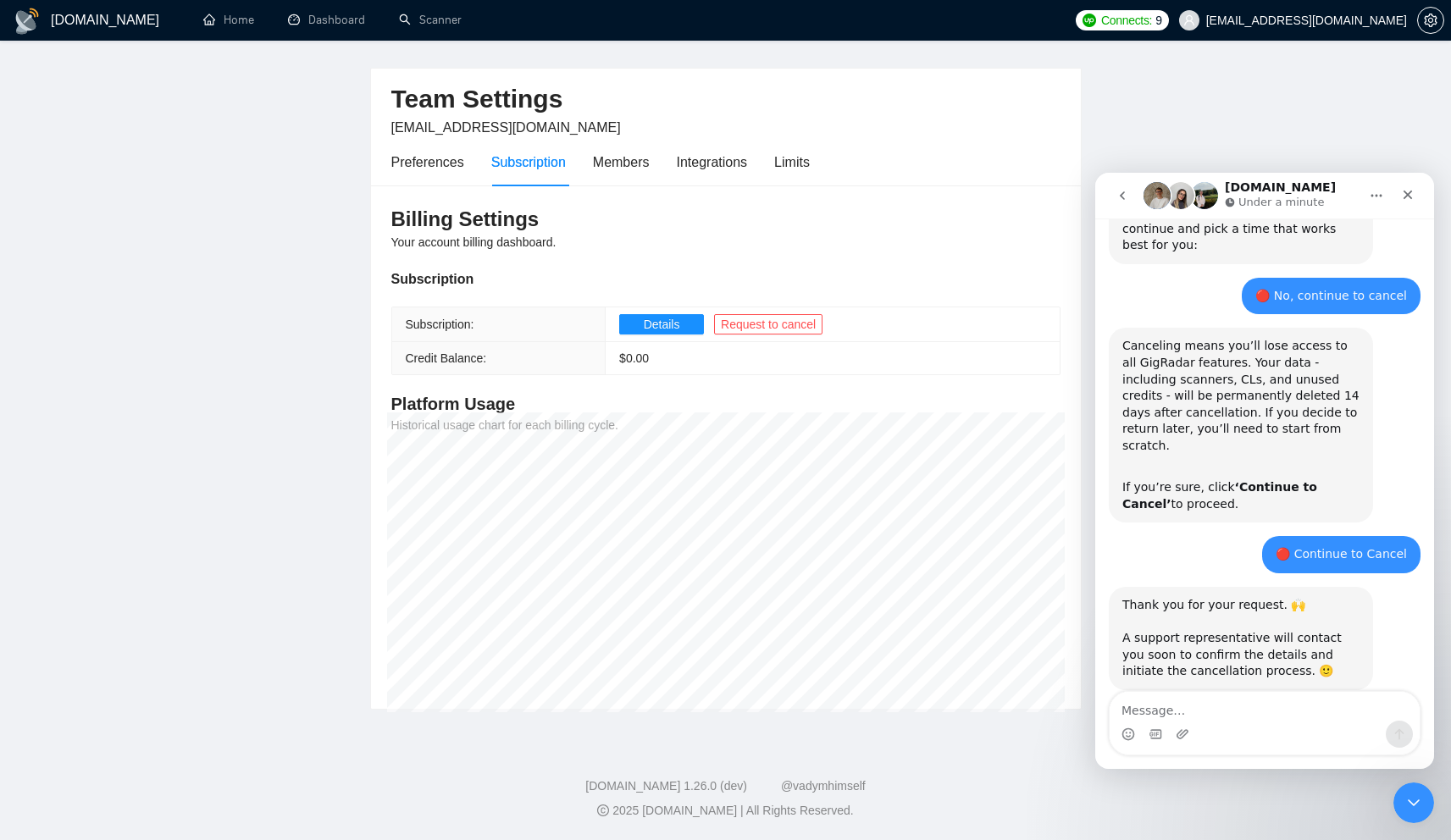
scroll to position [890, 0]
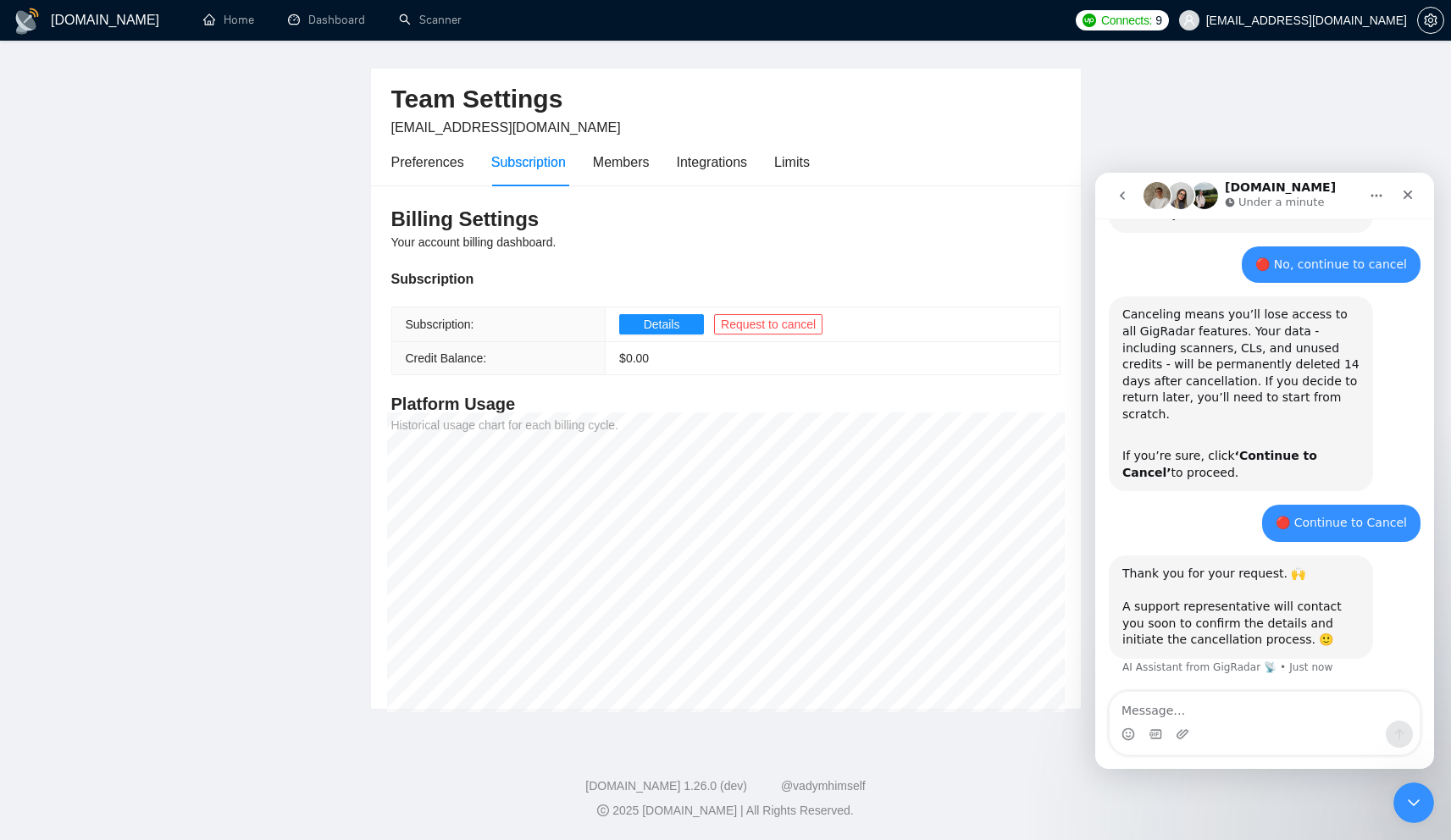
click at [1275, 693] on div "Waiting for a teammate" at bounding box center [1265, 717] width 339 height 48
click at [1288, 710] on div "Waiting for a teammate" at bounding box center [1265, 717] width 304 height 14
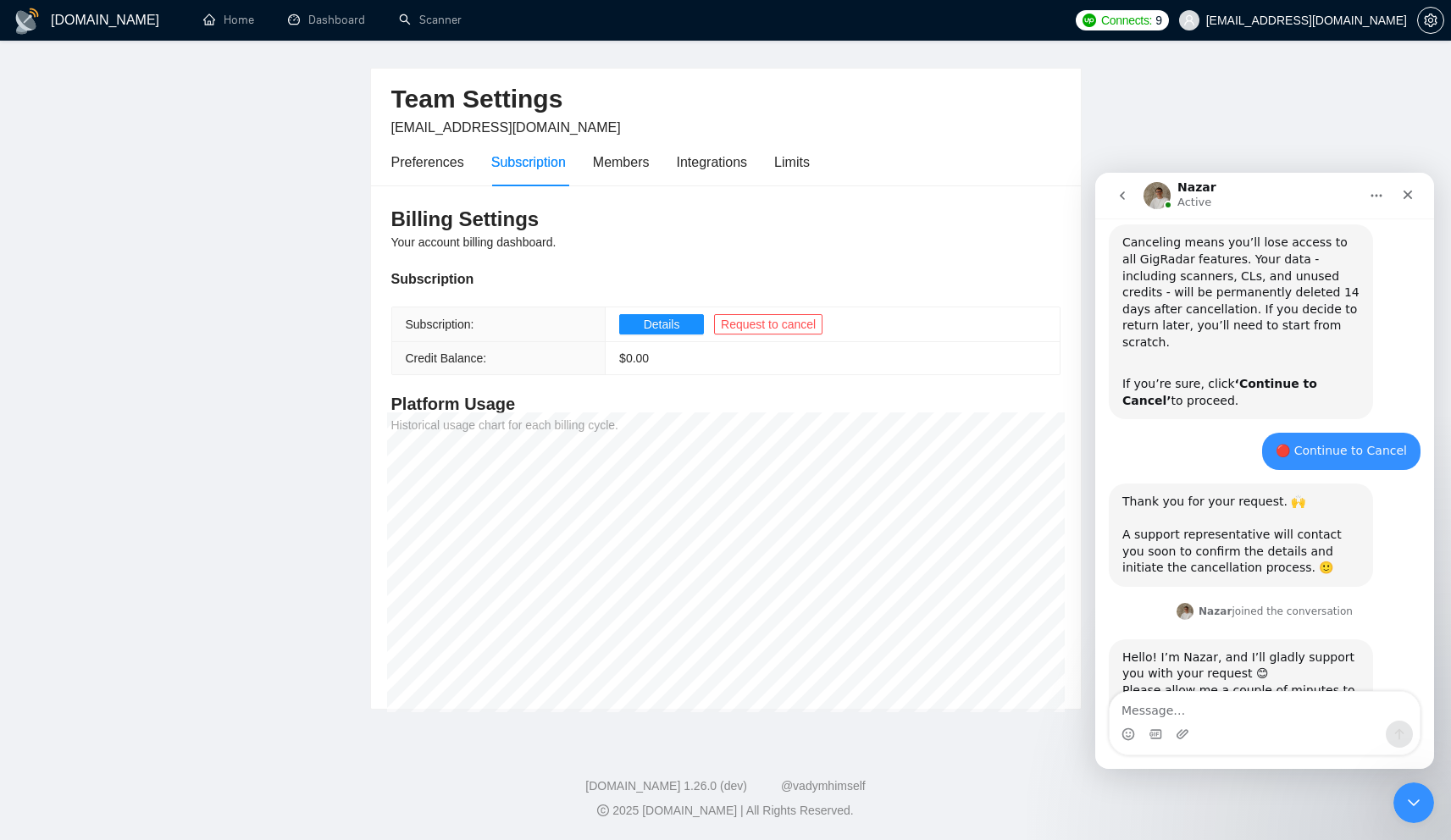
scroll to position [981, 0]
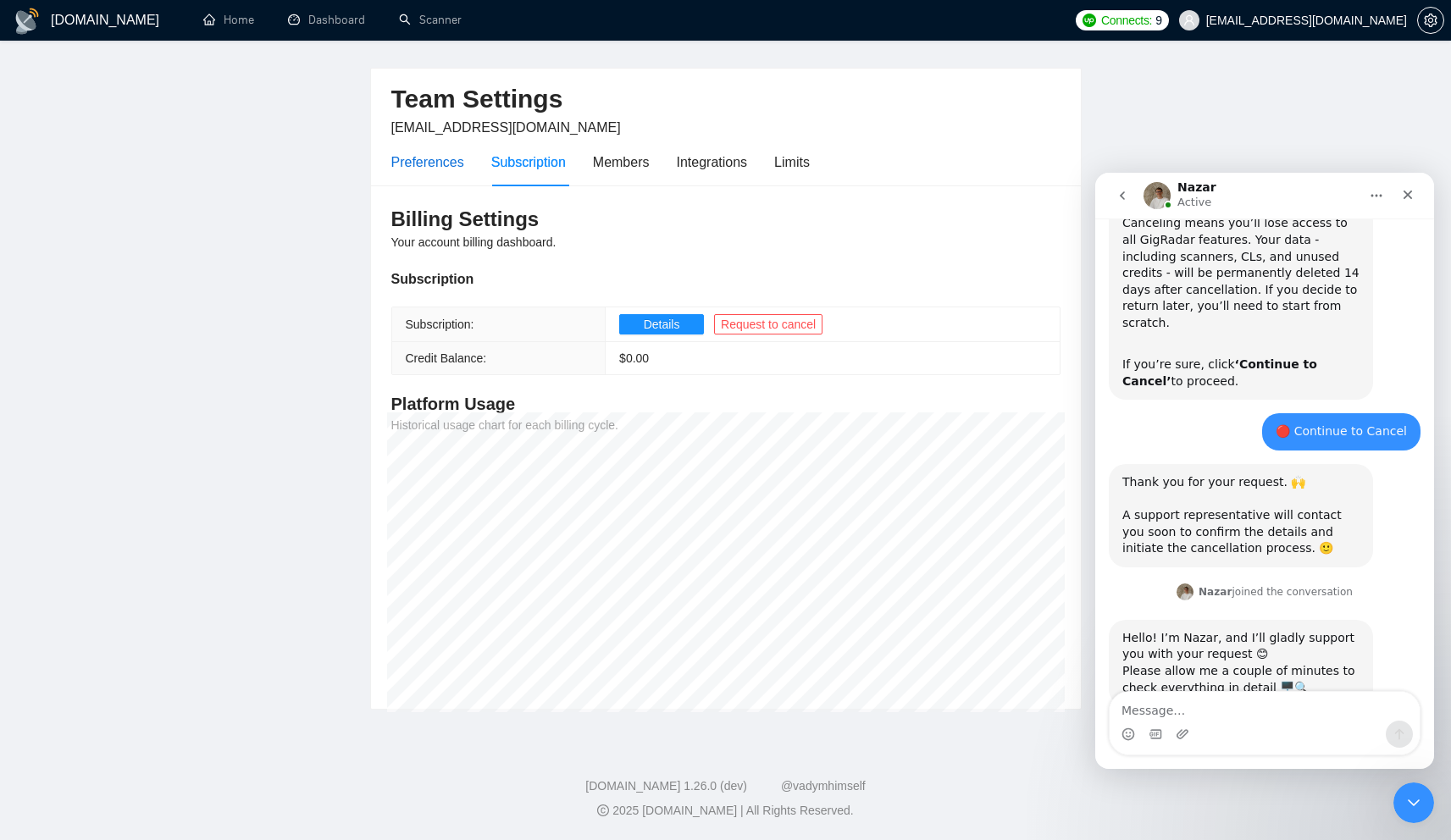
click at [430, 164] on div "Preferences" at bounding box center [427, 162] width 73 height 22
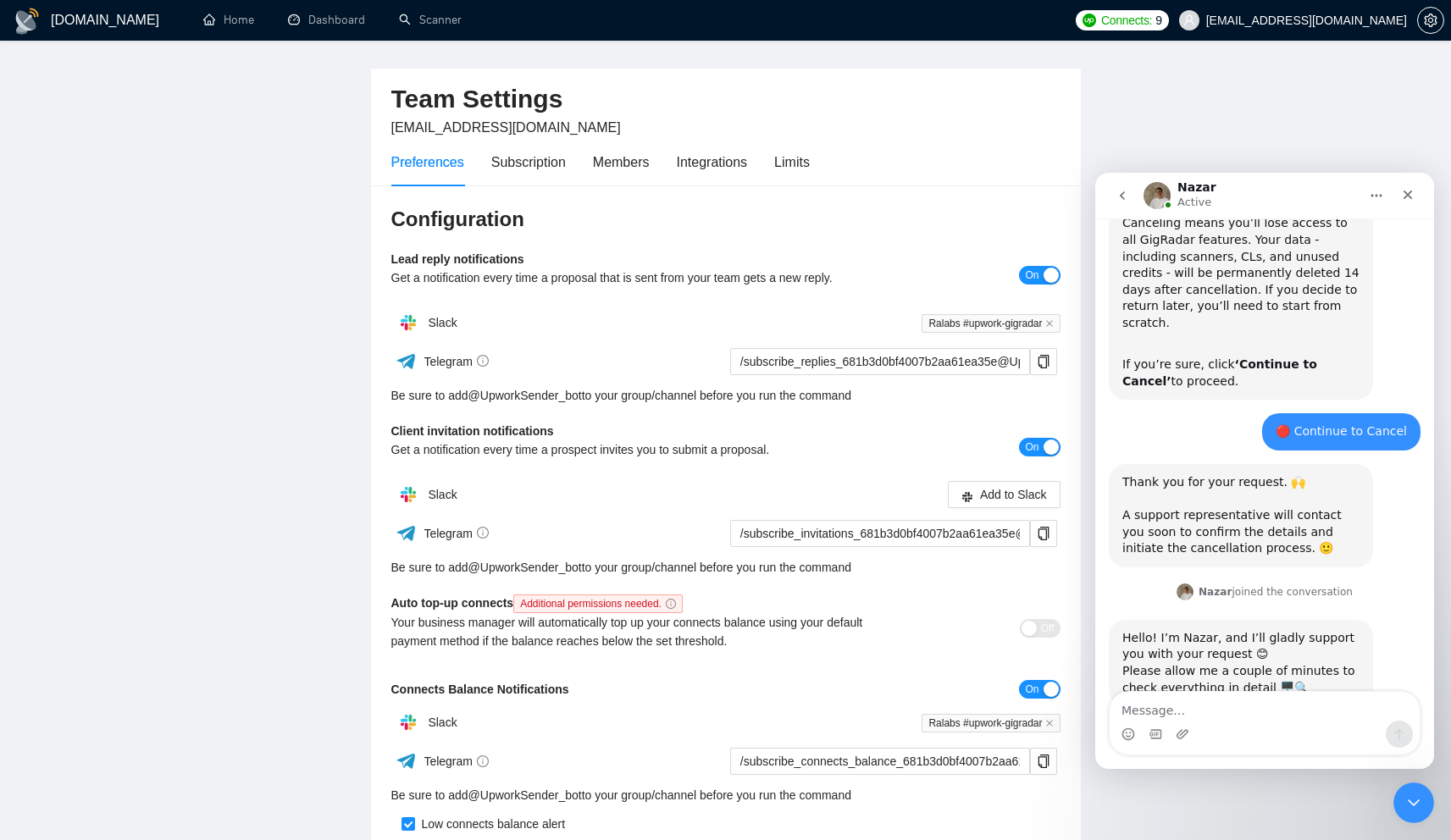
click at [1031, 278] on span "On" at bounding box center [1031, 275] width 14 height 19
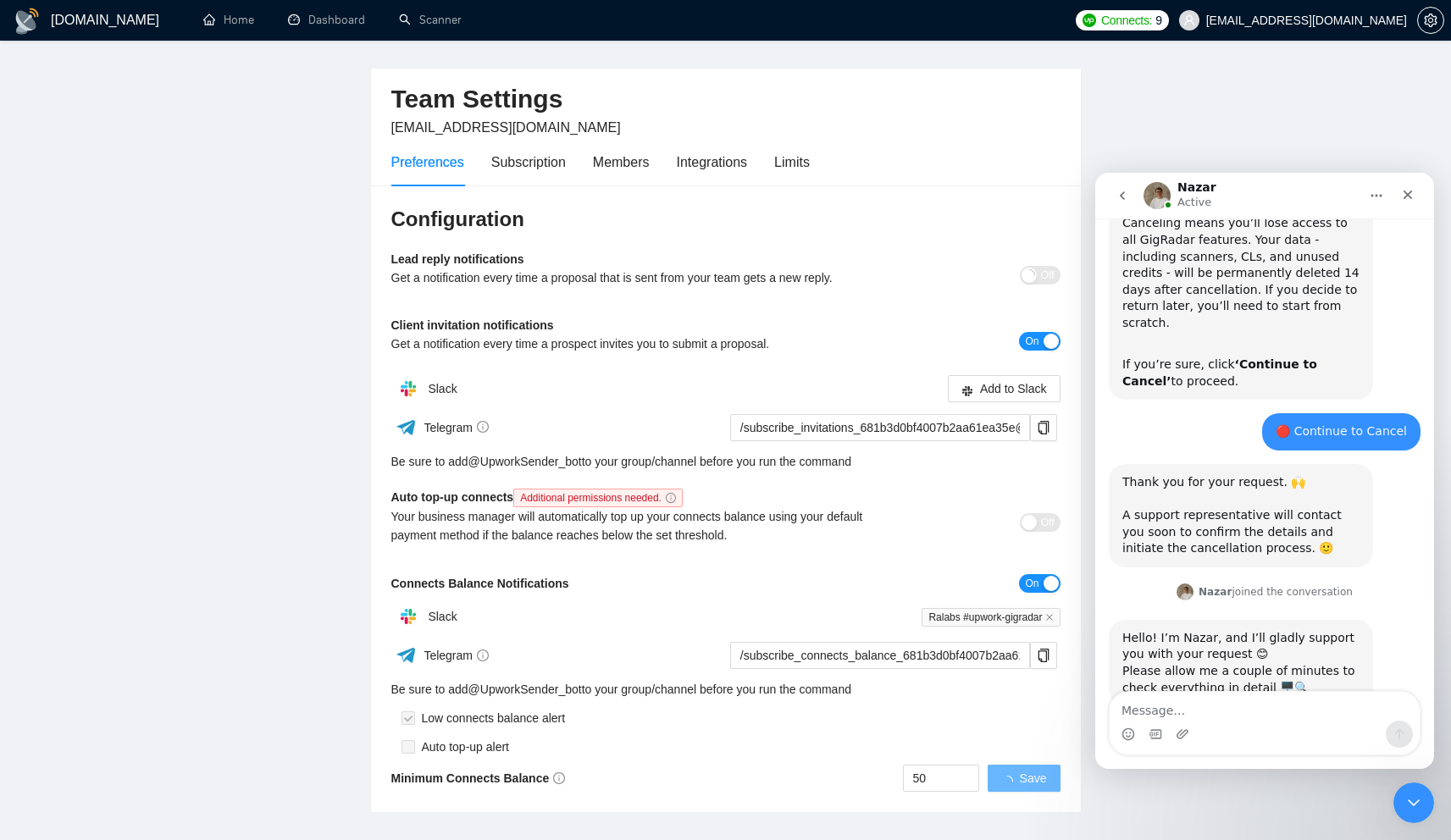
click at [1044, 337] on div "button" at bounding box center [1050, 340] width 15 height 15
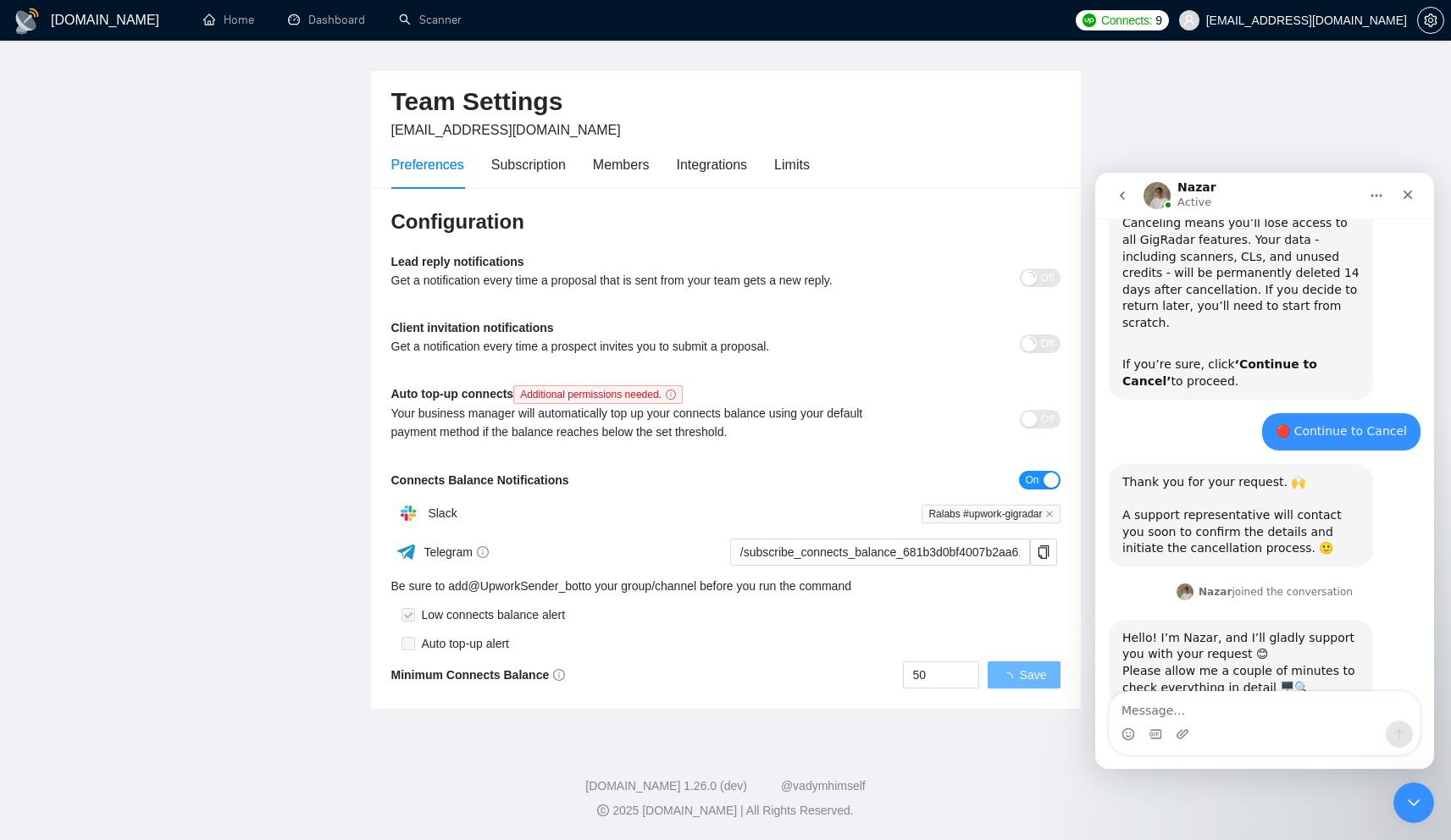
click at [1047, 482] on div "button" at bounding box center [1050, 480] width 15 height 15
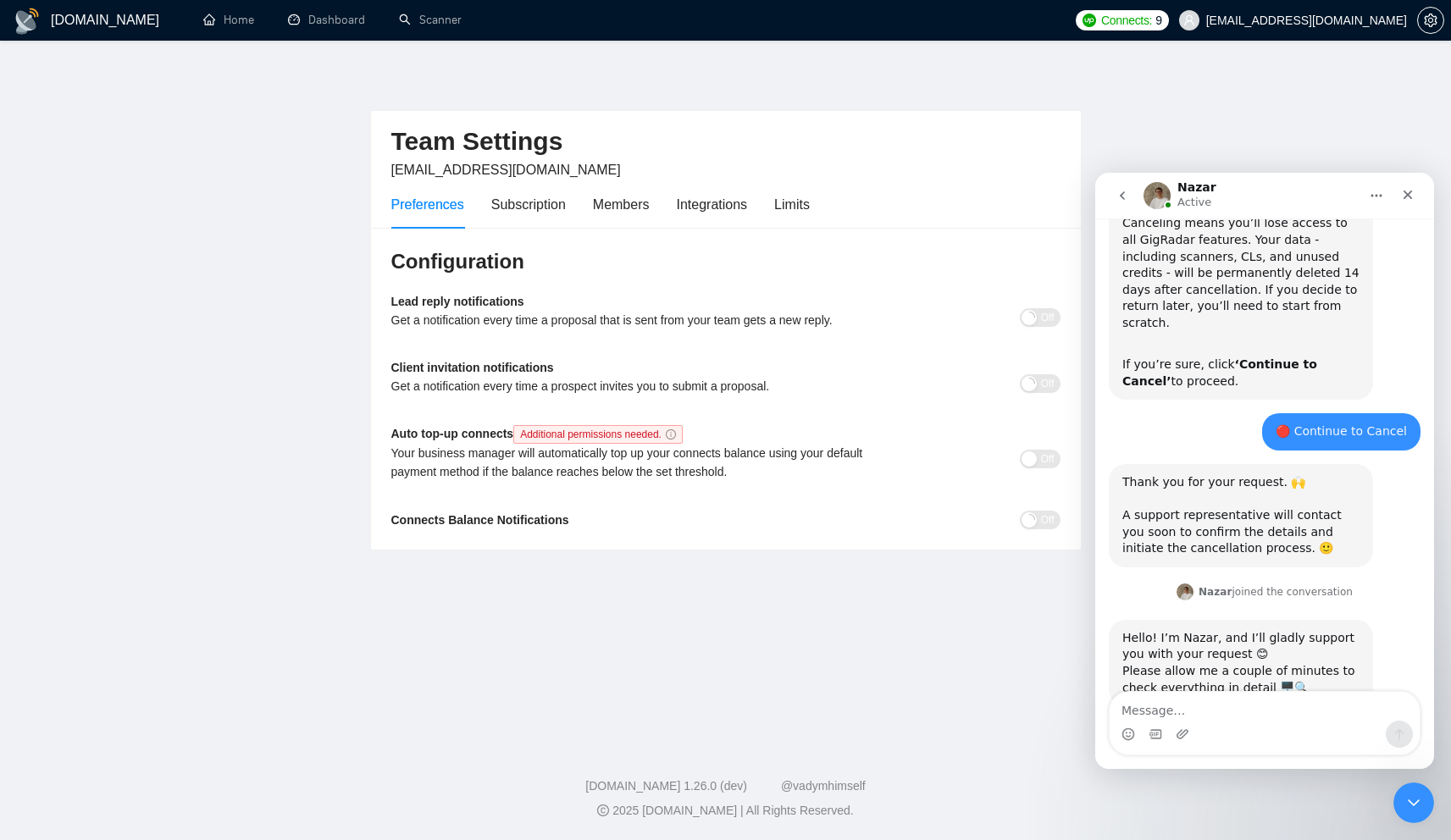
scroll to position [0, 0]
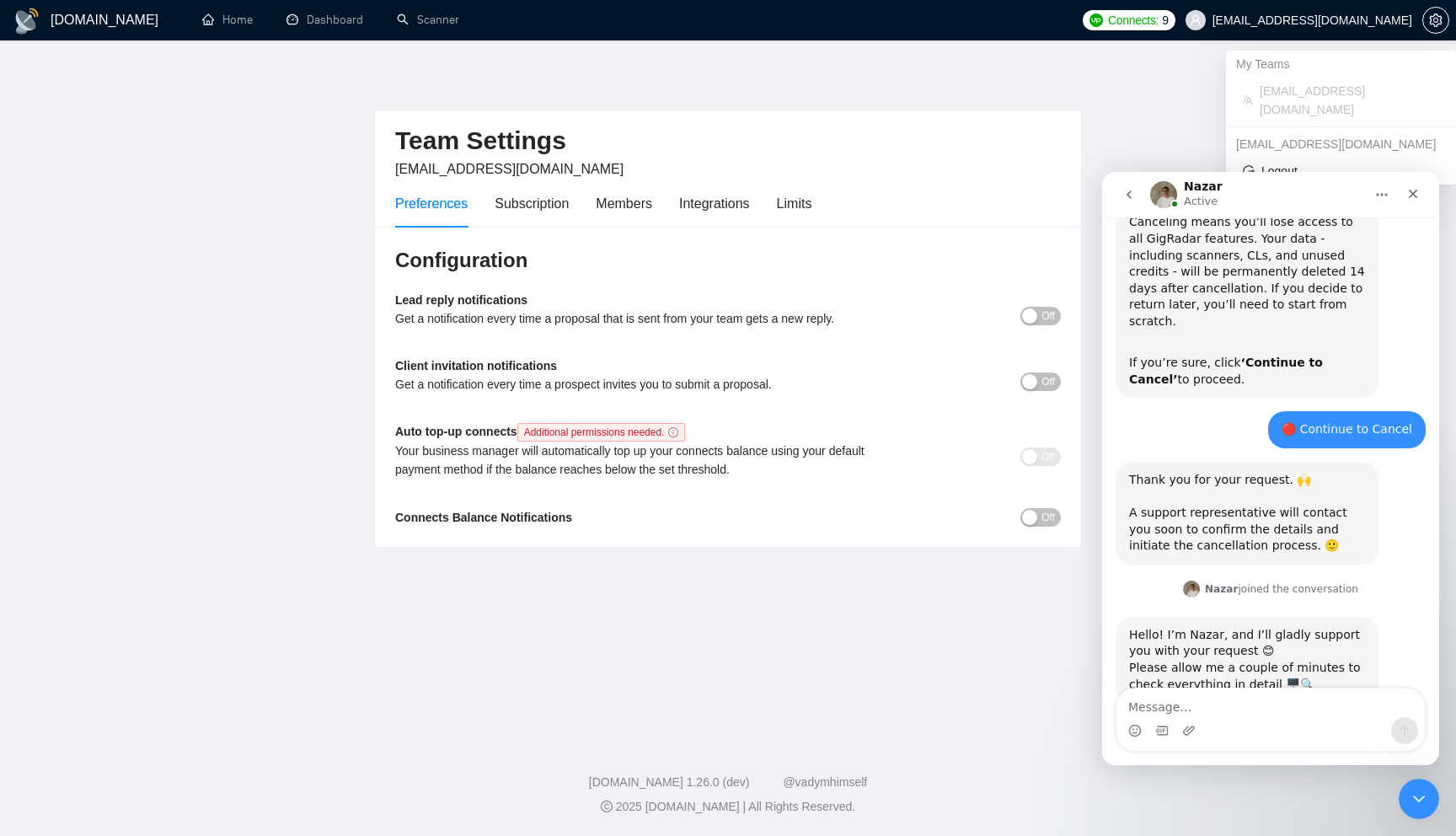
click at [1264, 21] on span "[EMAIL_ADDRESS][DOMAIN_NAME]" at bounding box center [1312, 21] width 200 height 0
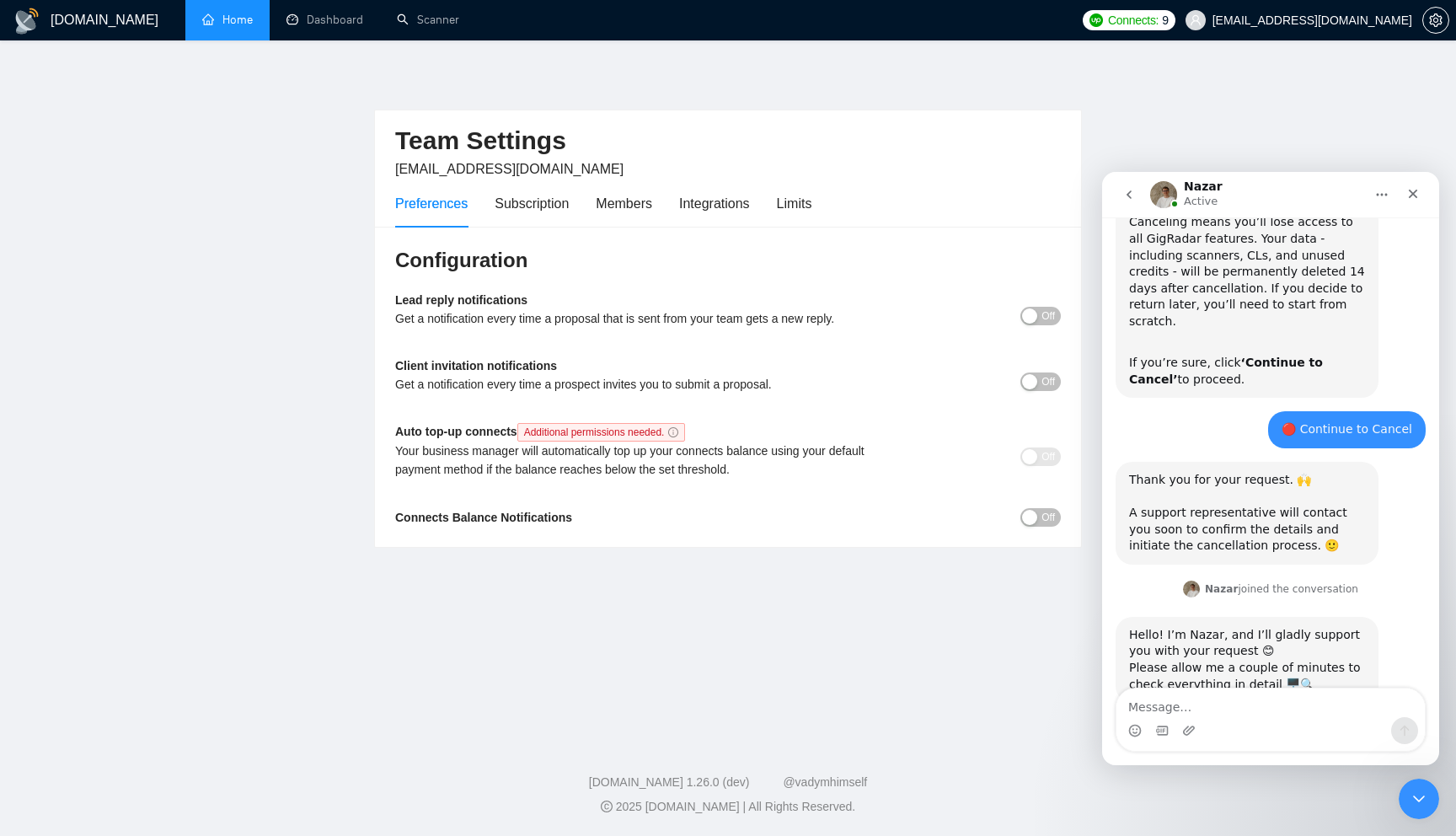
click at [224, 25] on link "Home" at bounding box center [228, 20] width 50 height 14
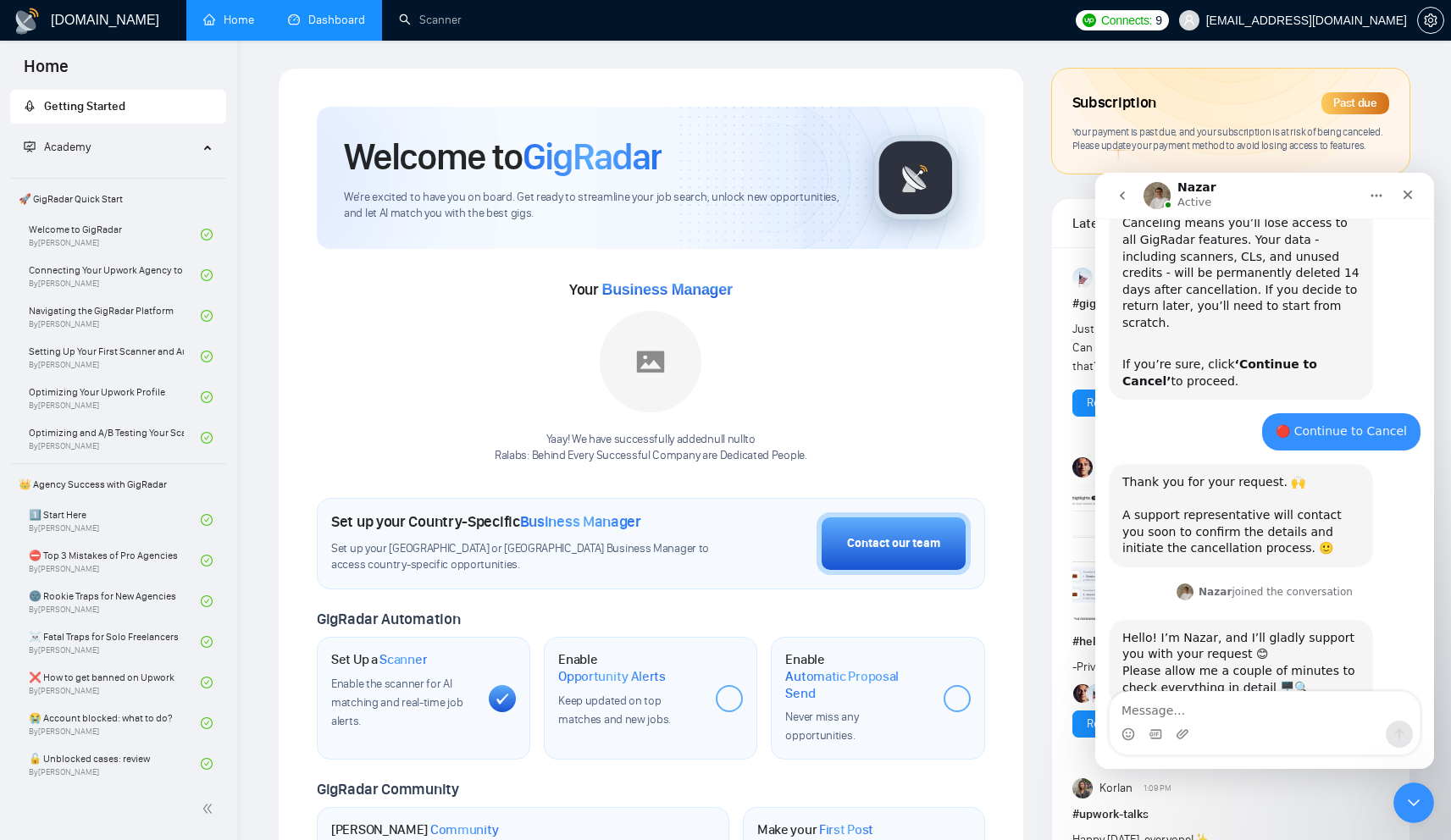
click at [320, 16] on link "Dashboard" at bounding box center [327, 20] width 77 height 14
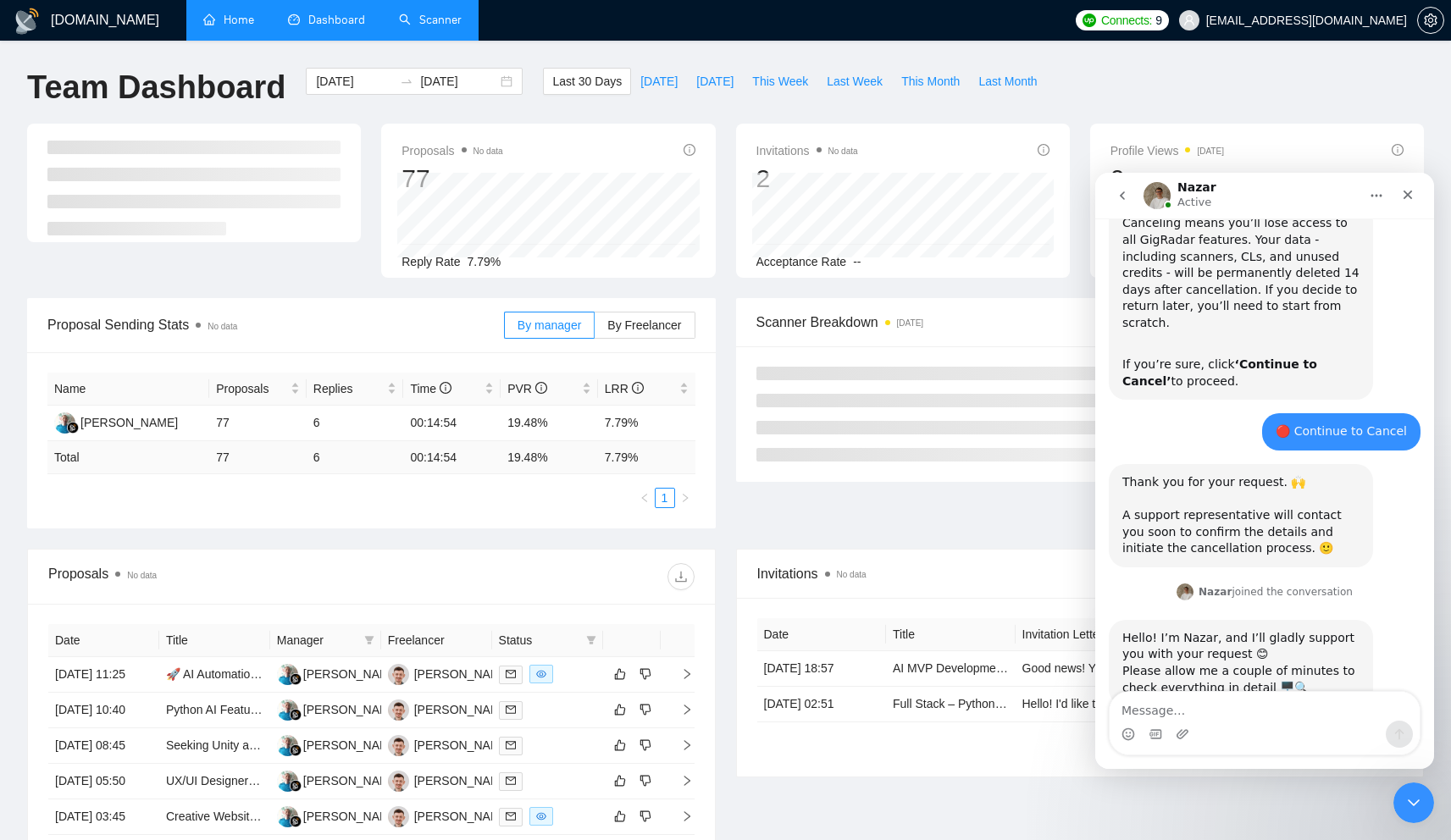
click at [435, 23] on link "Scanner" at bounding box center [431, 20] width 63 height 14
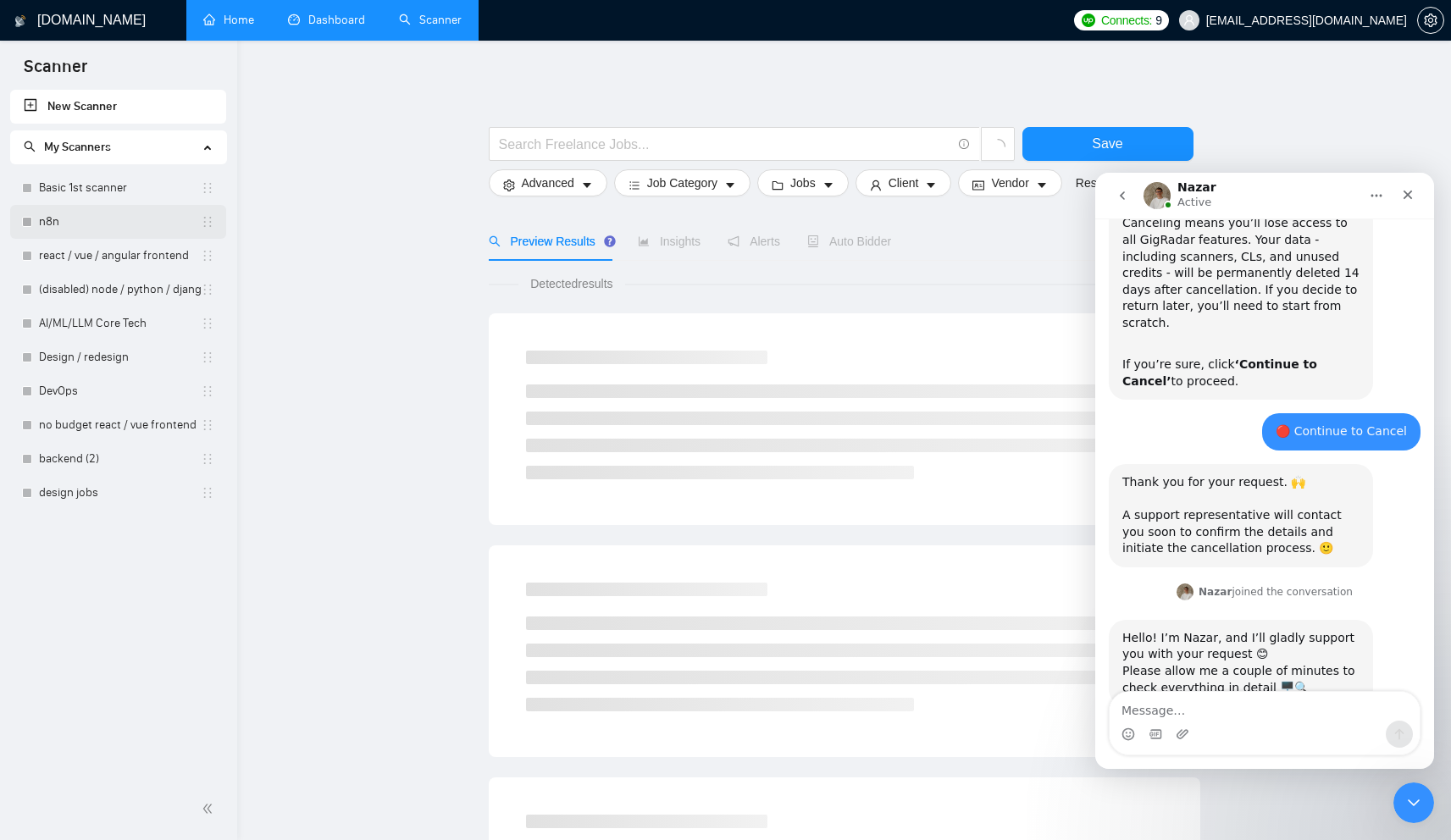
click at [103, 217] on link "n8n" at bounding box center [120, 222] width 162 height 34
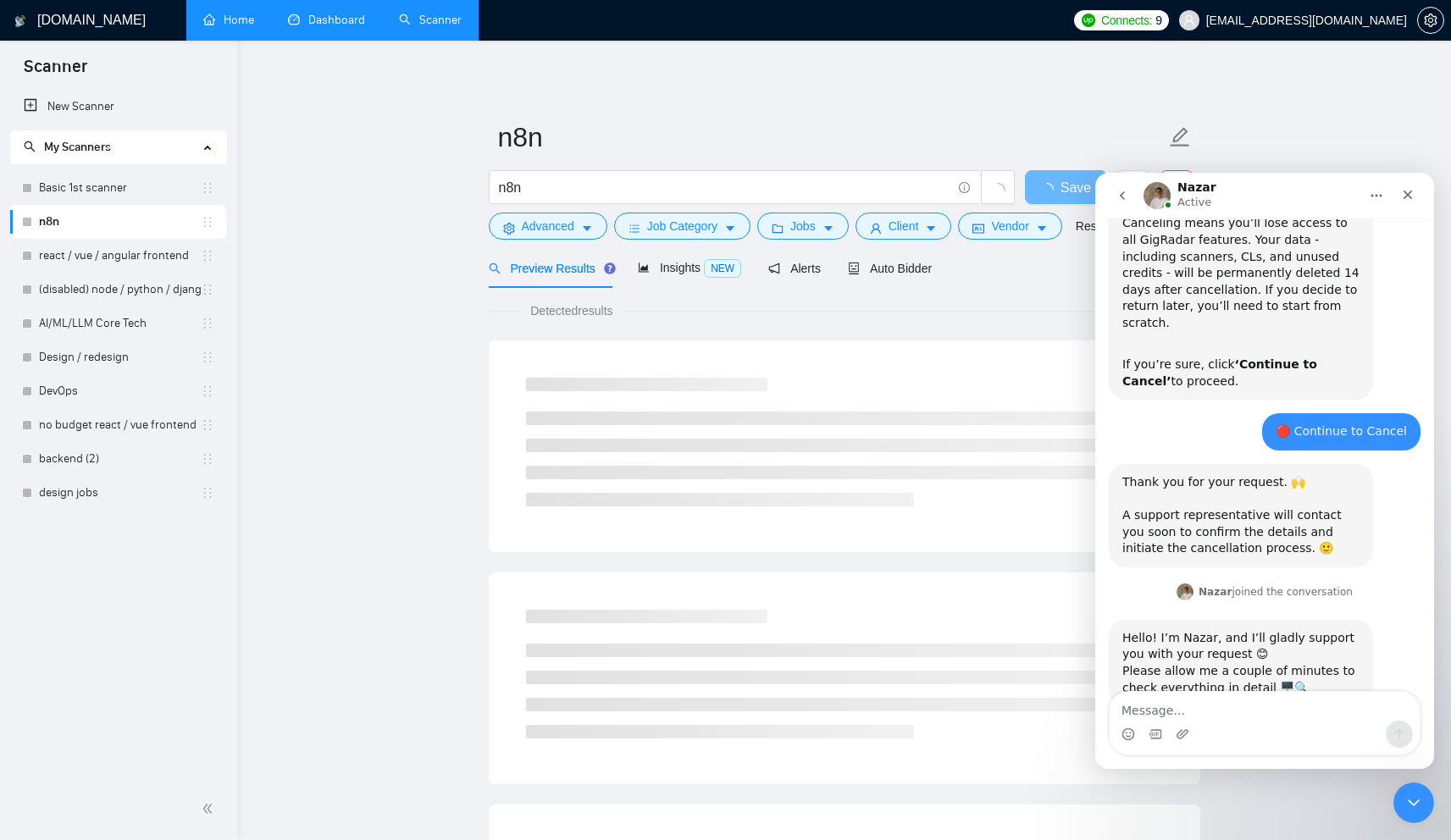
click at [305, 309] on main "n8n n8n Save Advanced Job Category Jobs Client Vendor Reset All Preview Results…" at bounding box center [843, 773] width 1159 height 1412
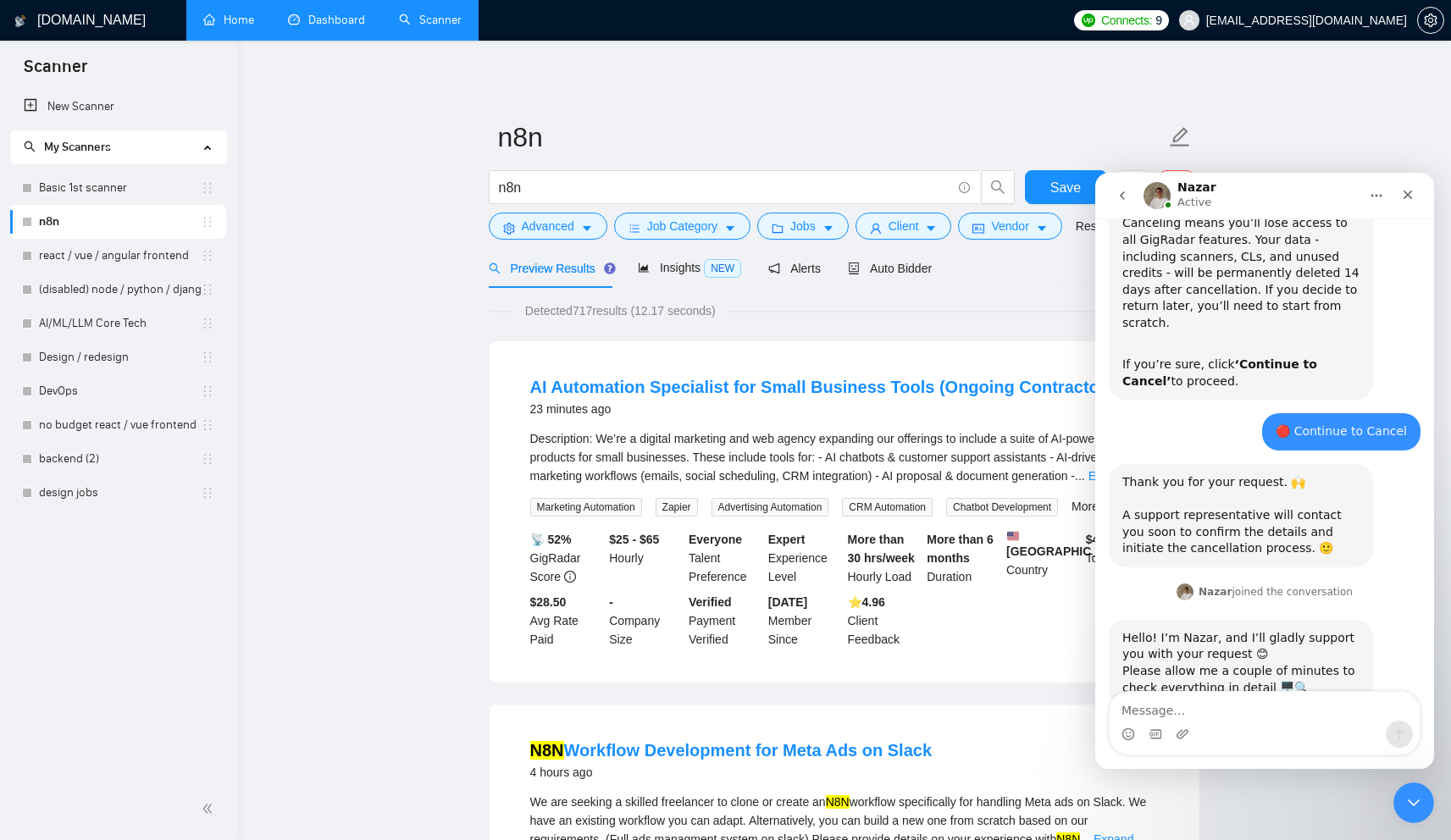
click at [1211, 701] on textarea "Message…" at bounding box center [1265, 706] width 310 height 29
type textarea "Hello!"
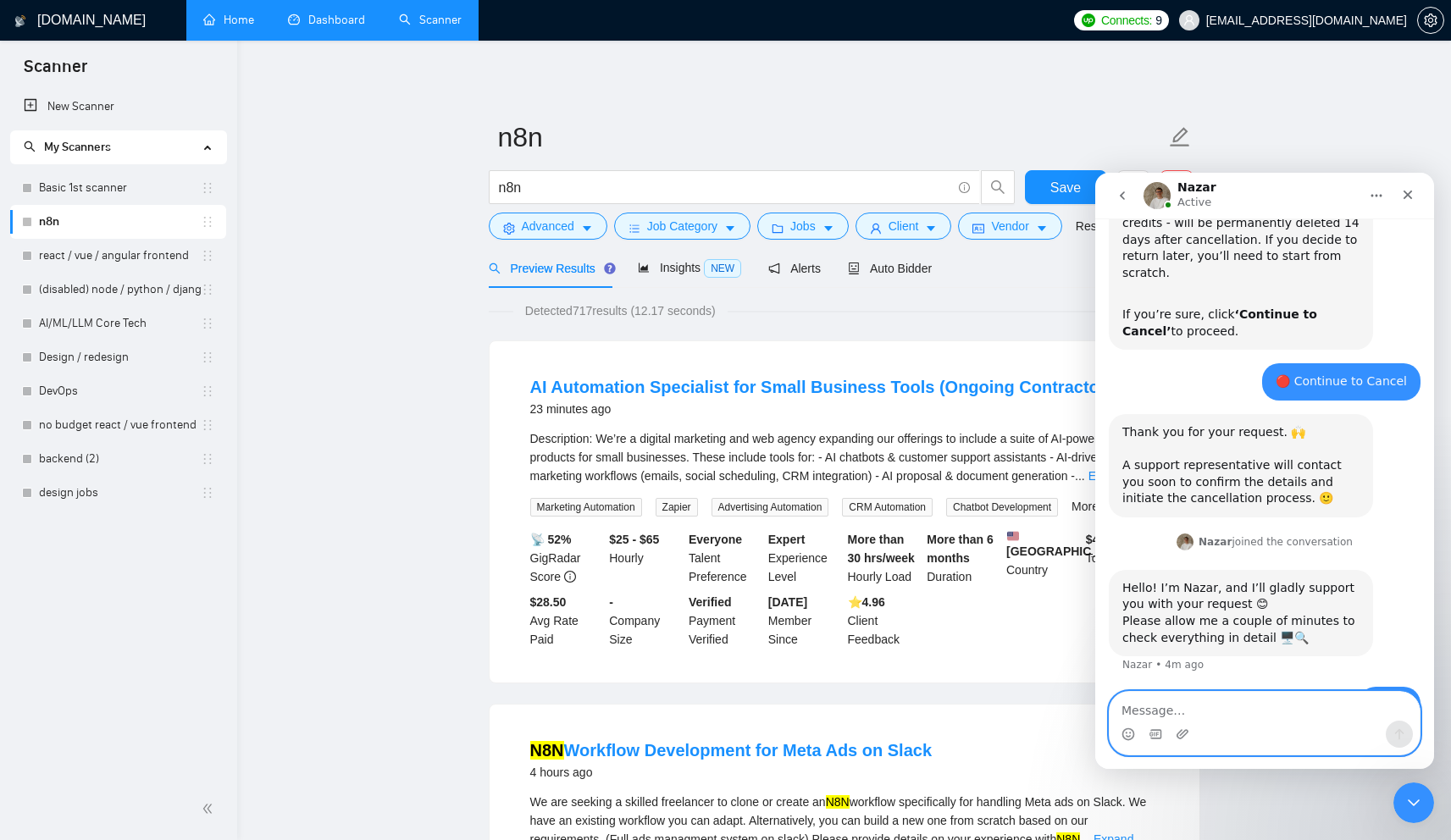
scroll to position [1032, 0]
drag, startPoint x: 459, startPoint y: 130, endPoint x: 501, endPoint y: 266, distance: 142.3
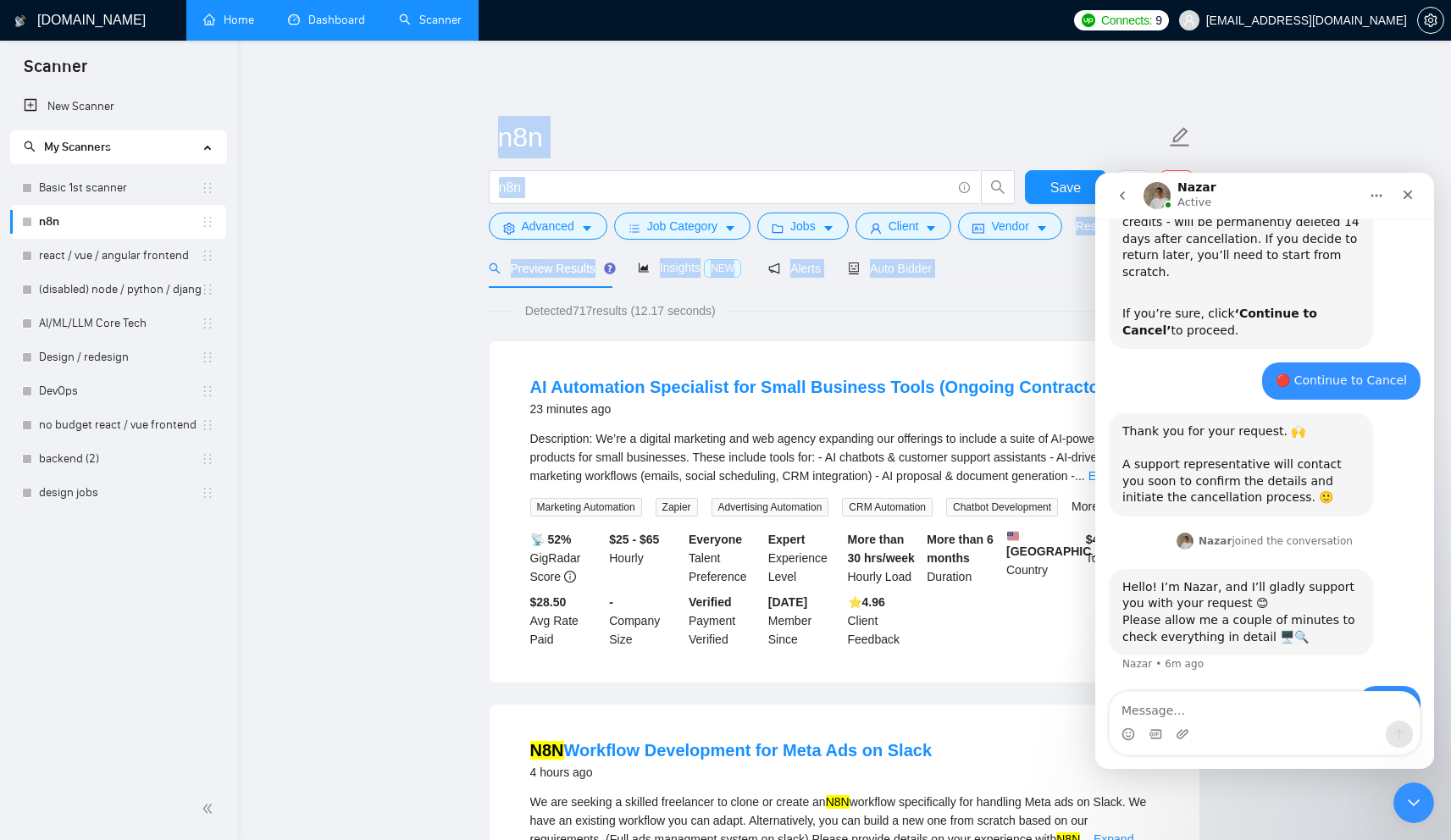
drag, startPoint x: 458, startPoint y: 121, endPoint x: 447, endPoint y: 301, distance: 180.3
drag, startPoint x: 445, startPoint y: 324, endPoint x: 421, endPoint y: 144, distance: 181.6
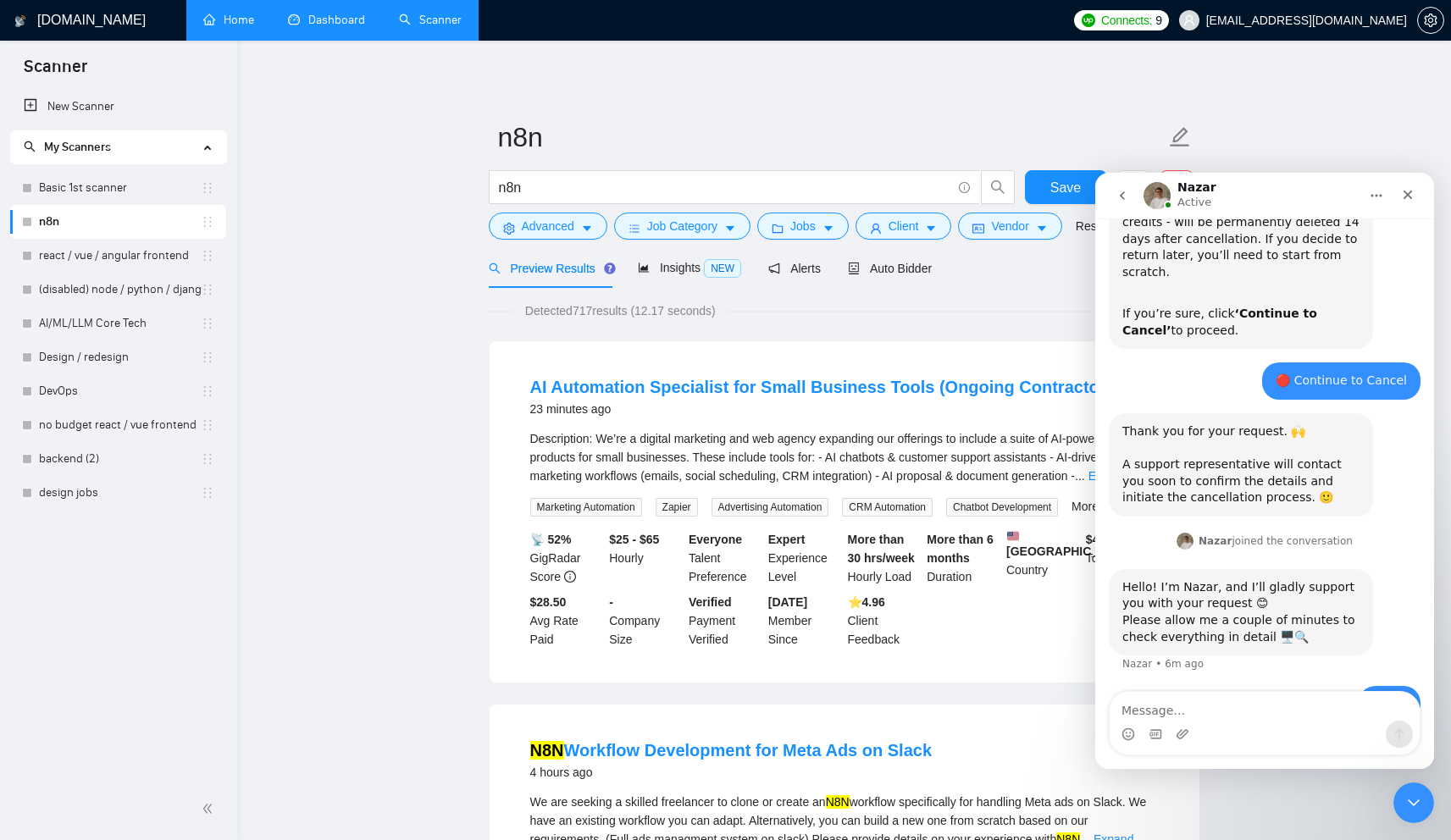
drag, startPoint x: 407, startPoint y: 128, endPoint x: 469, endPoint y: 326, distance: 207.5
drag, startPoint x: 784, startPoint y: 308, endPoint x: 466, endPoint y: 160, distance: 350.8
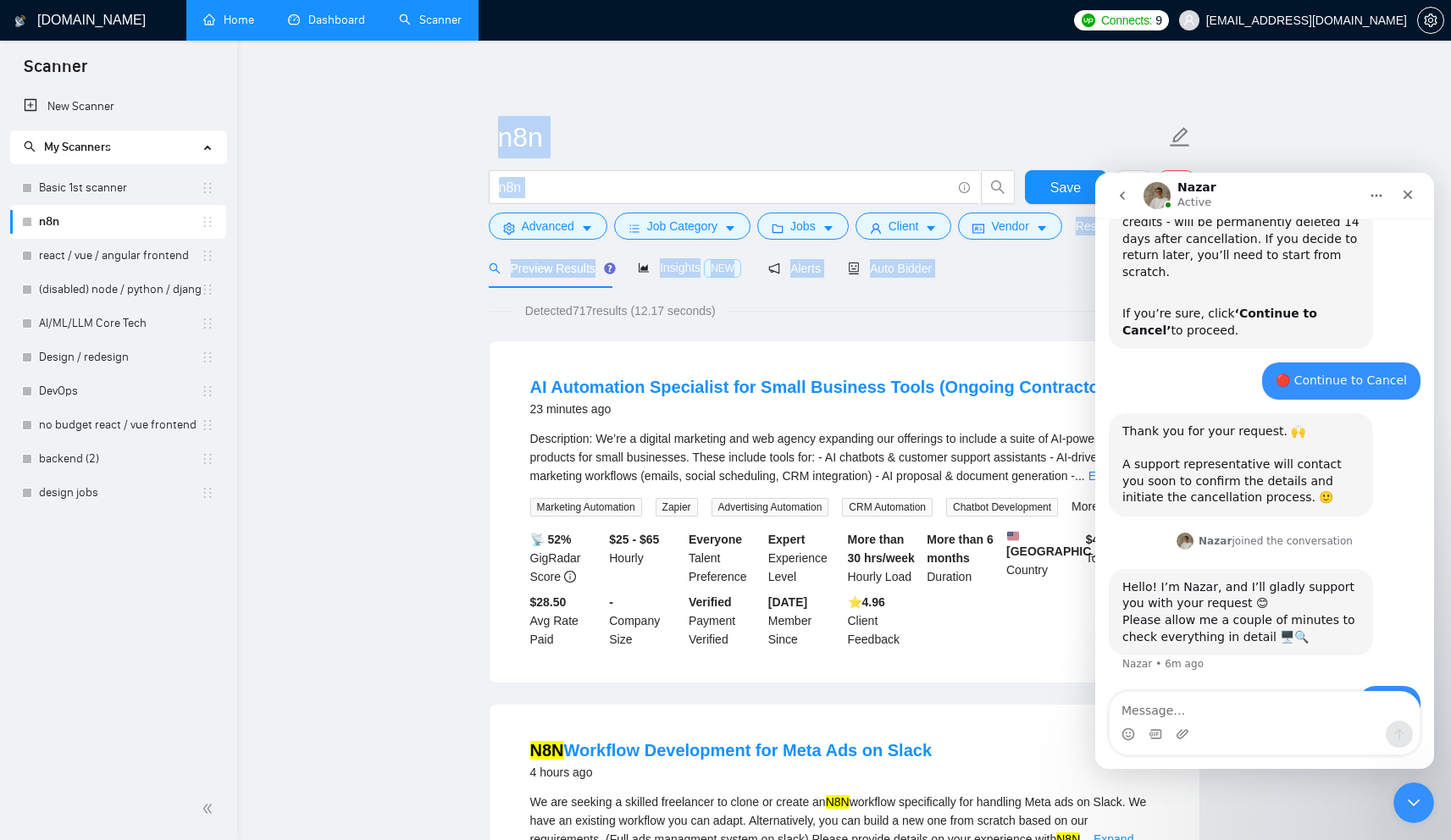
drag, startPoint x: 449, startPoint y: 122, endPoint x: 737, endPoint y: 306, distance: 341.8
click at [728, 306] on span "Detected 717 results (12.17 seconds)" at bounding box center [621, 311] width 214 height 19
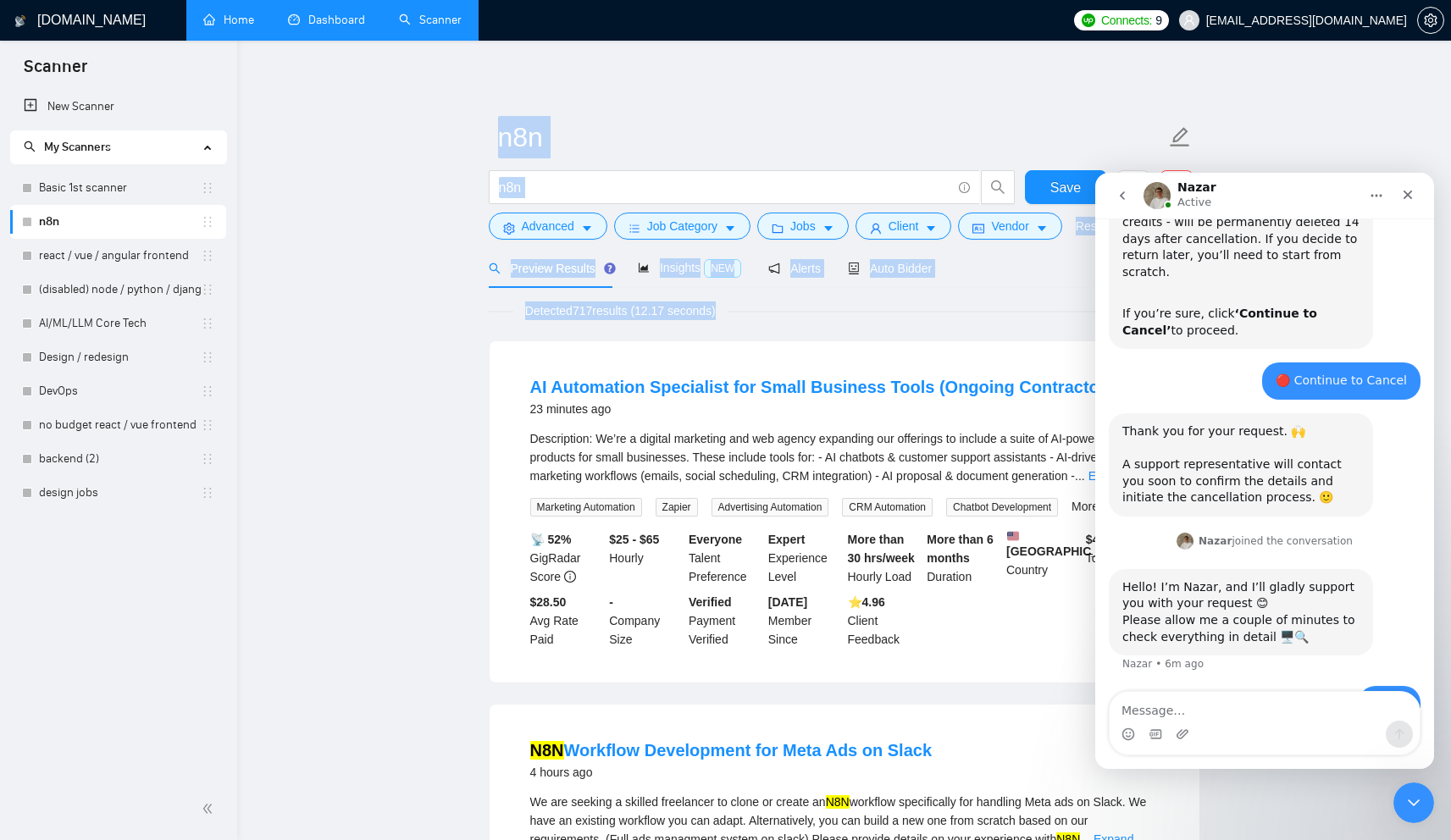
drag, startPoint x: 764, startPoint y: 317, endPoint x: 485, endPoint y: 149, distance: 325.7
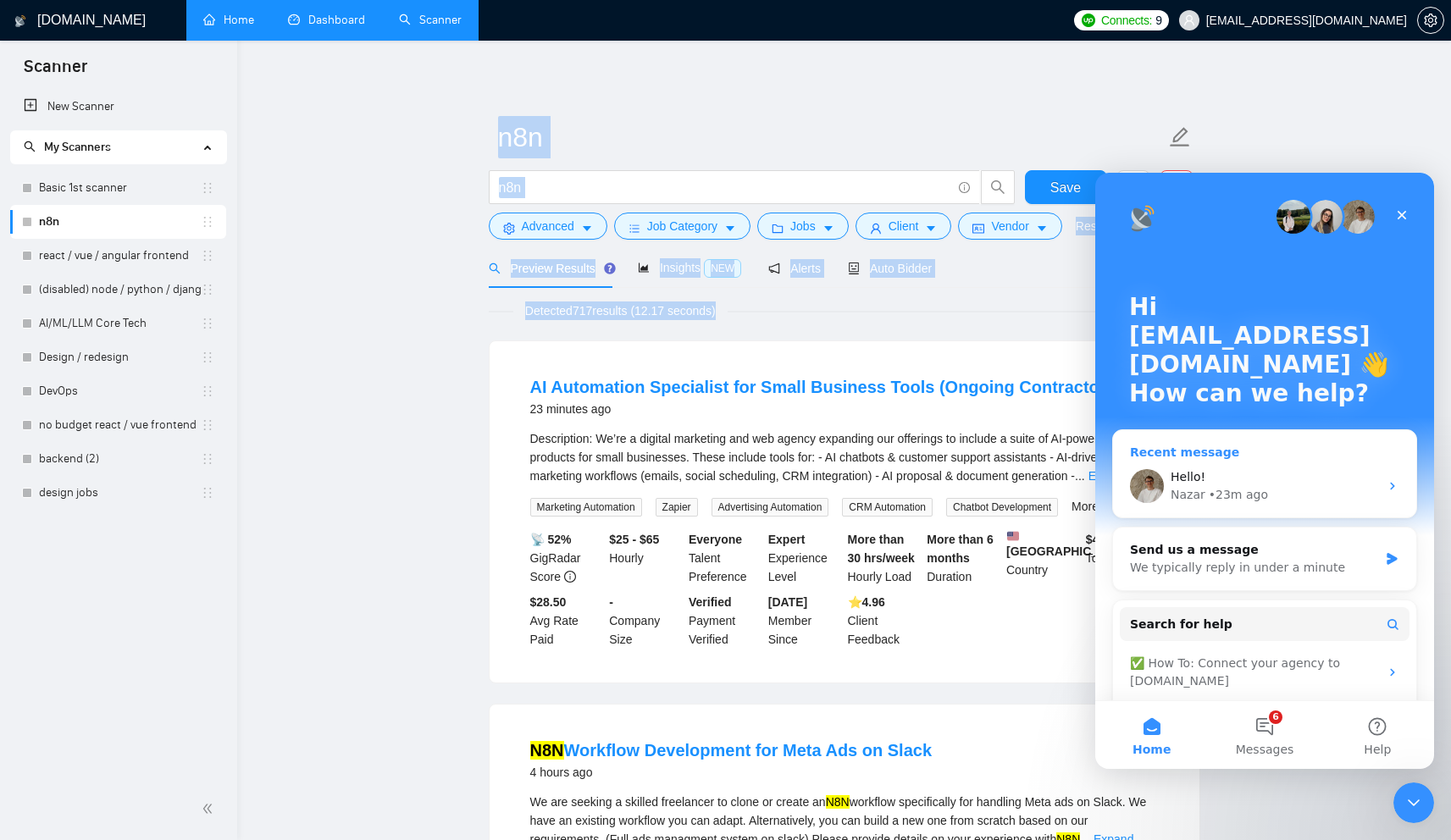
scroll to position [66, 0]
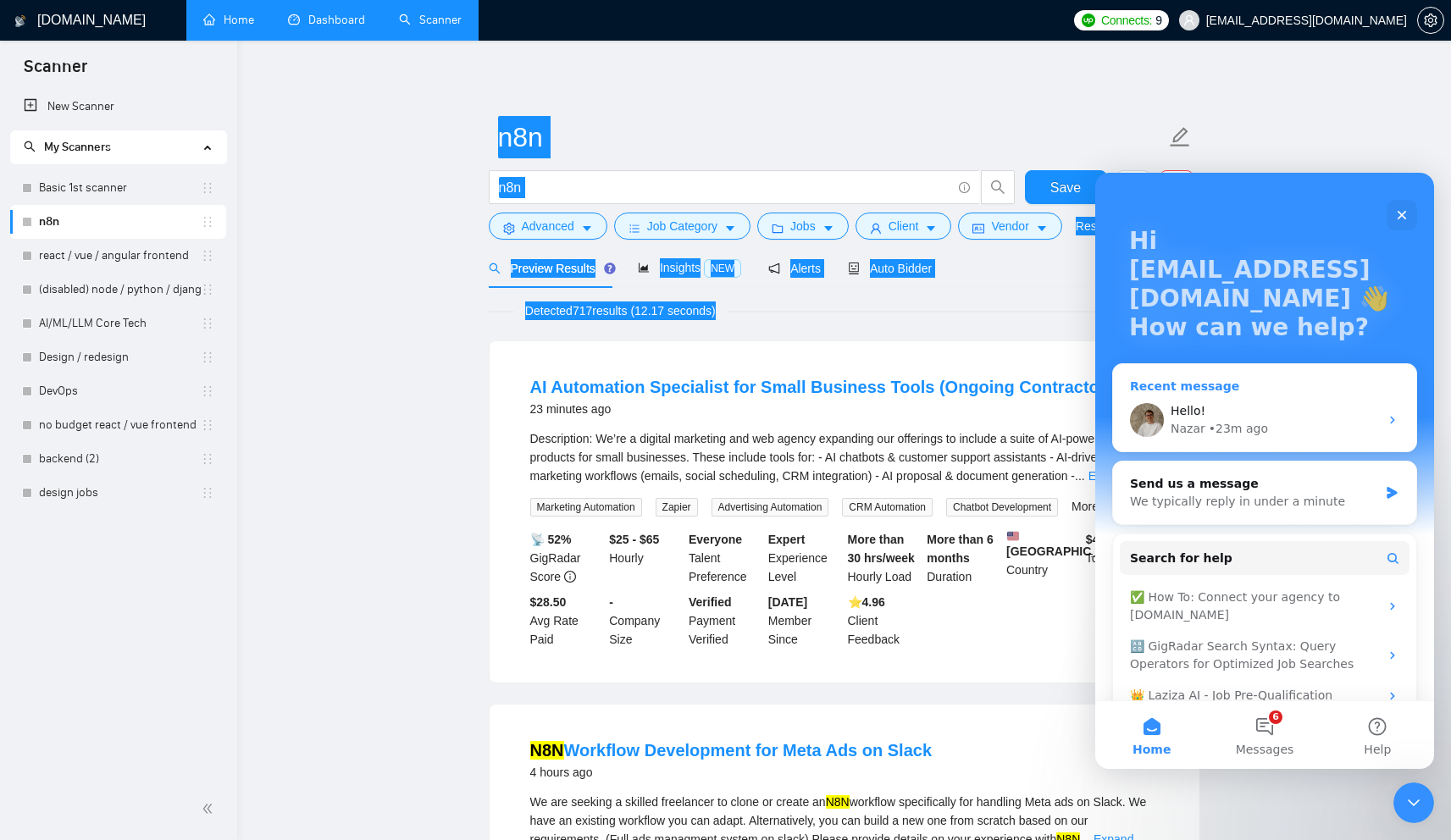
click at [1277, 418] on div "Hello!" at bounding box center [1274, 411] width 208 height 18
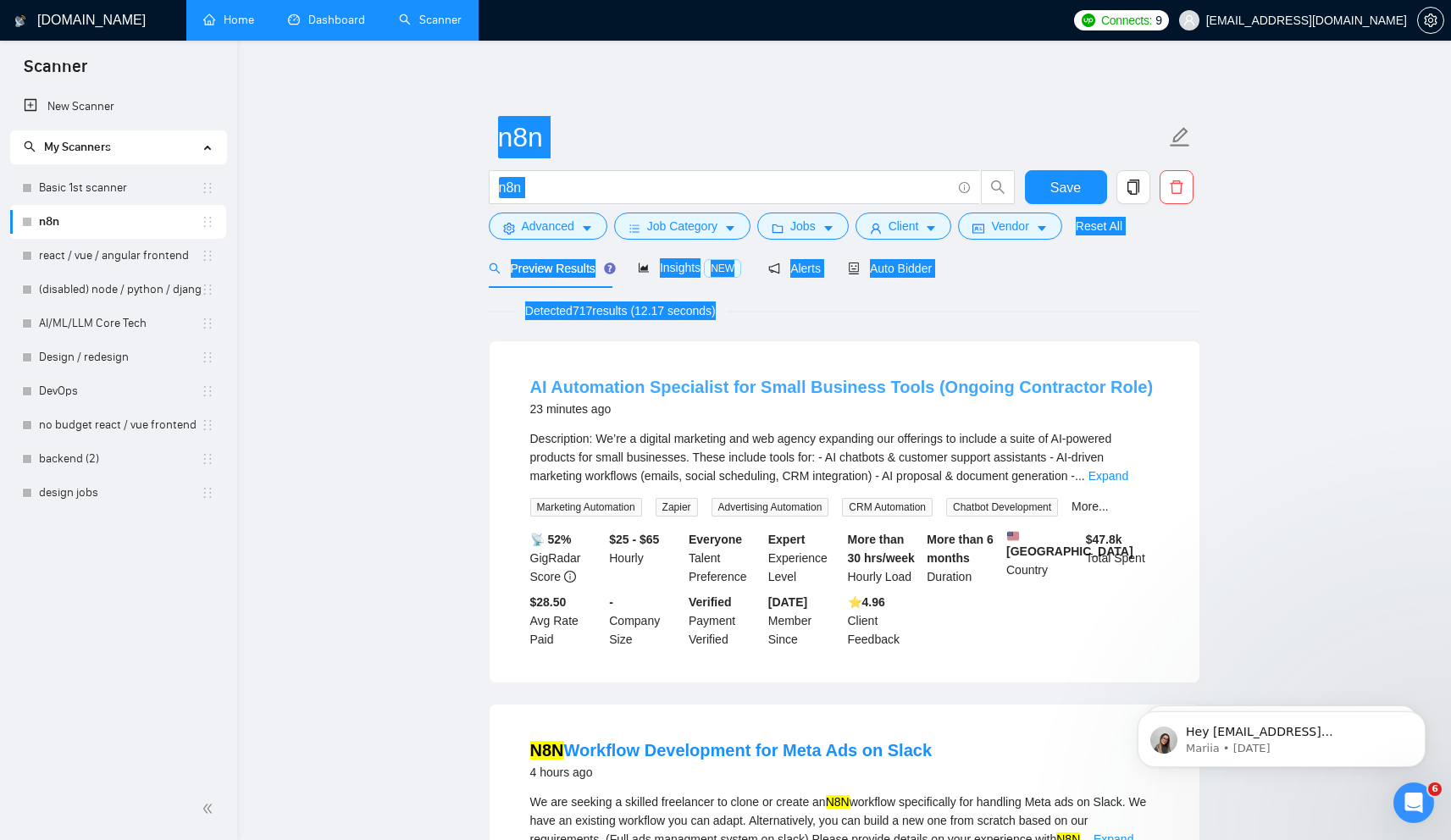
scroll to position [1032, 0]
